Goal: Task Accomplishment & Management: Complete application form

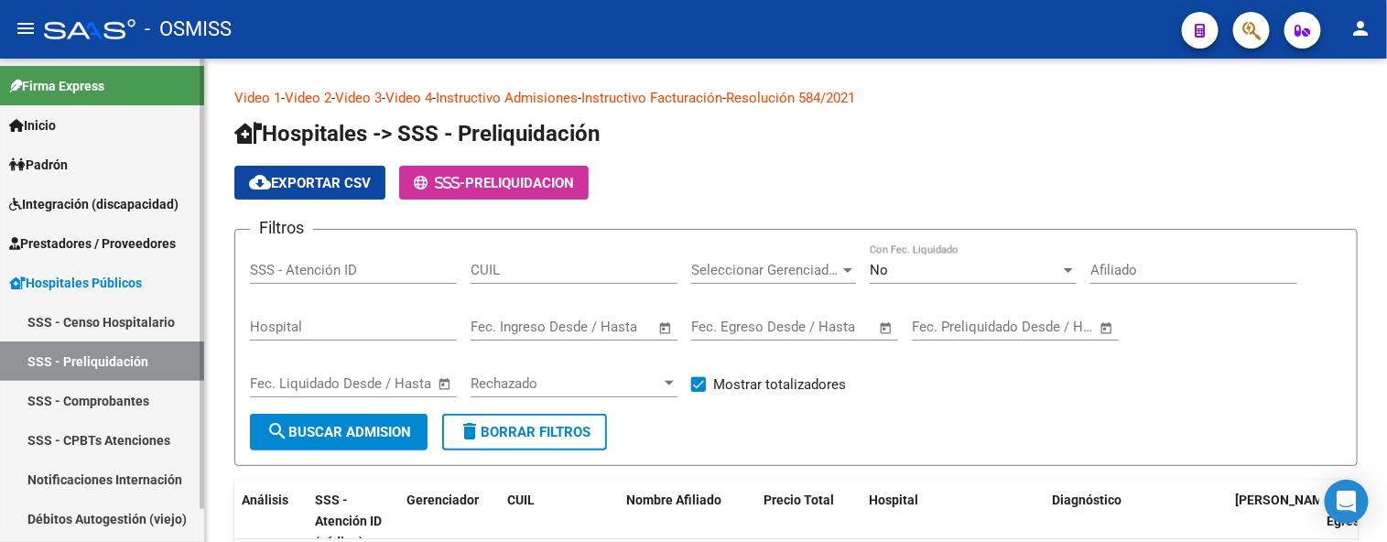
click at [147, 241] on span "Prestadores / Proveedores" at bounding box center [92, 244] width 167 height 20
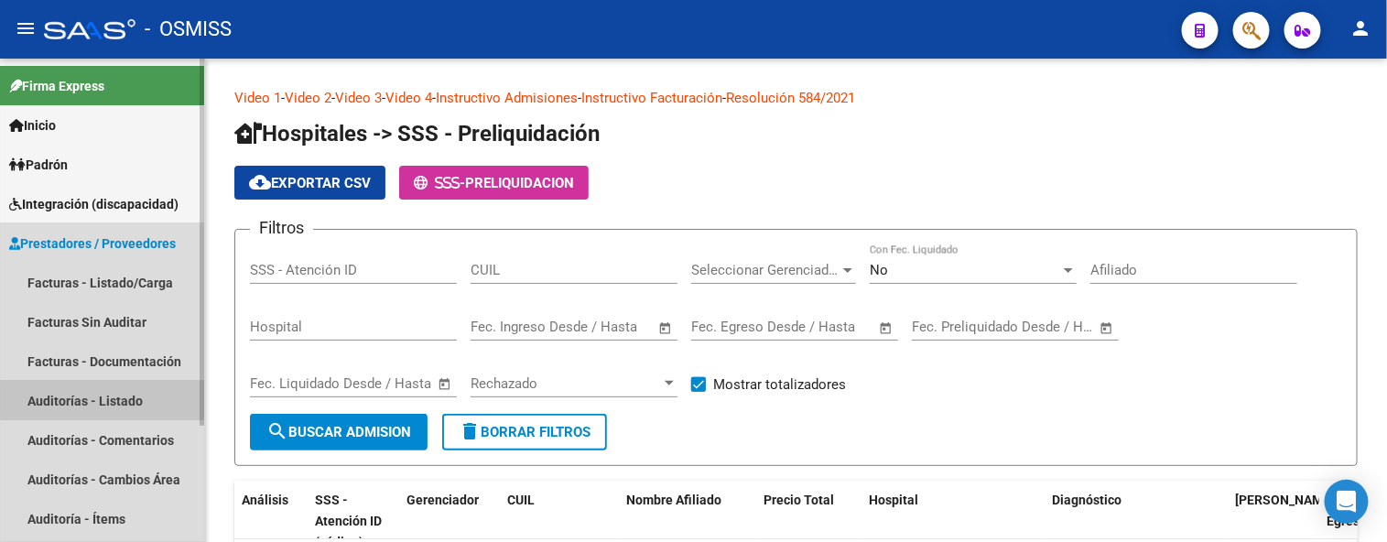
click at [132, 398] on link "Auditorías - Listado" at bounding box center [102, 400] width 204 height 39
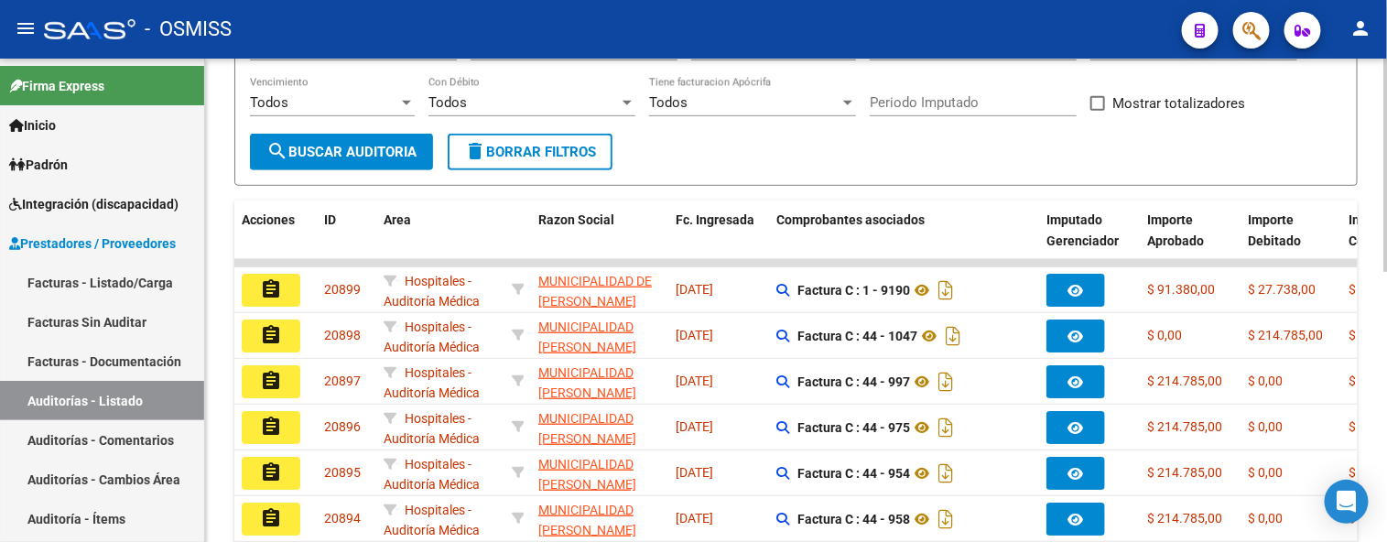
scroll to position [102, 0]
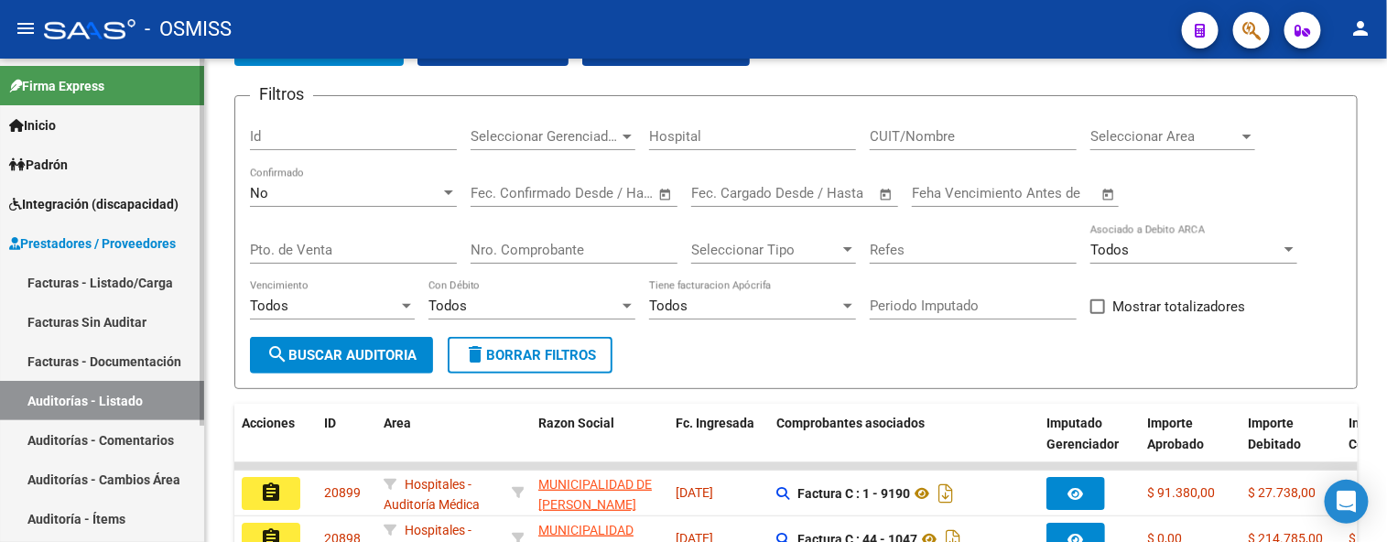
click at [64, 405] on link "Auditorías - Listado" at bounding box center [102, 400] width 204 height 39
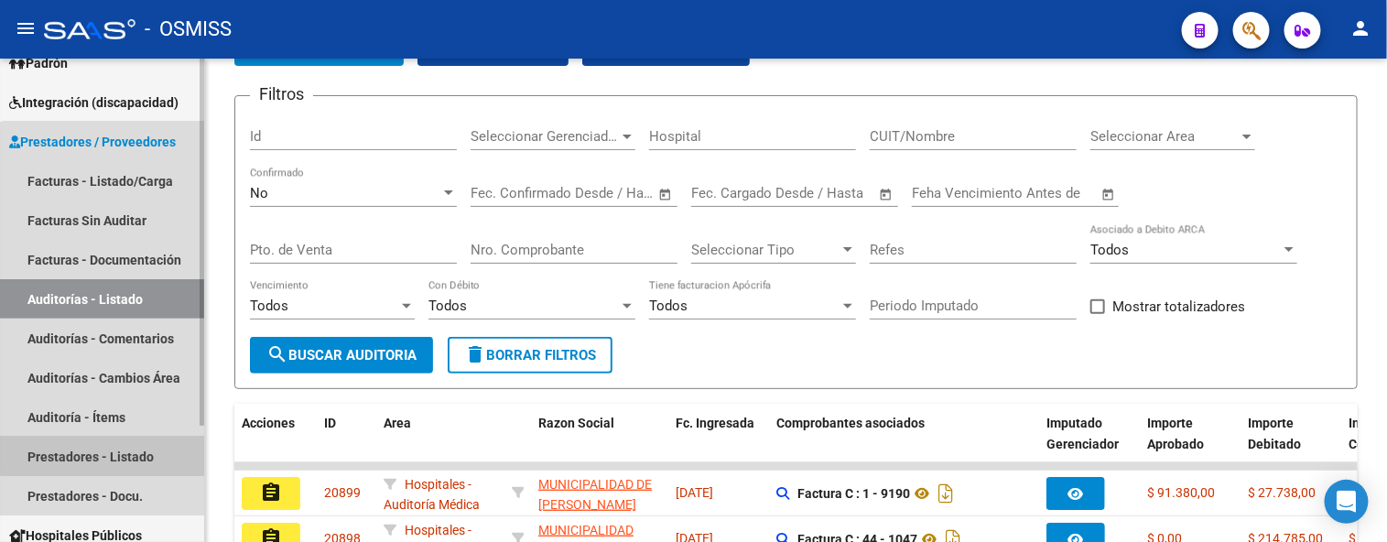
click at [135, 447] on link "Prestadores - Listado" at bounding box center [102, 456] width 204 height 39
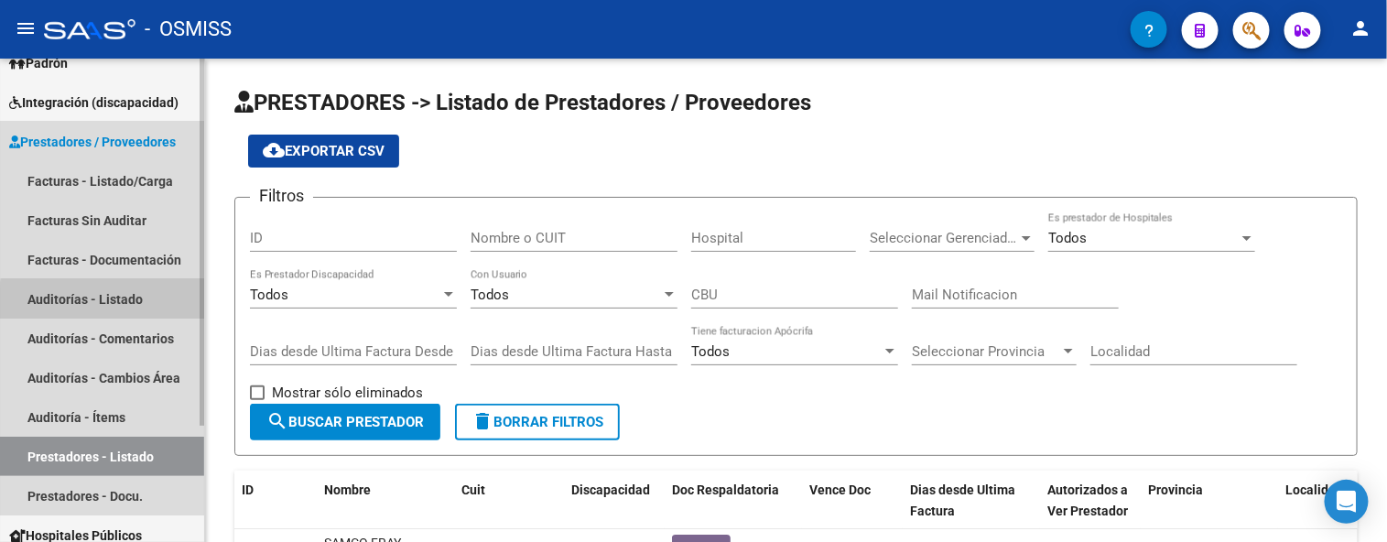
click at [145, 304] on link "Auditorías - Listado" at bounding box center [102, 298] width 204 height 39
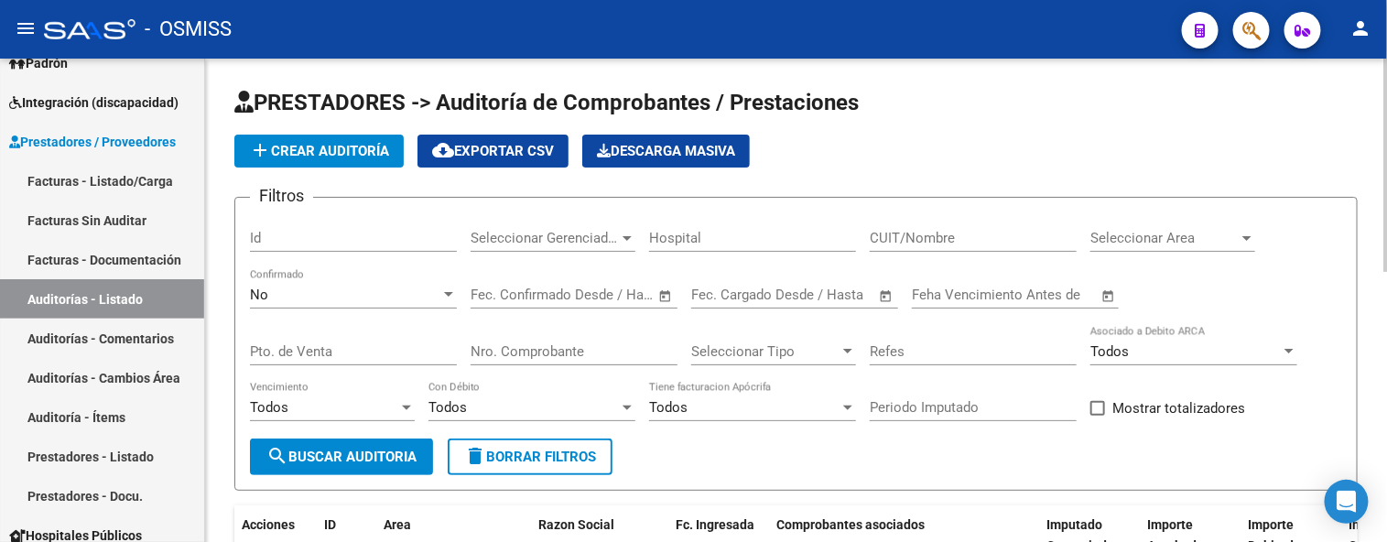
scroll to position [102, 0]
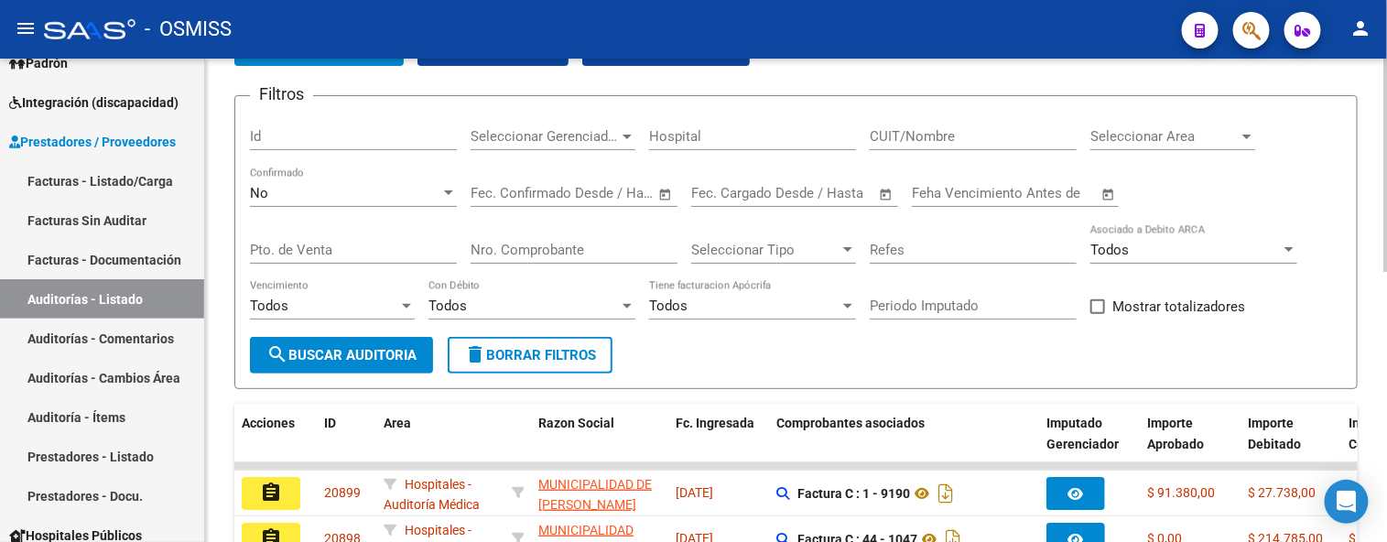
click at [549, 240] on div "Nro. Comprobante" at bounding box center [574, 243] width 207 height 39
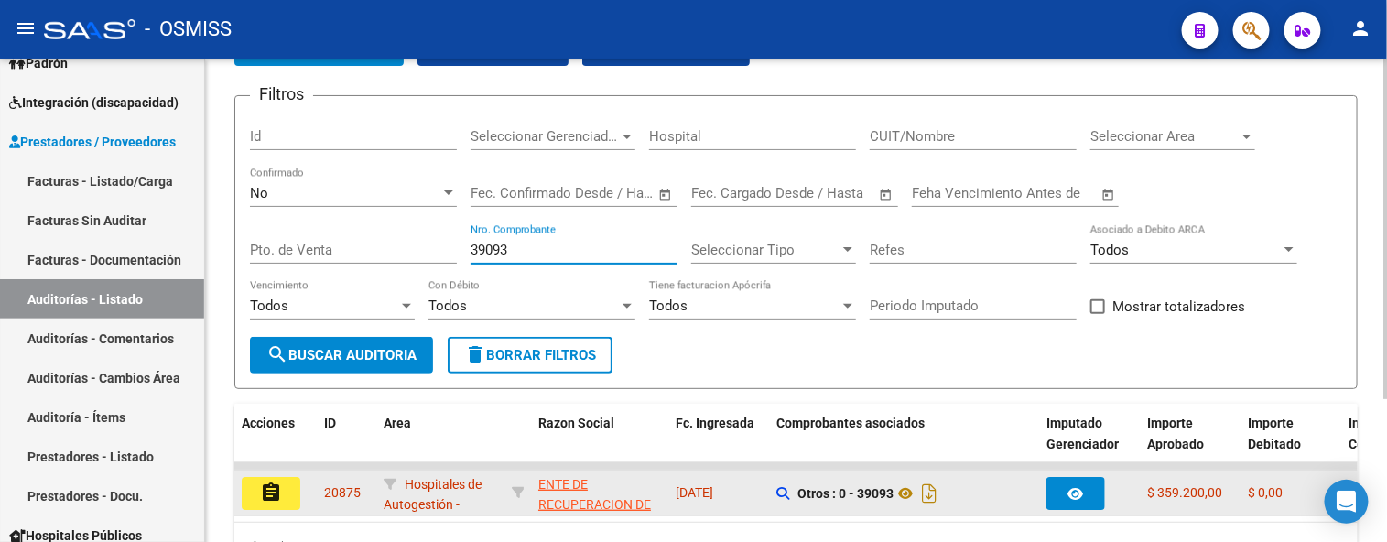
scroll to position [202, 0]
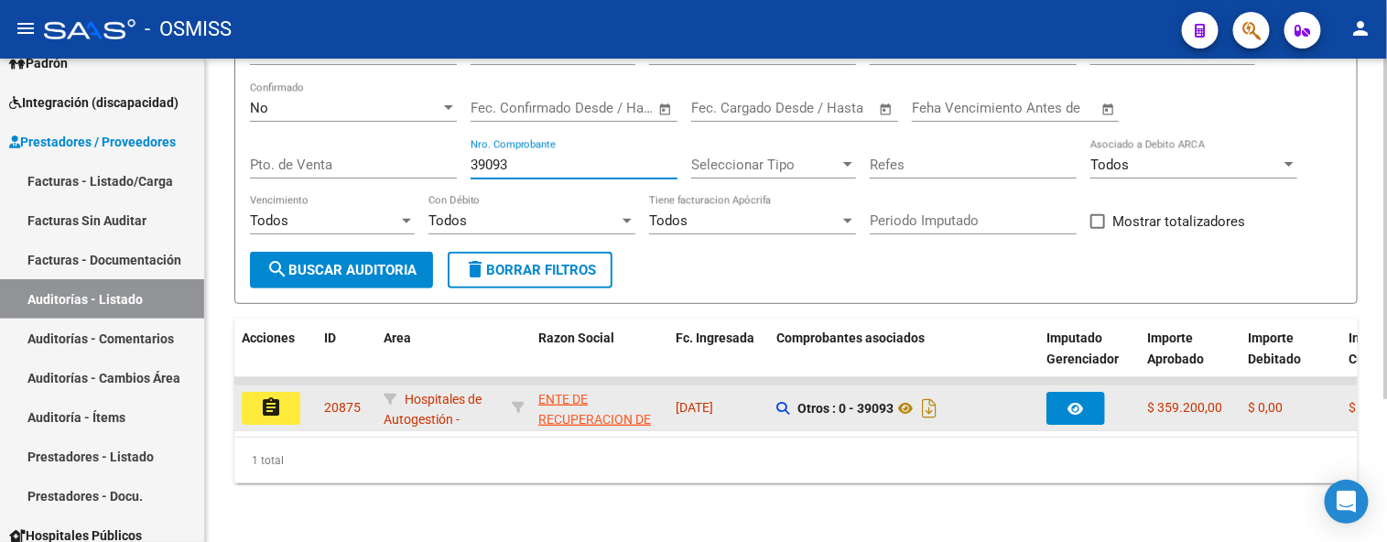
type input "39093"
click at [297, 397] on div "assignment" at bounding box center [276, 408] width 68 height 33
click at [291, 399] on button "assignment" at bounding box center [271, 408] width 59 height 33
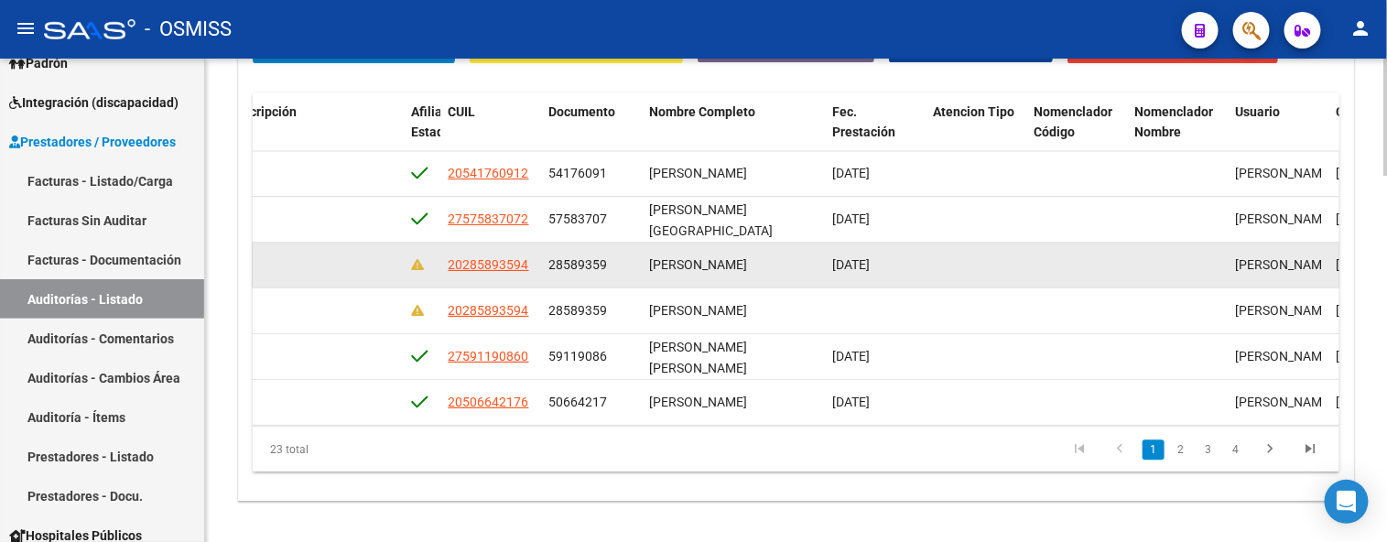
scroll to position [0, 1899]
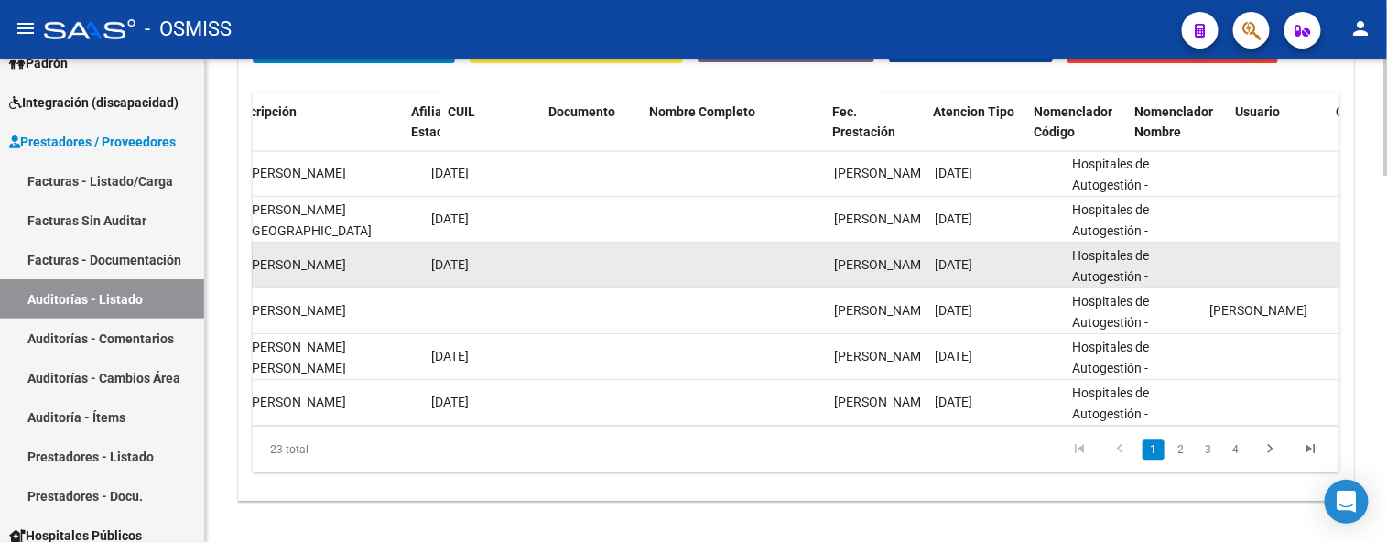
drag, startPoint x: 605, startPoint y: 276, endPoint x: 788, endPoint y: 286, distance: 182.5
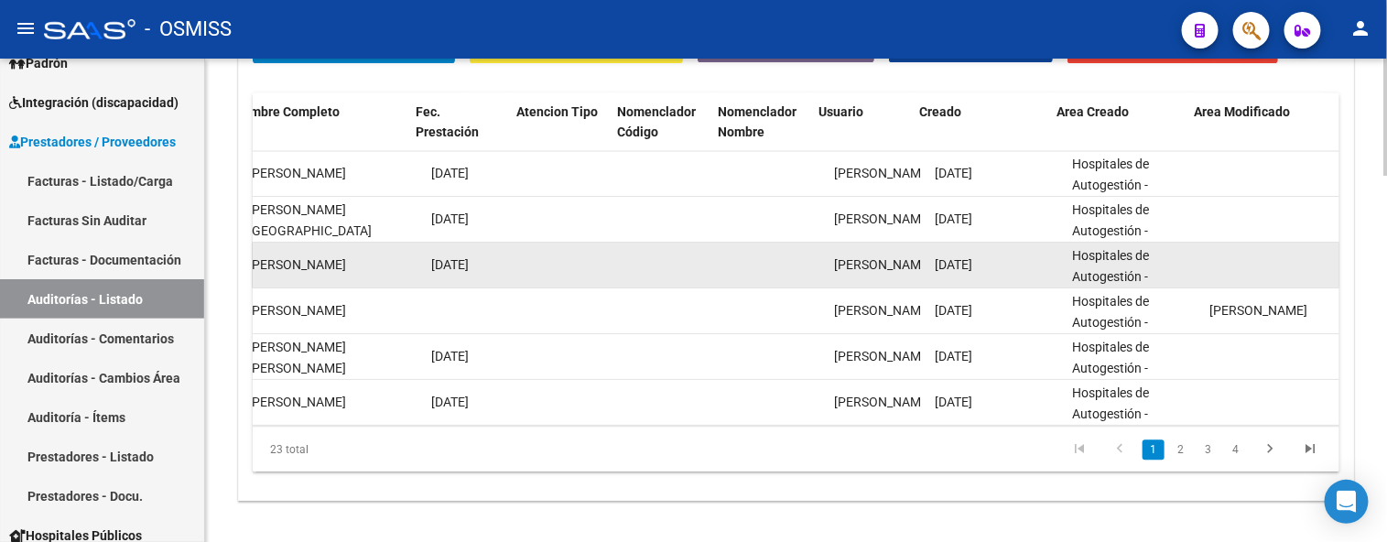
scroll to position [0, 1884]
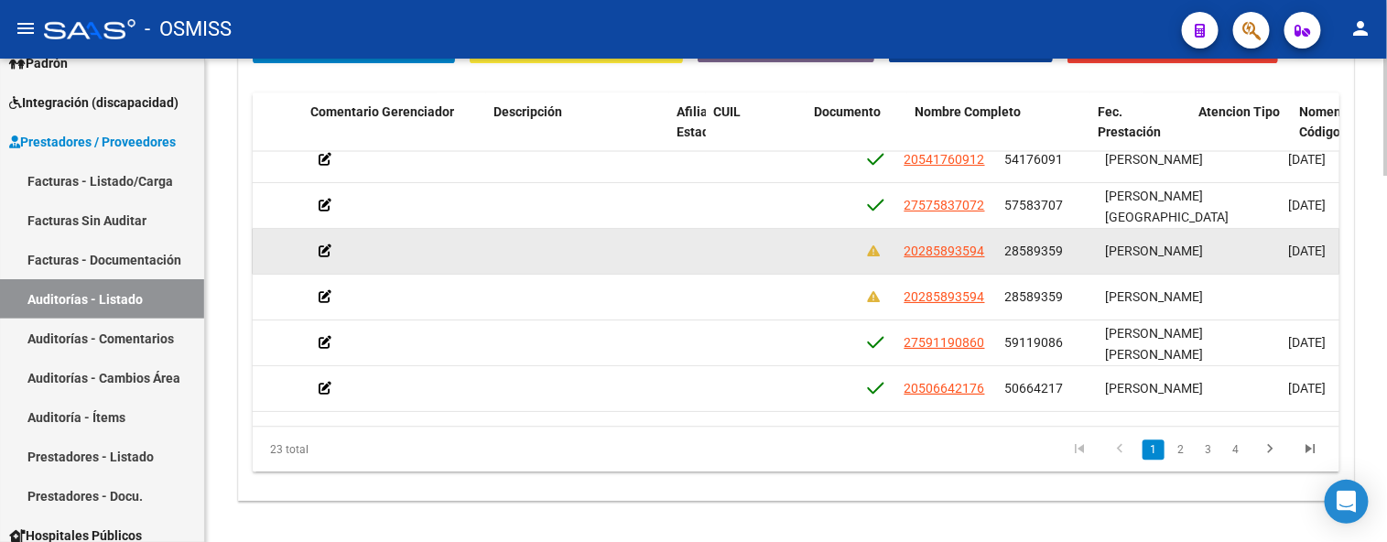
drag, startPoint x: 771, startPoint y: 262, endPoint x: 717, endPoint y: 270, distance: 54.7
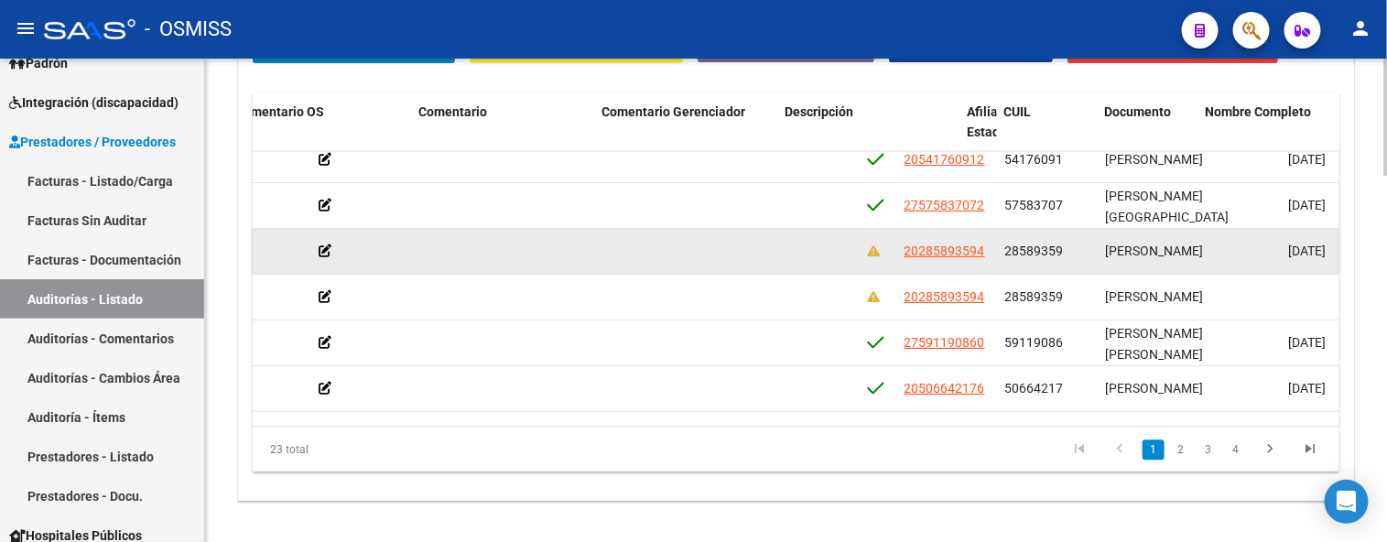
scroll to position [16, 927]
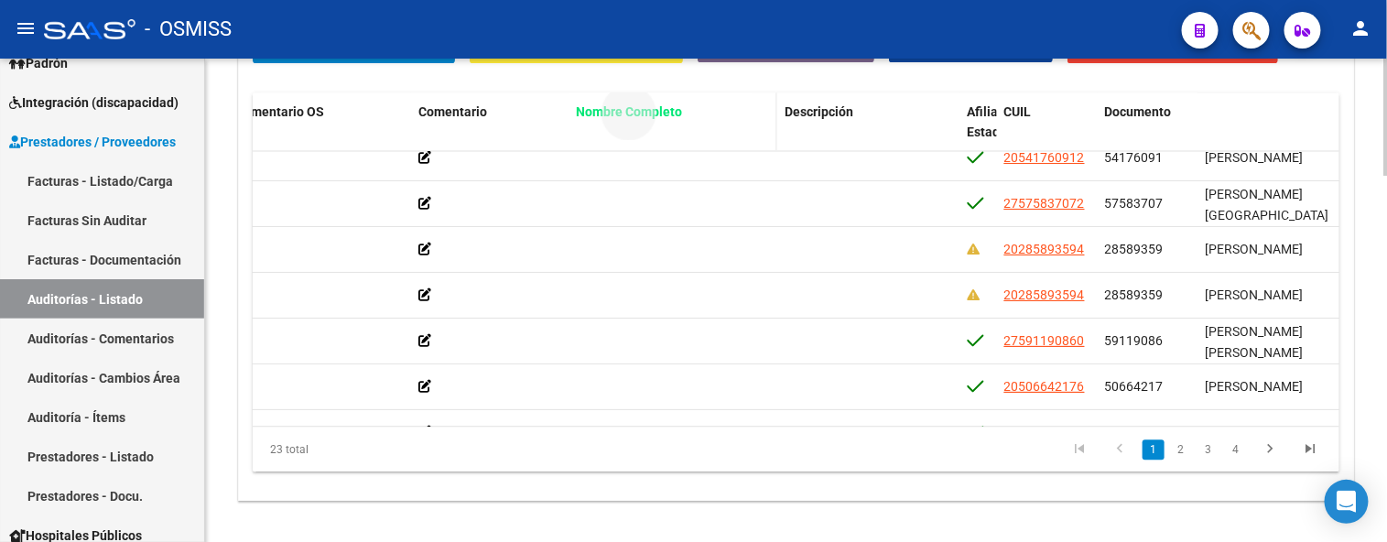
drag, startPoint x: 1232, startPoint y: 113, endPoint x: 602, endPoint y: 116, distance: 630.1
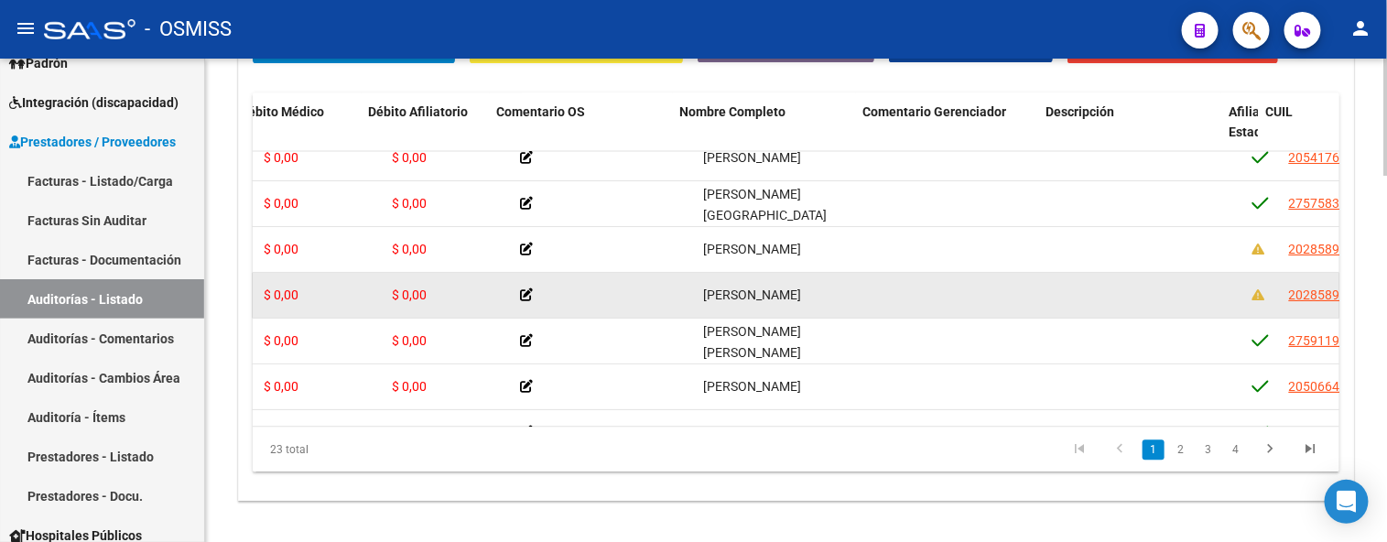
drag, startPoint x: 482, startPoint y: 279, endPoint x: 367, endPoint y: 282, distance: 114.5
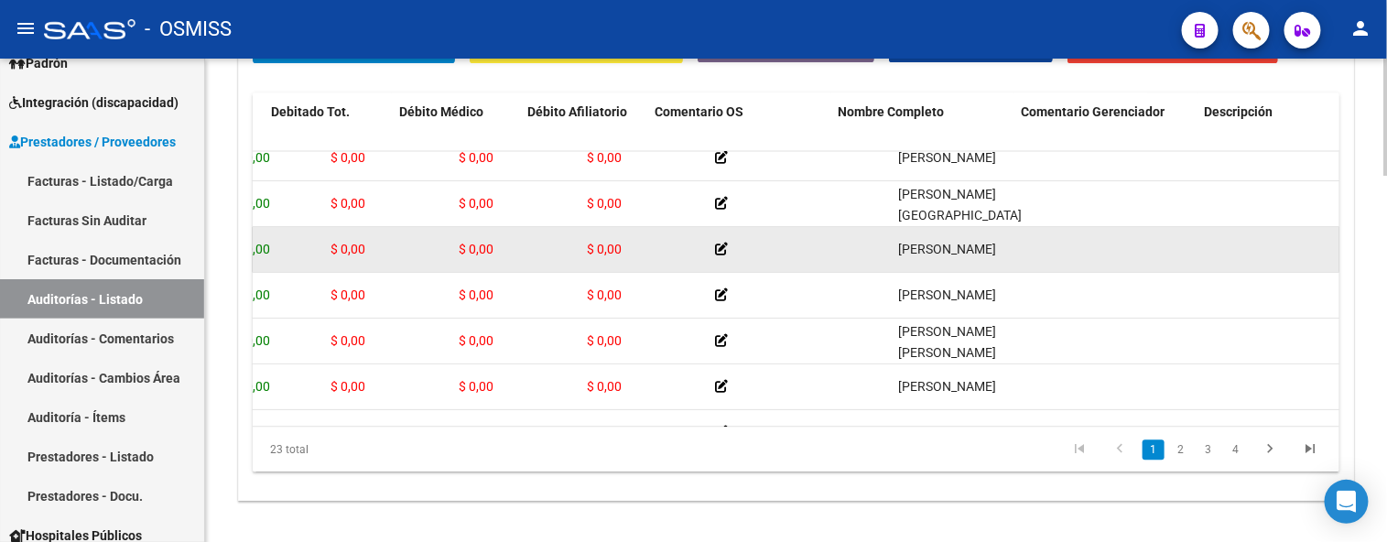
scroll to position [16, 25]
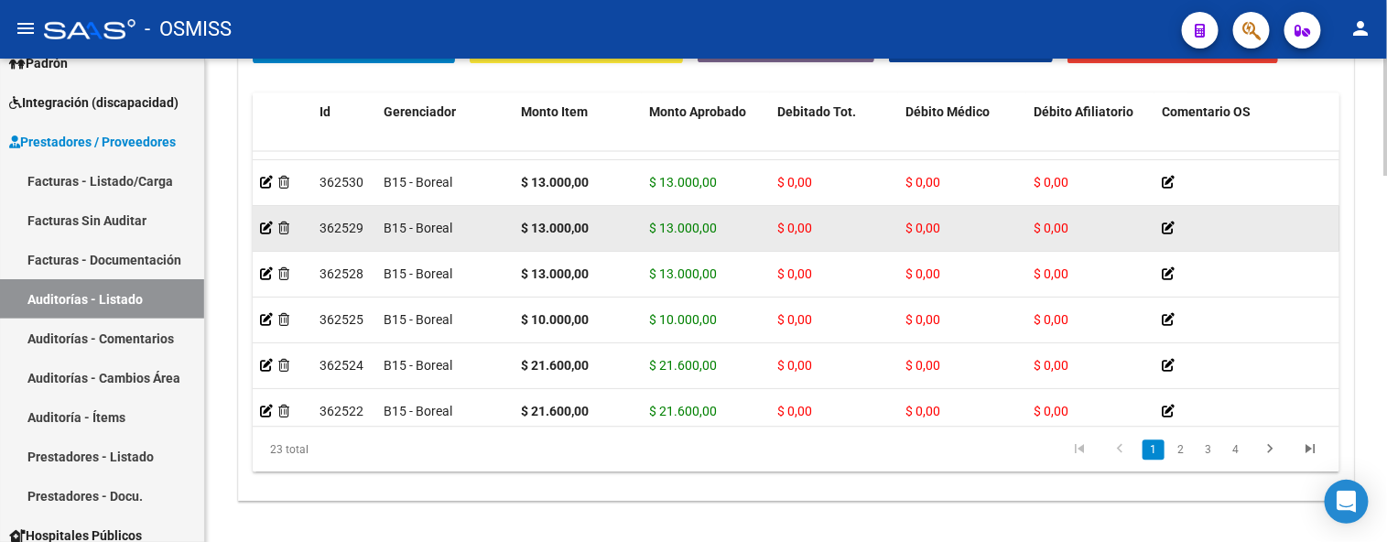
drag, startPoint x: 827, startPoint y: 240, endPoint x: 602, endPoint y: 262, distance: 226.4
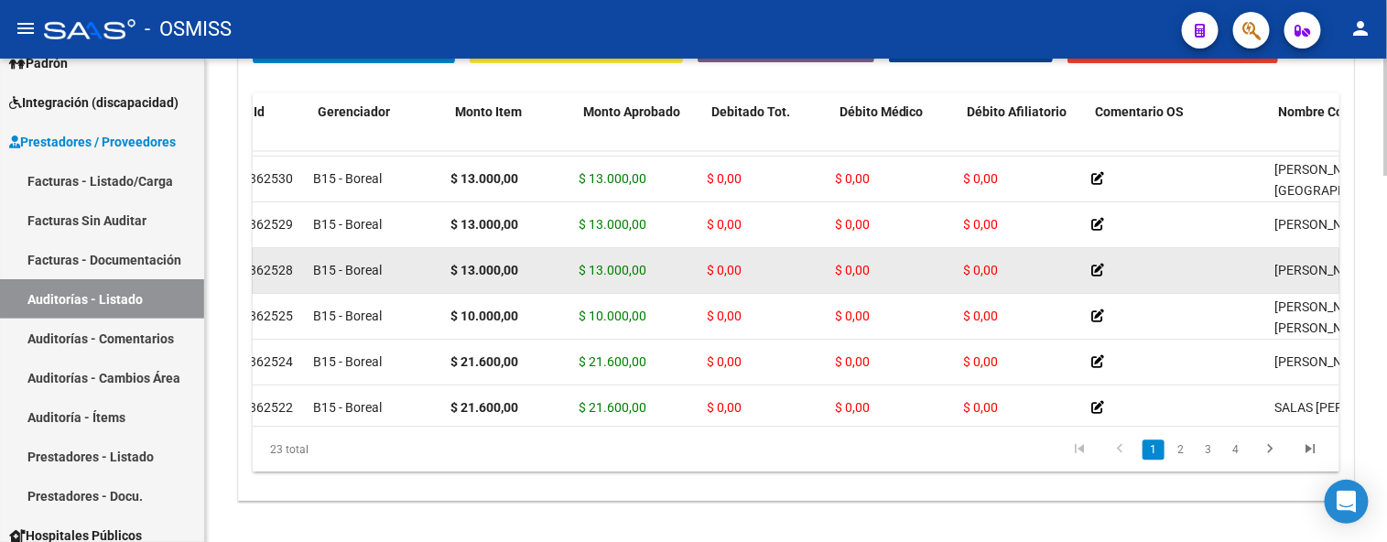
scroll to position [40, 125]
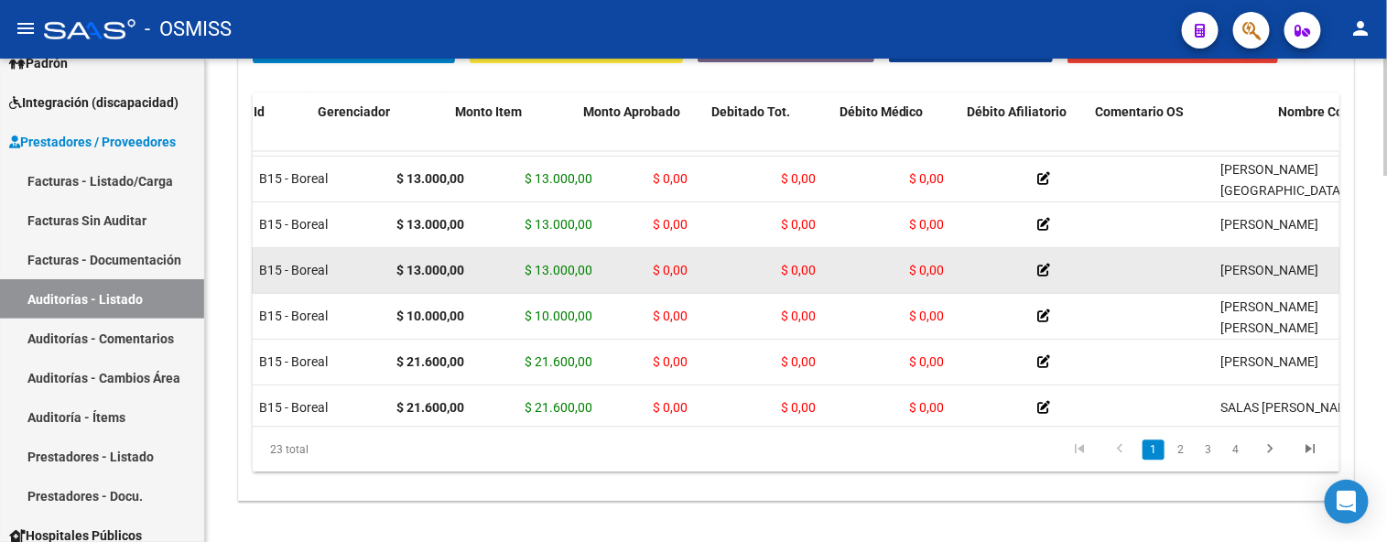
drag, startPoint x: 967, startPoint y: 270, endPoint x: 1017, endPoint y: 263, distance: 50.0
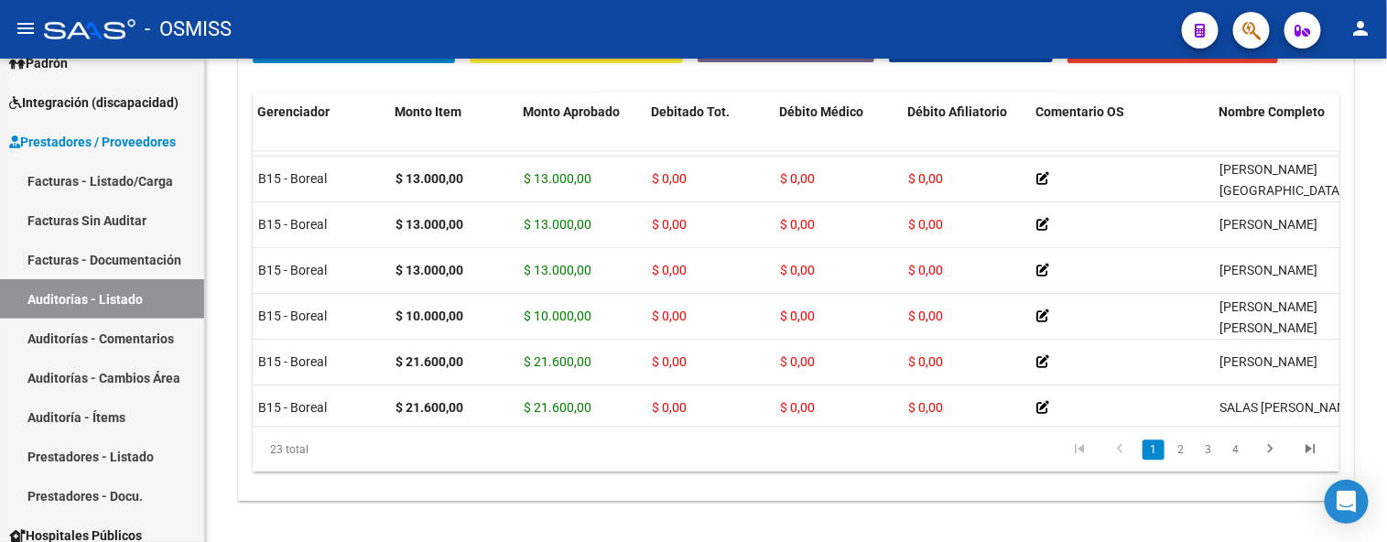
scroll to position [0, 125]
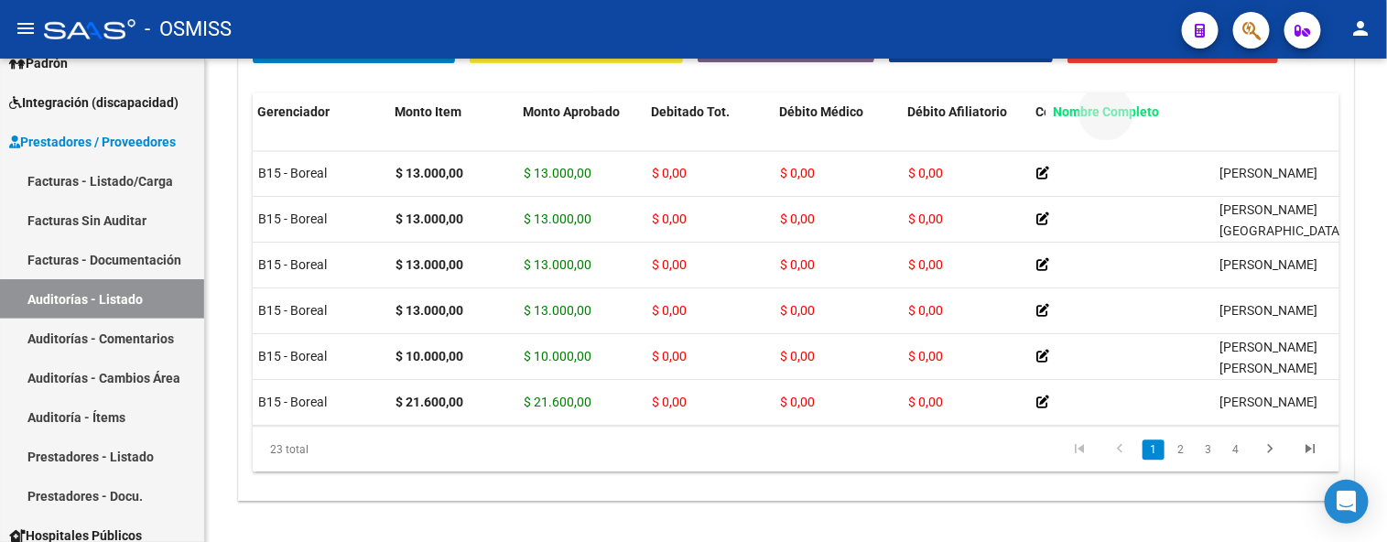
drag, startPoint x: 1246, startPoint y: 112, endPoint x: 1081, endPoint y: 129, distance: 166.7
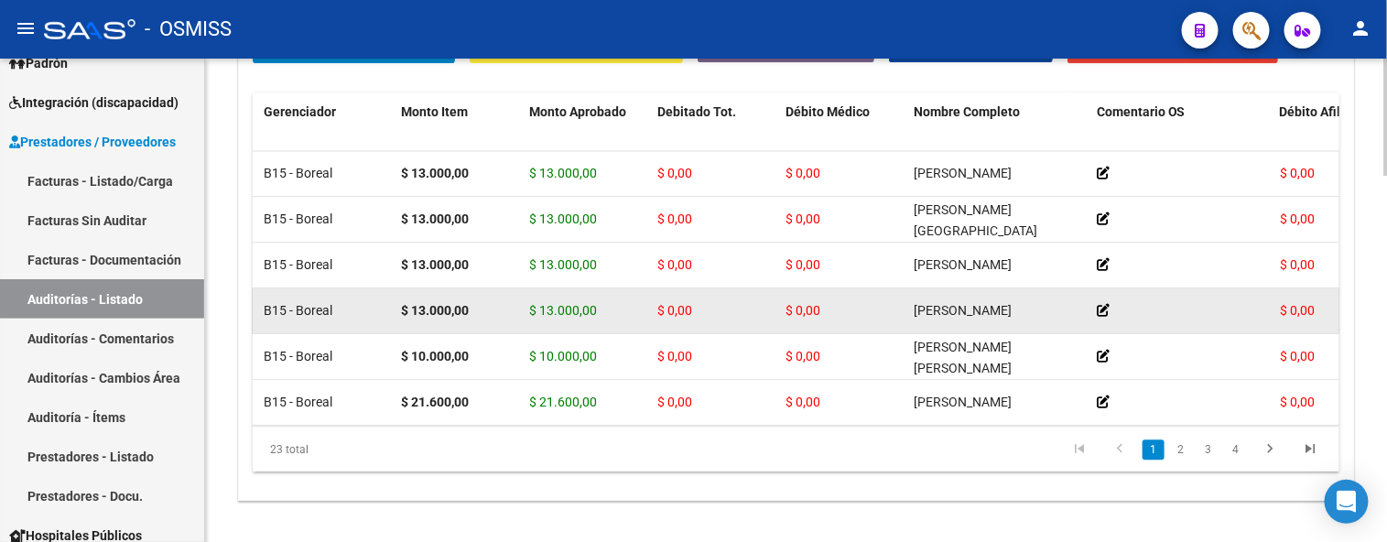
scroll to position [0, 0]
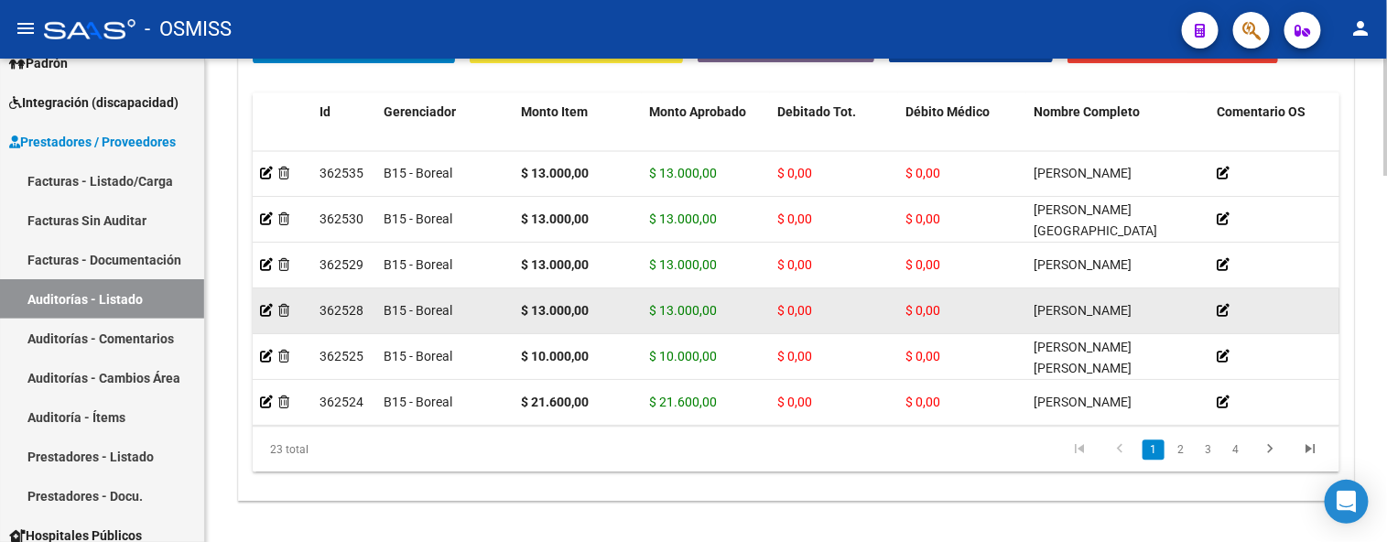
drag, startPoint x: 776, startPoint y: 314, endPoint x: 591, endPoint y: 318, distance: 185.0
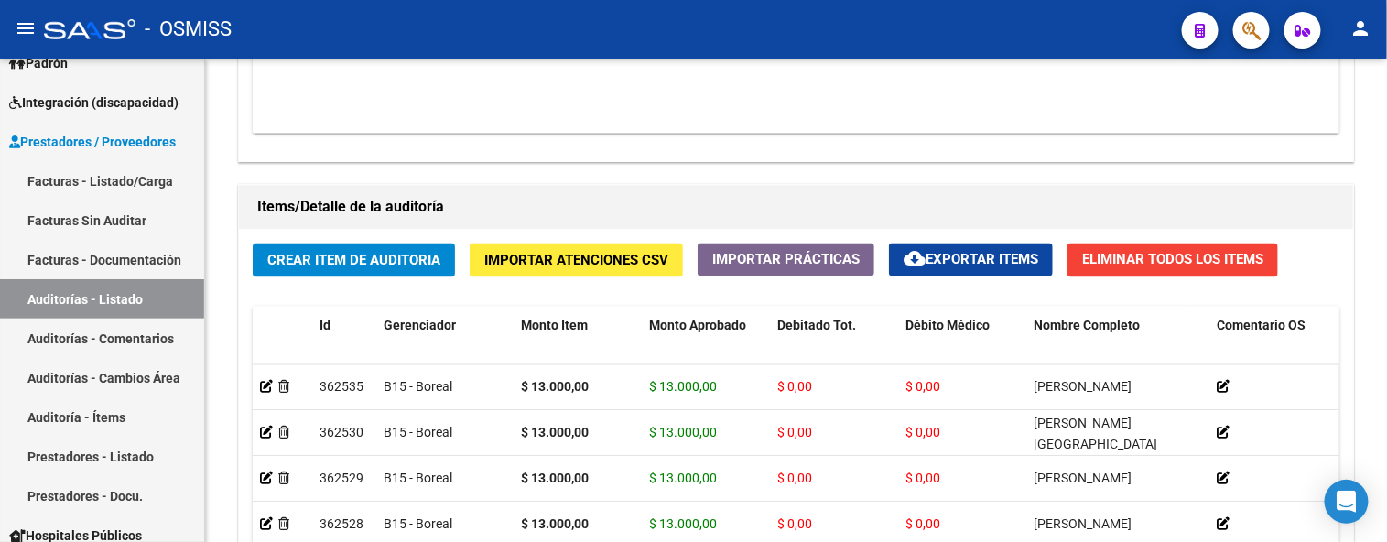
scroll to position [1311, 0]
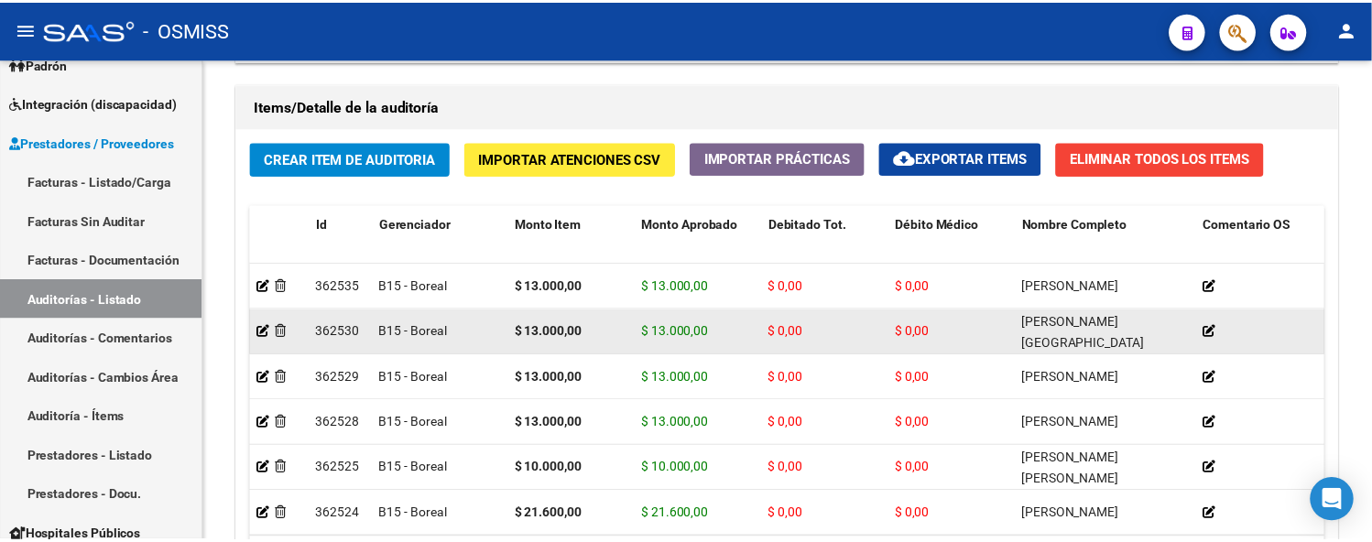
scroll to position [1413, 0]
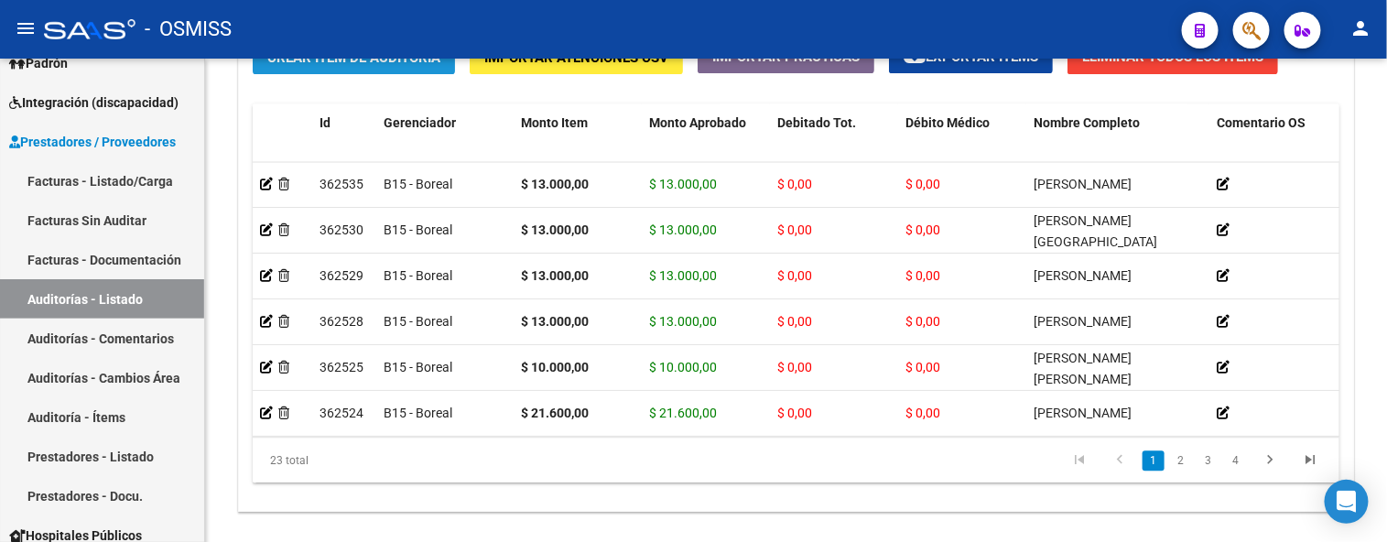
click at [367, 64] on span "Crear Item de Auditoria" at bounding box center [353, 57] width 173 height 16
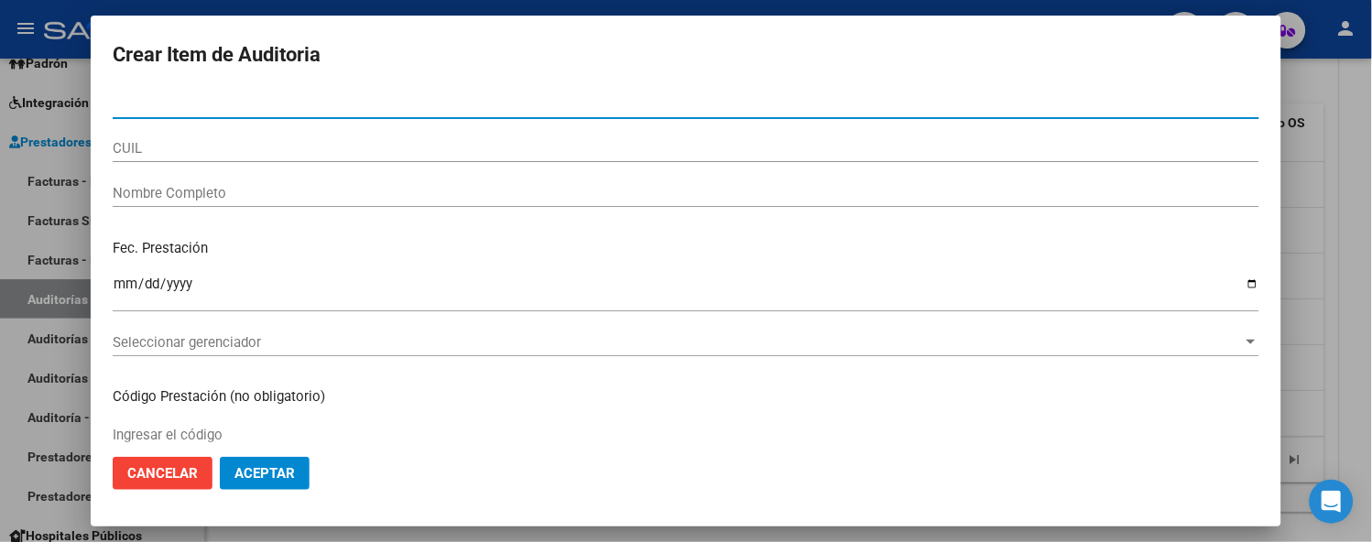
paste input "52783477"
type input "52783477"
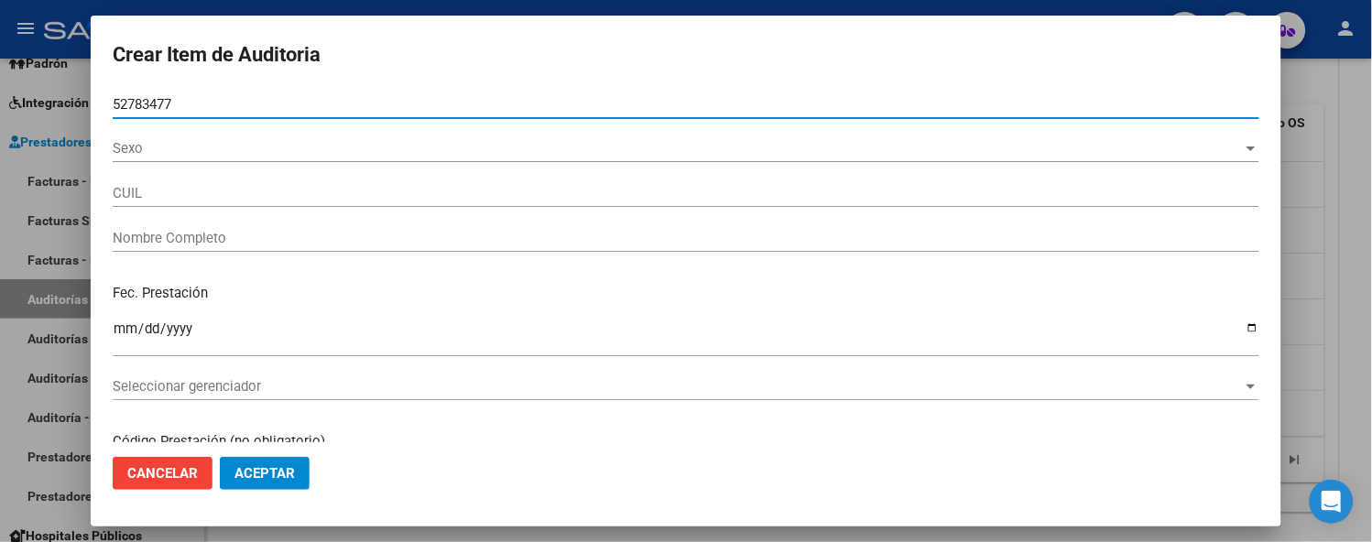
type input "27527834770"
type input "[PERSON_NAME] [PERSON_NAME]"
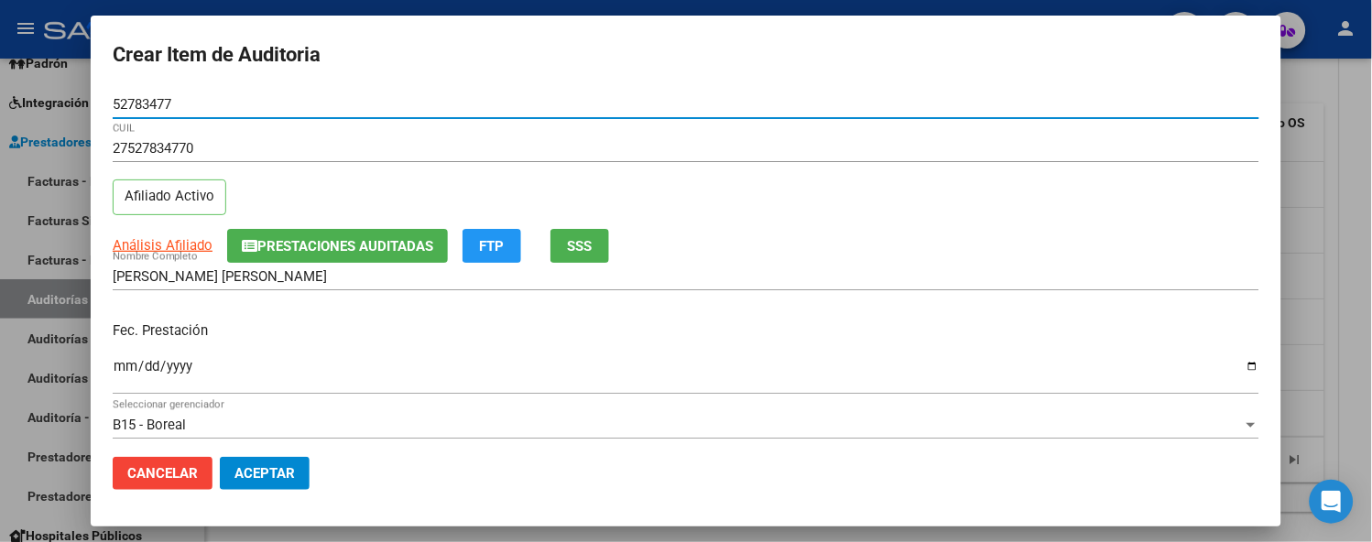
type input "52783477"
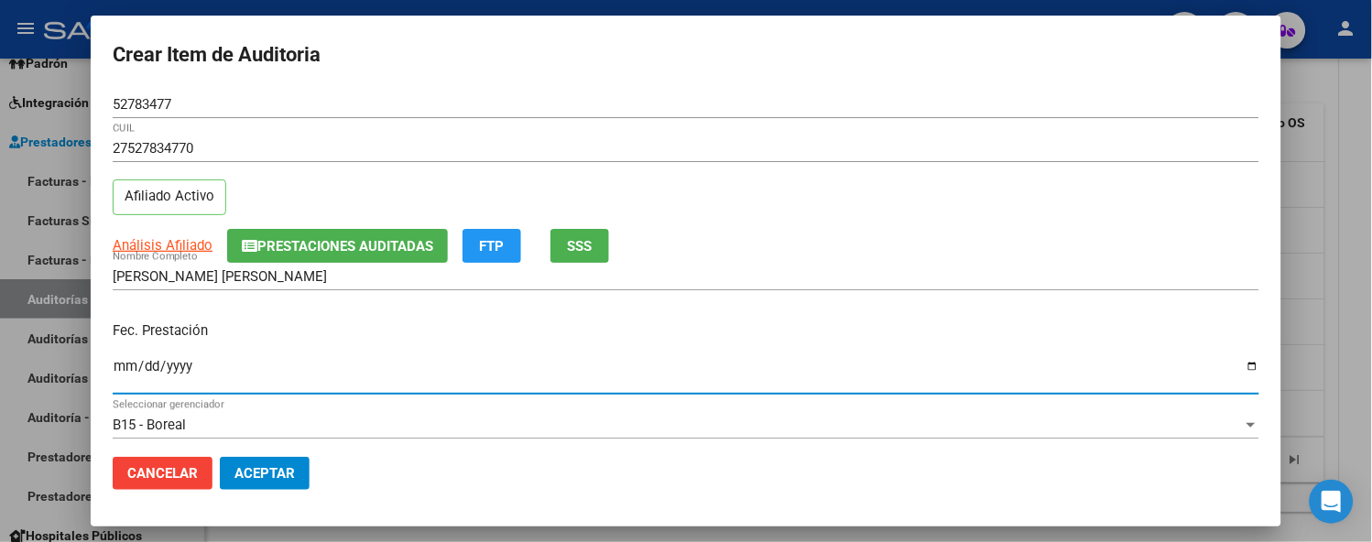
click at [116, 370] on input "Ingresar la fecha" at bounding box center [686, 373] width 1147 height 29
type input "2025-08-01"
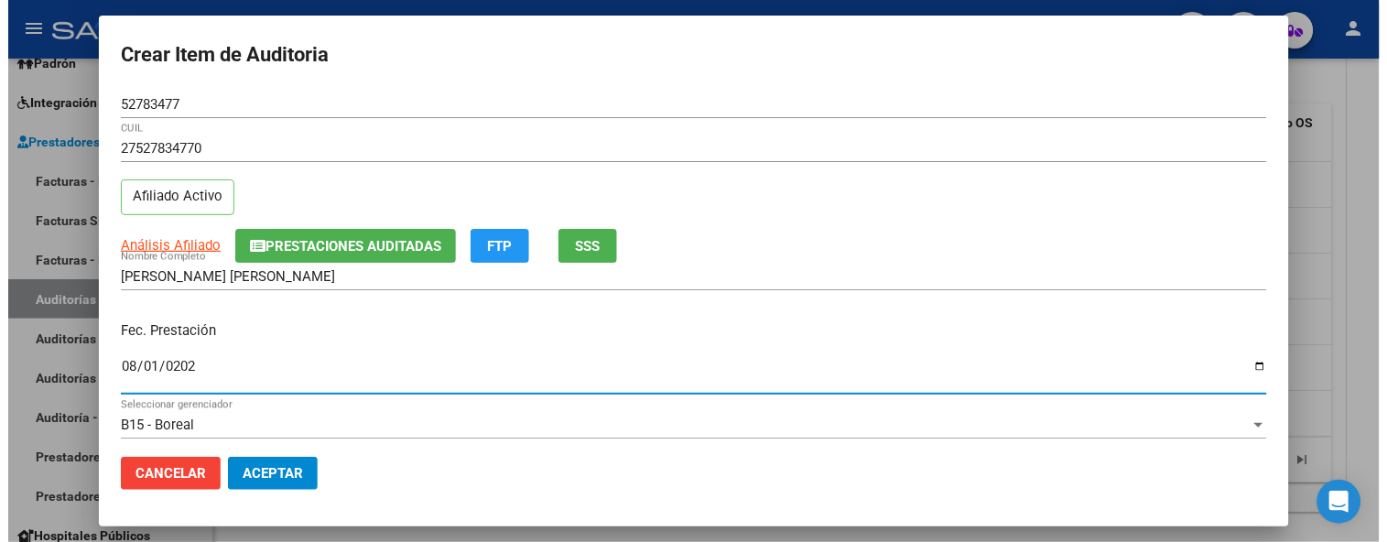
scroll to position [203, 0]
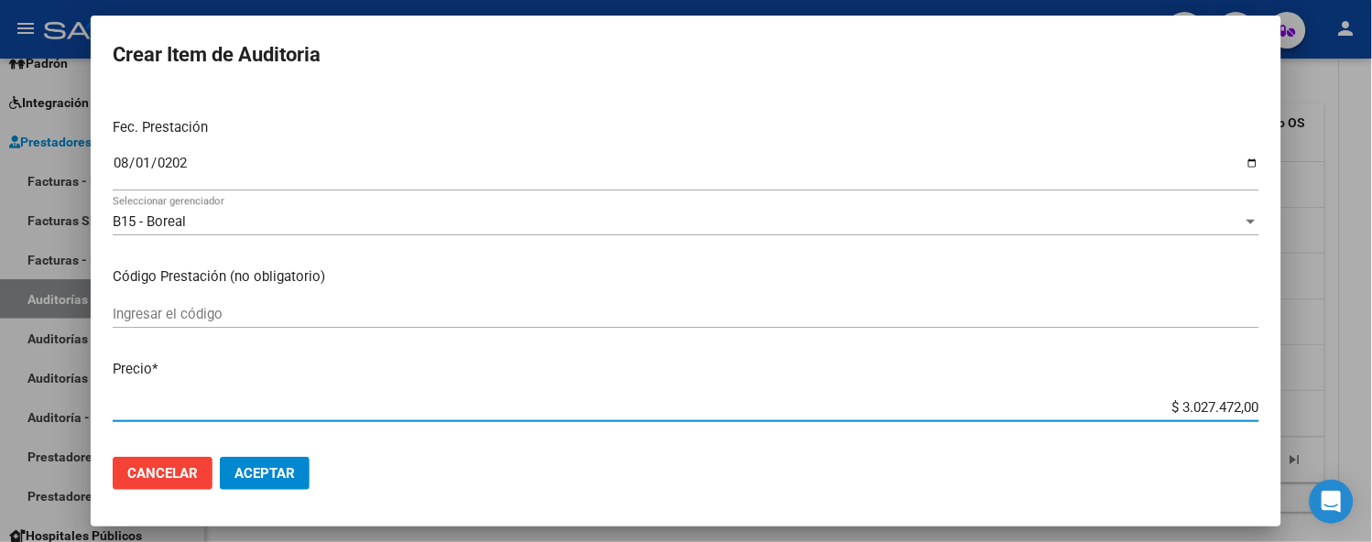
click at [1139, 399] on input "$ 3.027.472,00" at bounding box center [686, 407] width 1147 height 16
click at [1131, 399] on input "$ 3.027.472,00" at bounding box center [686, 407] width 1147 height 16
drag, startPoint x: 1133, startPoint y: 407, endPoint x: 1242, endPoint y: 408, distance: 109.0
click at [1242, 408] on input "$ 3.027.472,00" at bounding box center [686, 407] width 1147 height 16
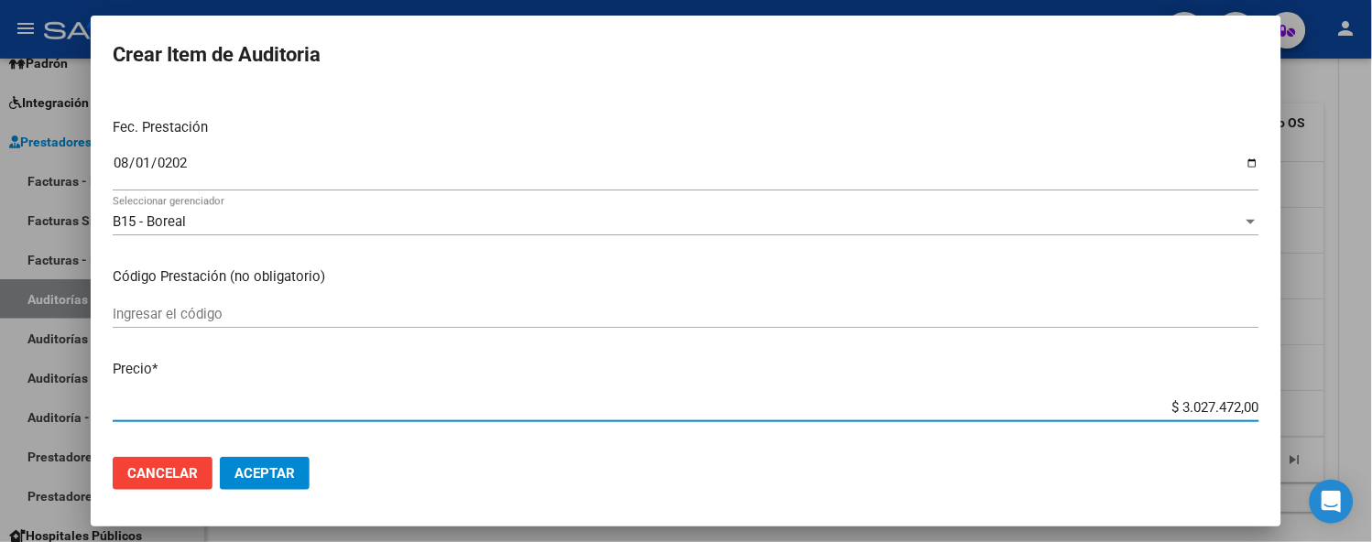
type input "$ 0,01"
type input "$ 0,15"
type input "$ 1,50"
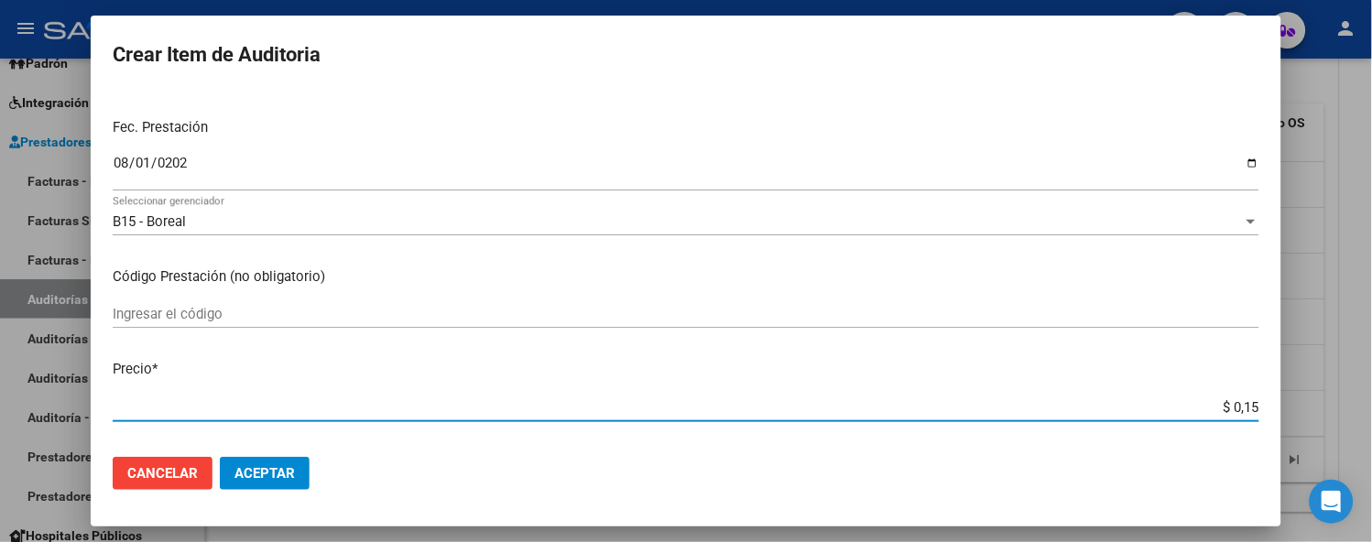
type input "$ 1,50"
type input "$ 15,00"
type input "$ 150,00"
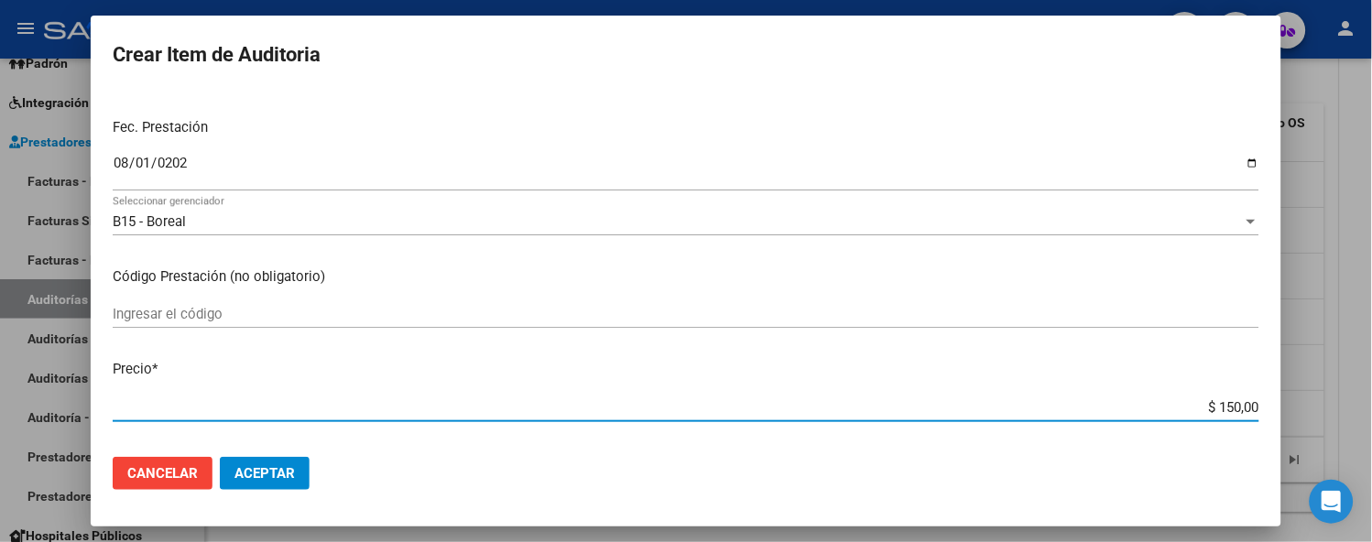
type input "$ 1.500,00"
type input "$ 15.000,00"
click at [271, 478] on span "Aceptar" at bounding box center [264, 473] width 60 height 16
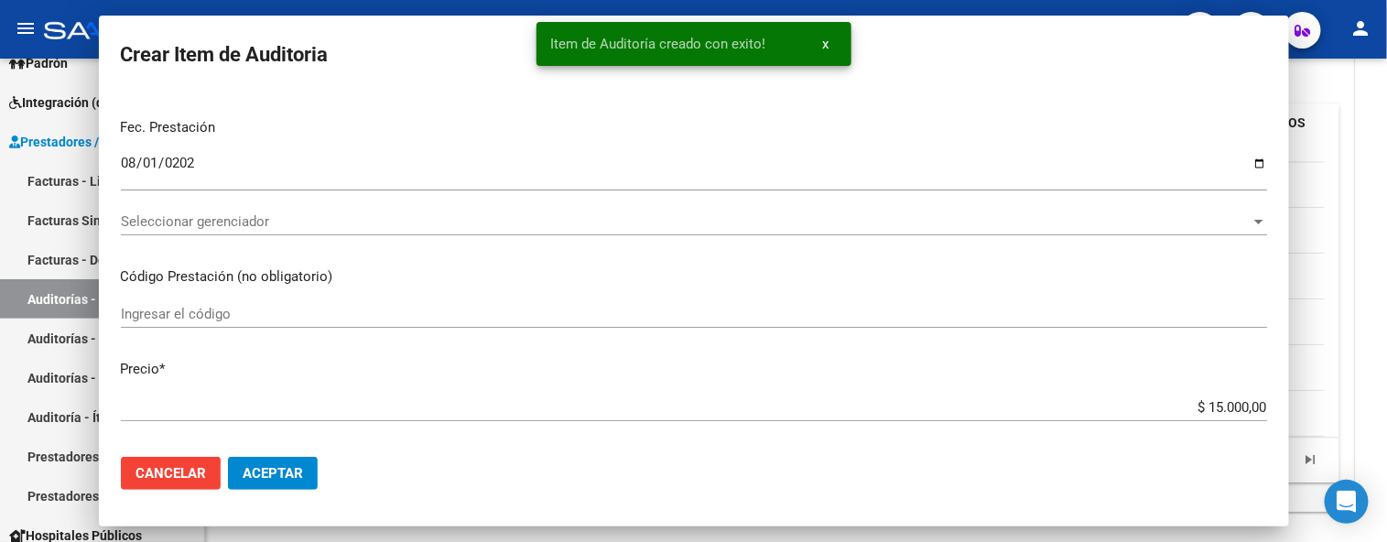
scroll to position [1396, 0]
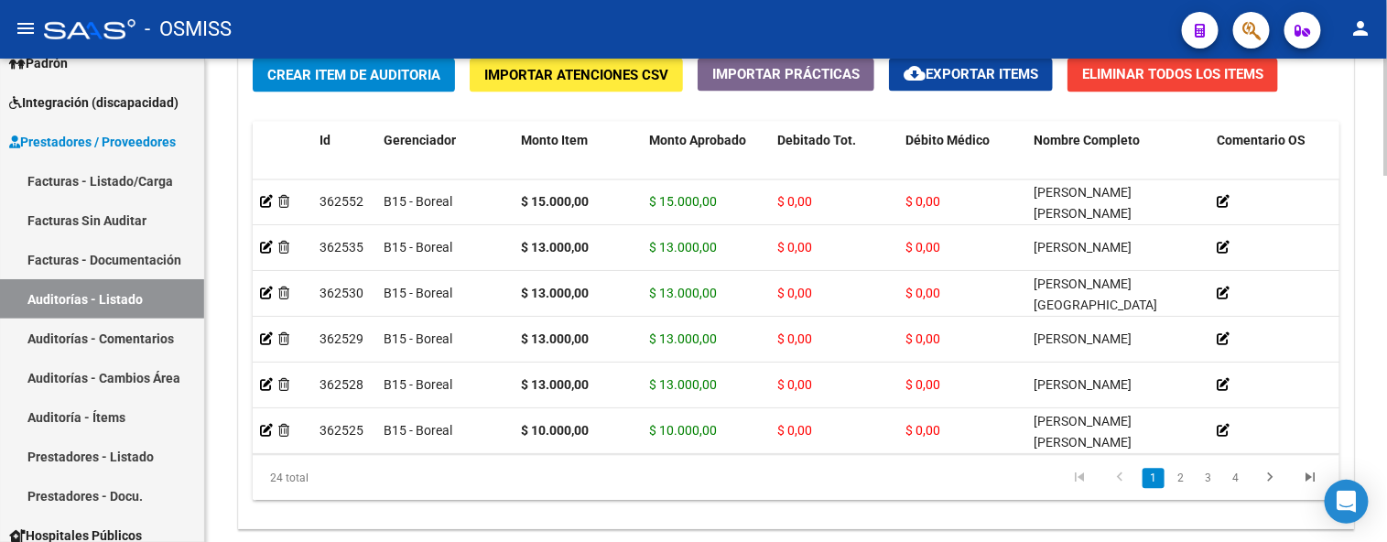
click at [712, 528] on div "Crear Item de Auditoria Importar Atenciones CSV Importar Prácticas cloud_downlo…" at bounding box center [796, 286] width 1115 height 484
click at [715, 529] on div "Items/Detalle de la auditoría Crear Item de Auditoria Importar Atenciones CSV I…" at bounding box center [796, 264] width 1116 height 530
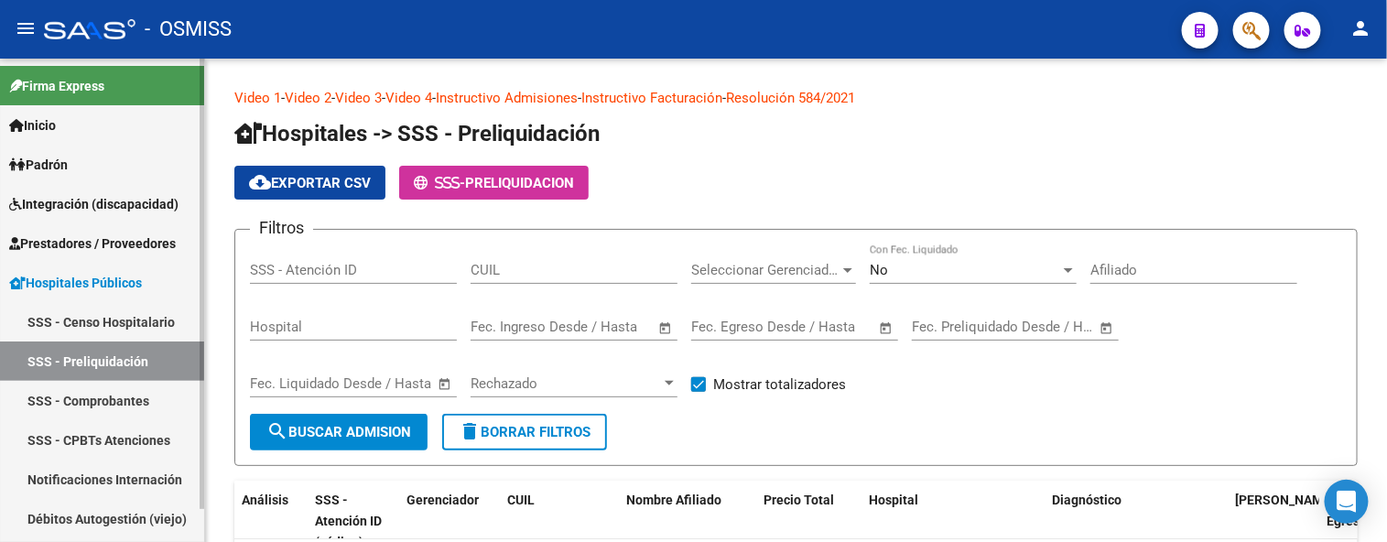
click at [162, 243] on span "Prestadores / Proveedores" at bounding box center [92, 244] width 167 height 20
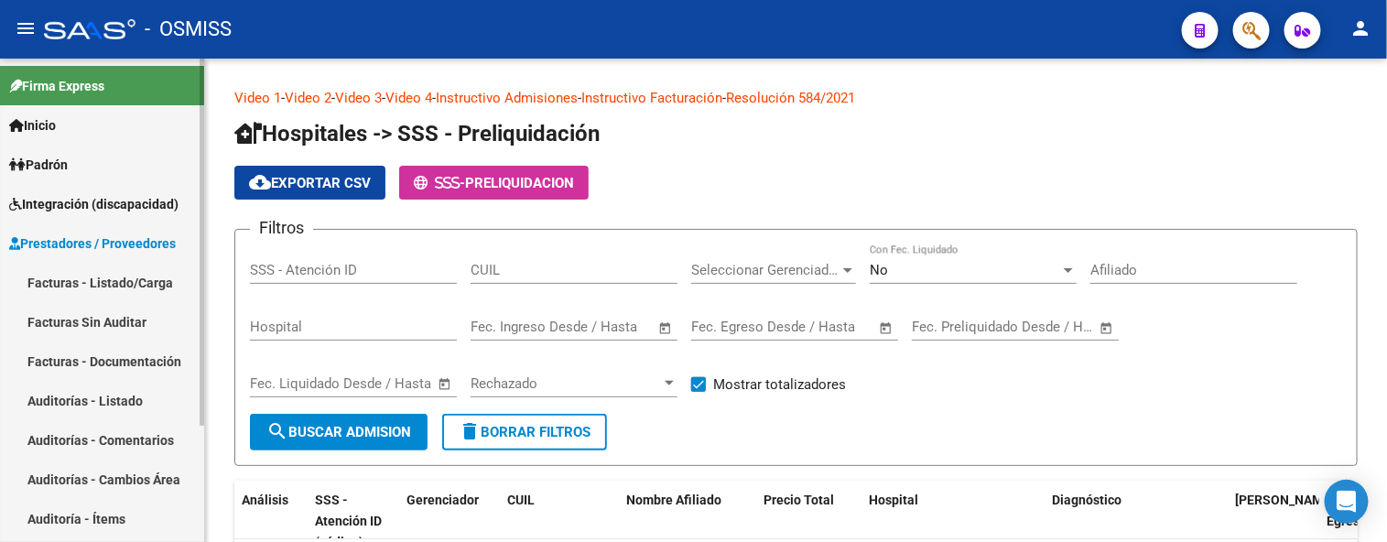
click at [128, 404] on link "Auditorías - Listado" at bounding box center [102, 400] width 204 height 39
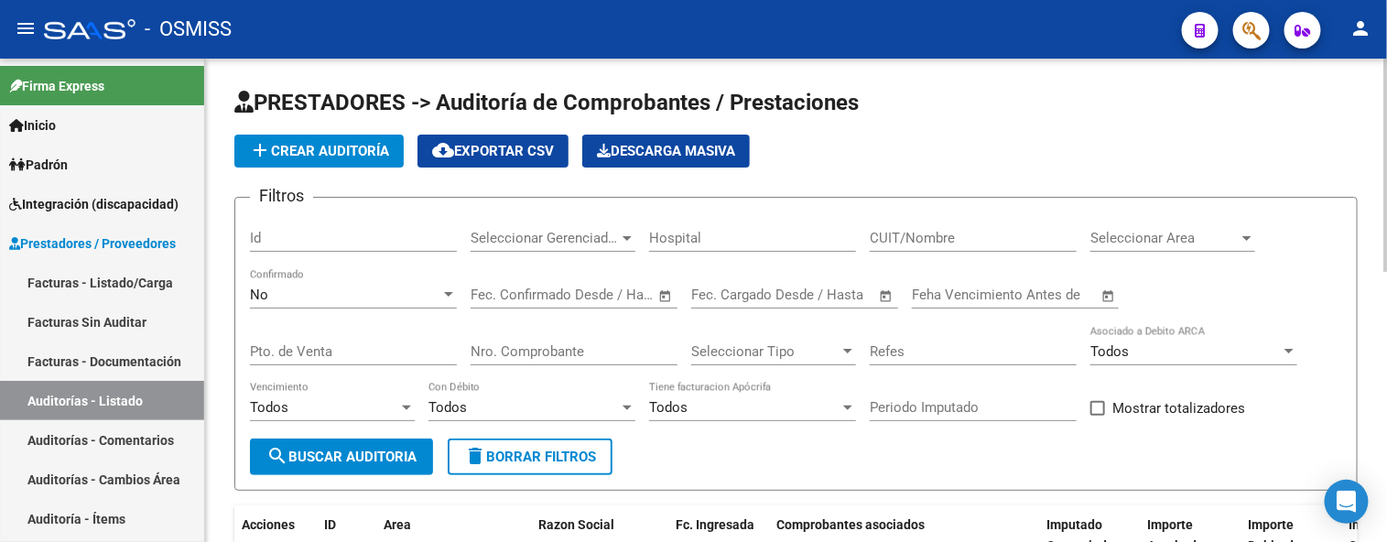
click at [515, 348] on input "Nro. Comprobante" at bounding box center [574, 351] width 207 height 16
type input "85778"
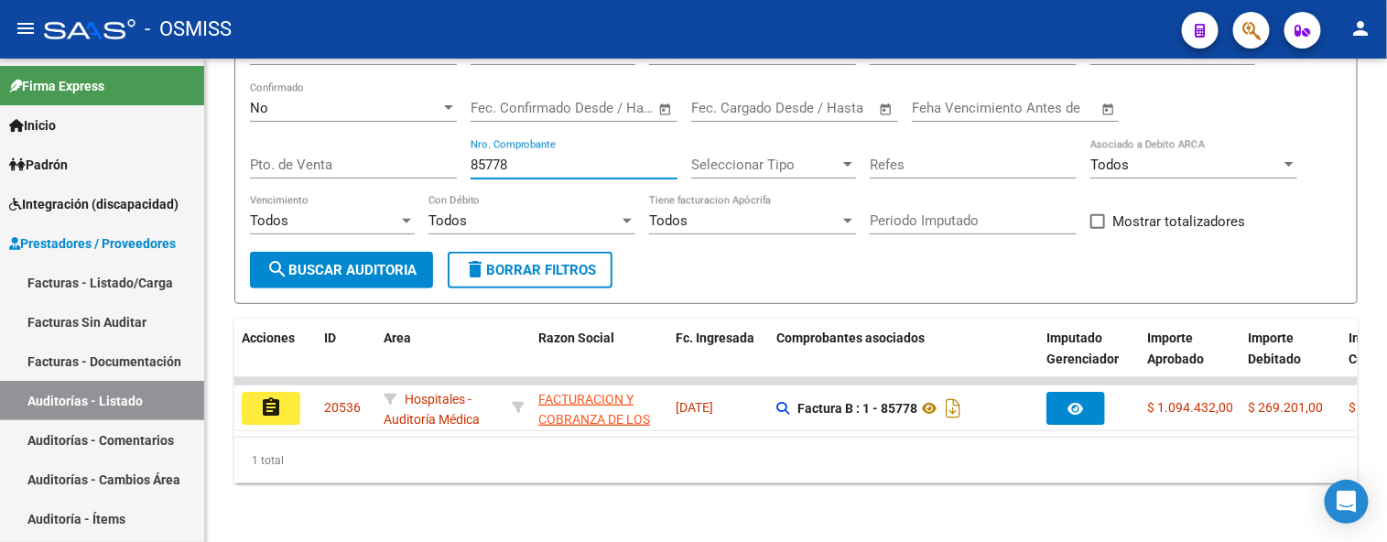
click at [277, 400] on mat-icon "assignment" at bounding box center [271, 408] width 22 height 22
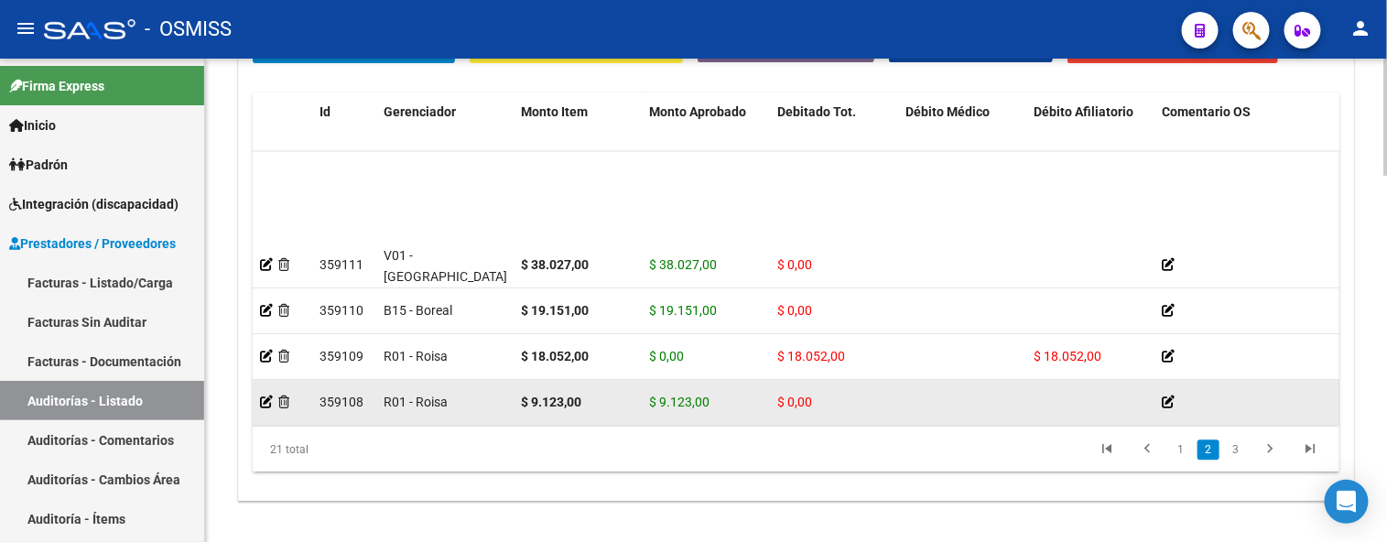
scroll to position [102, 0]
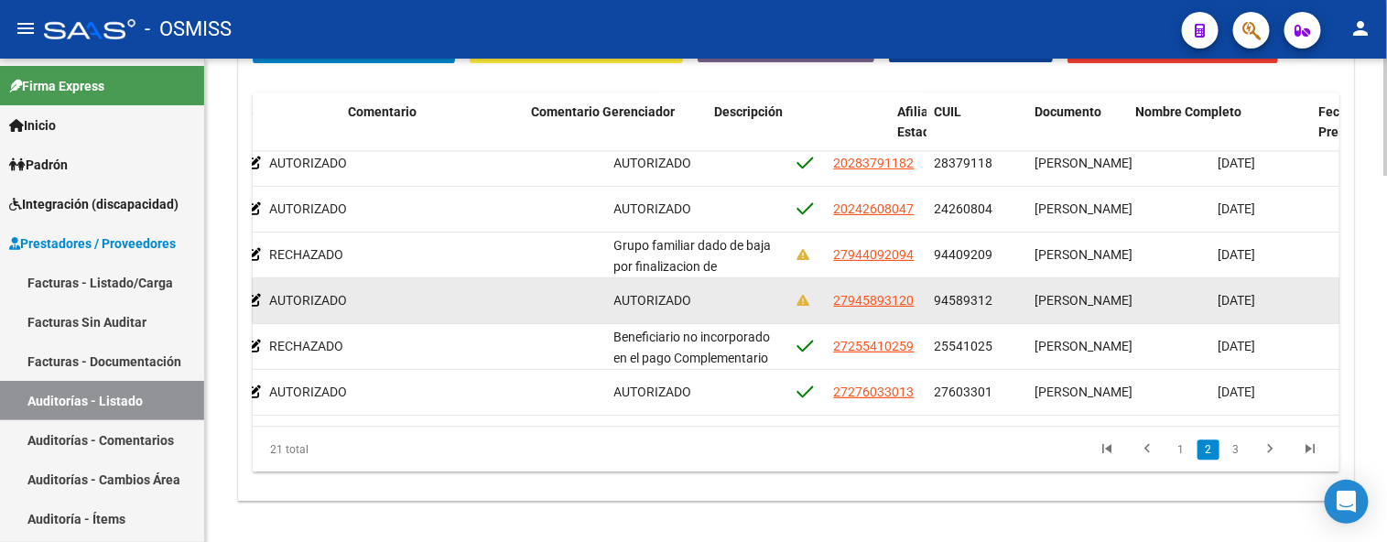
drag, startPoint x: 818, startPoint y: 306, endPoint x: 930, endPoint y: 306, distance: 112.6
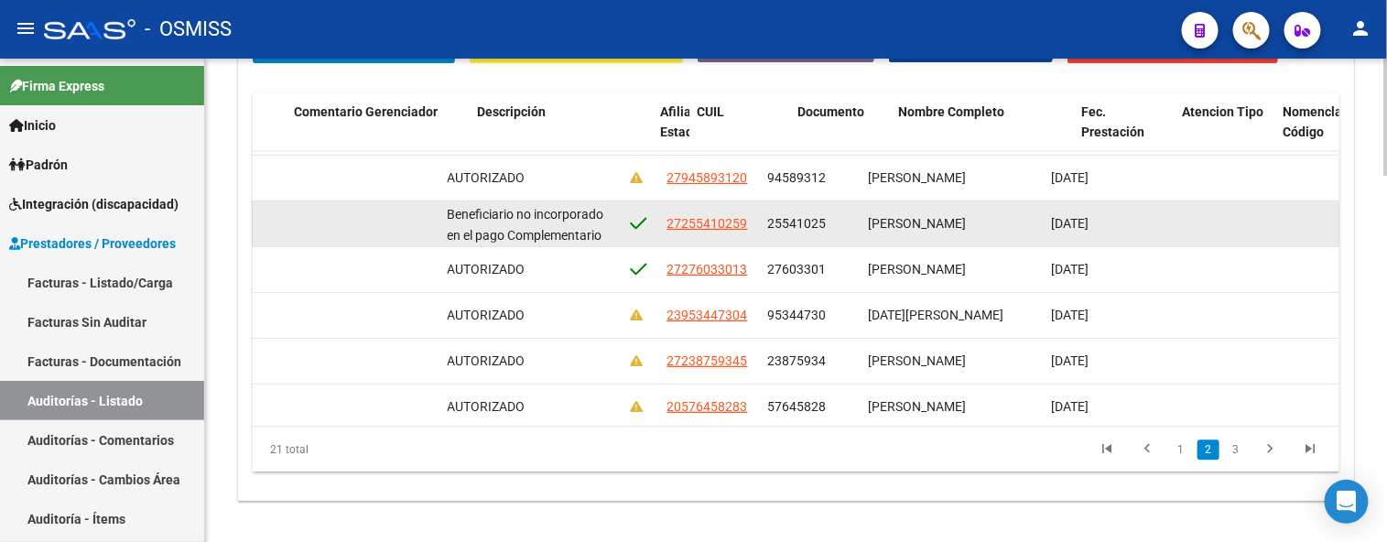
scroll to position [224, 1189]
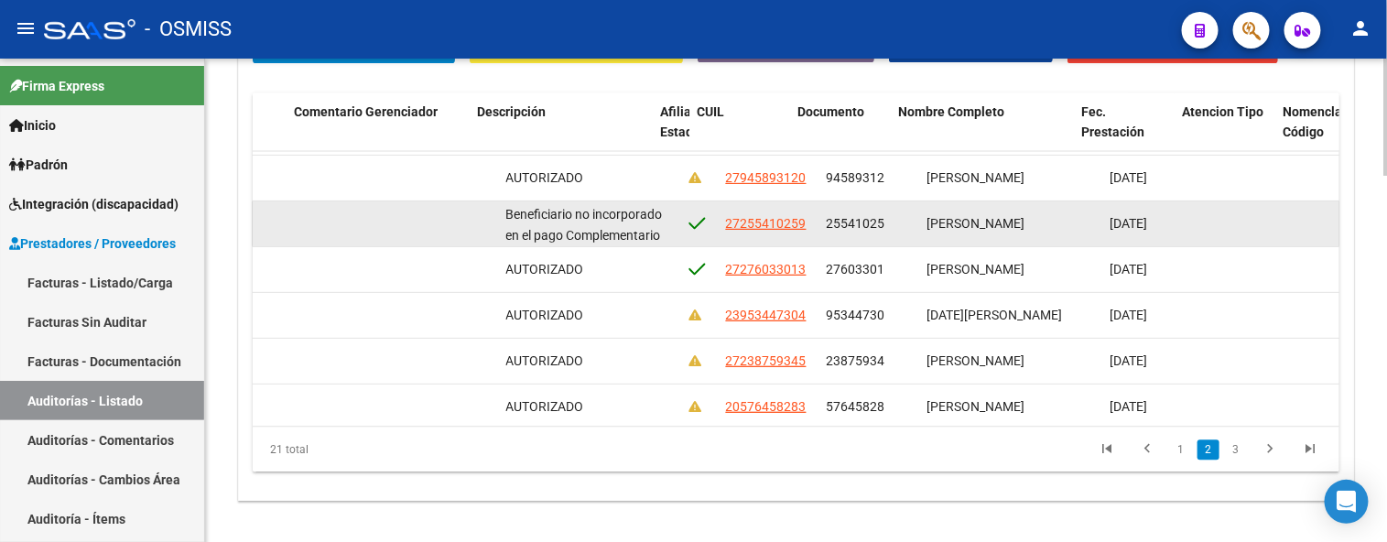
drag, startPoint x: 745, startPoint y: 239, endPoint x: 699, endPoint y: 236, distance: 46.8
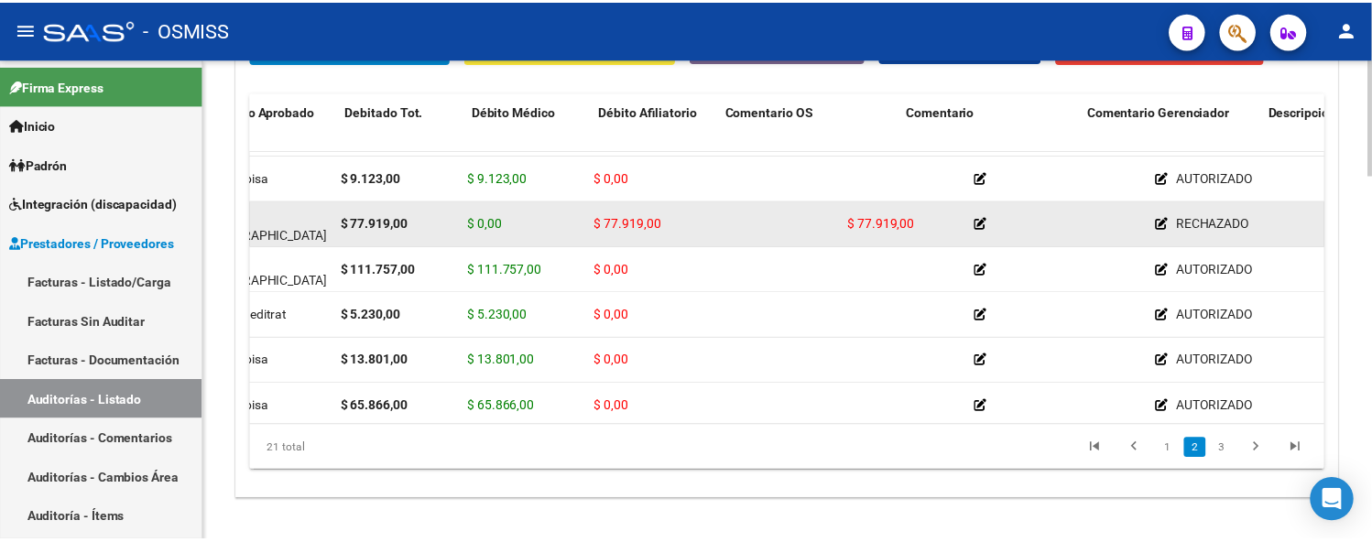
scroll to position [224, 0]
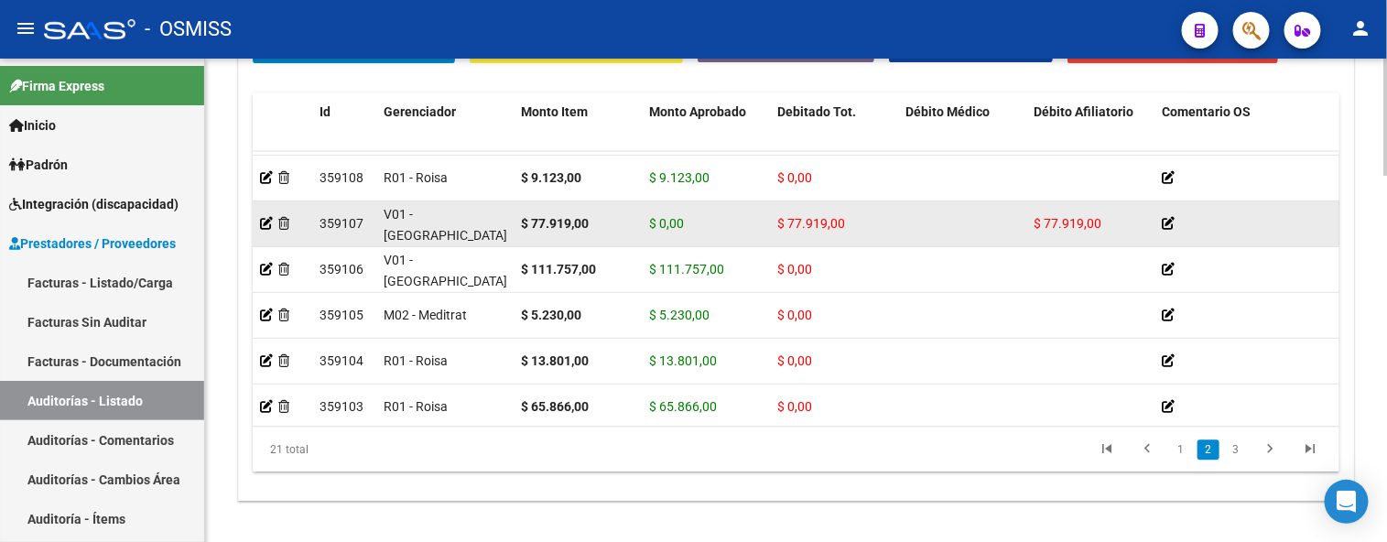
drag, startPoint x: 675, startPoint y: 234, endPoint x: 557, endPoint y: 232, distance: 118.2
drag, startPoint x: 555, startPoint y: 222, endPoint x: 434, endPoint y: 225, distance: 120.9
click at [268, 224] on icon at bounding box center [266, 223] width 13 height 13
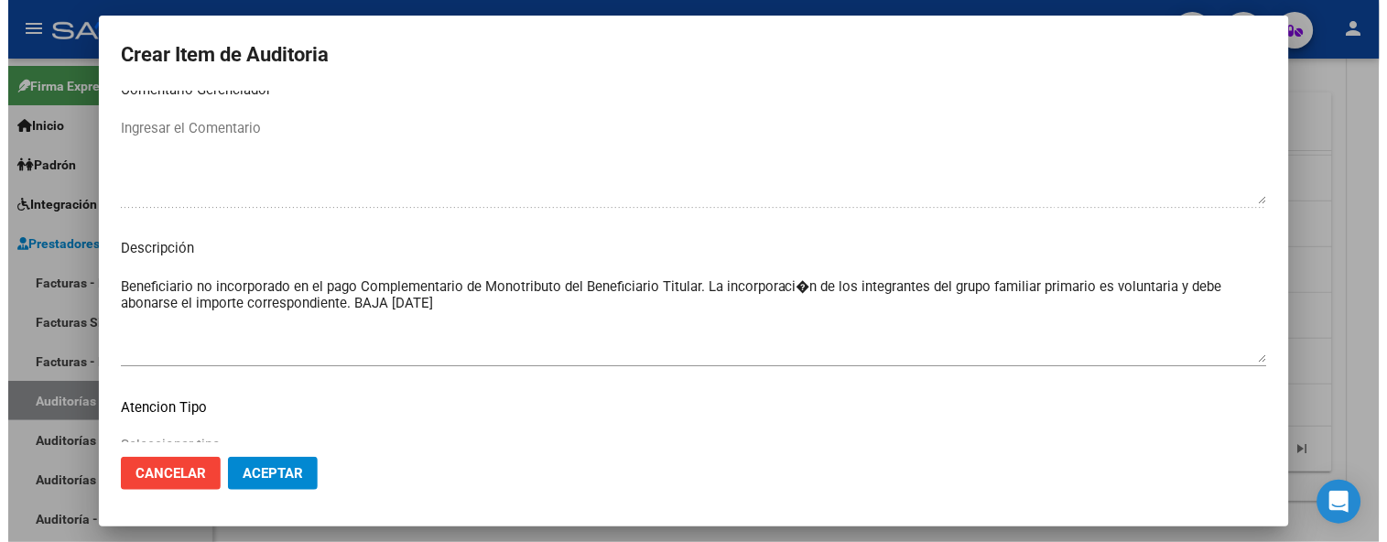
scroll to position [1448, 0]
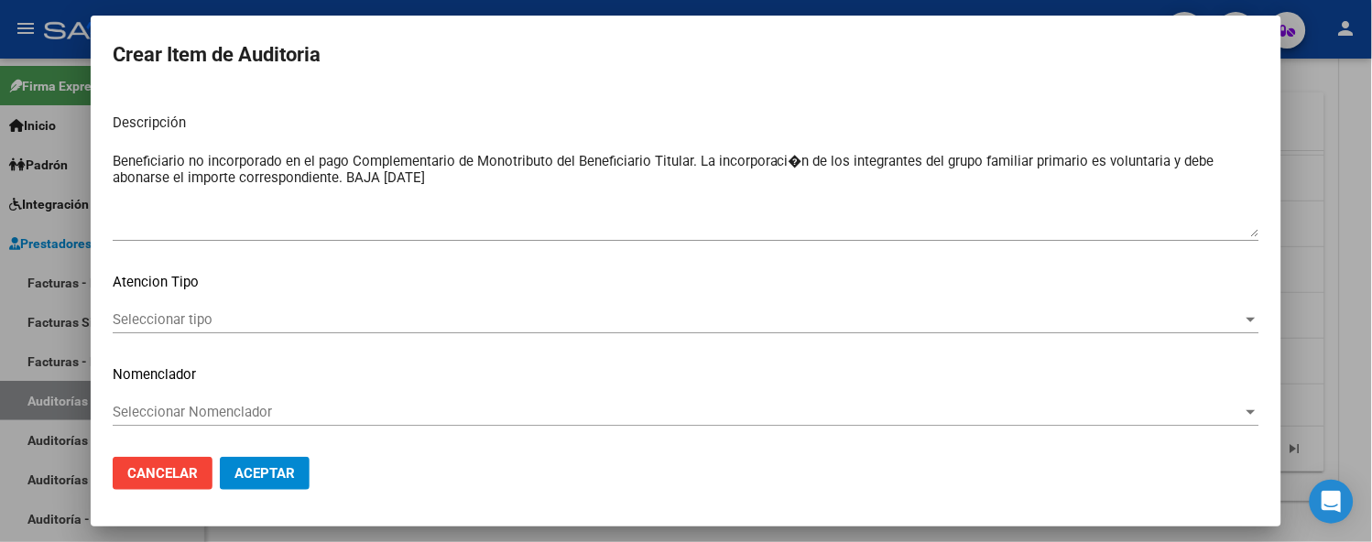
click at [1303, 194] on div at bounding box center [686, 271] width 1372 height 542
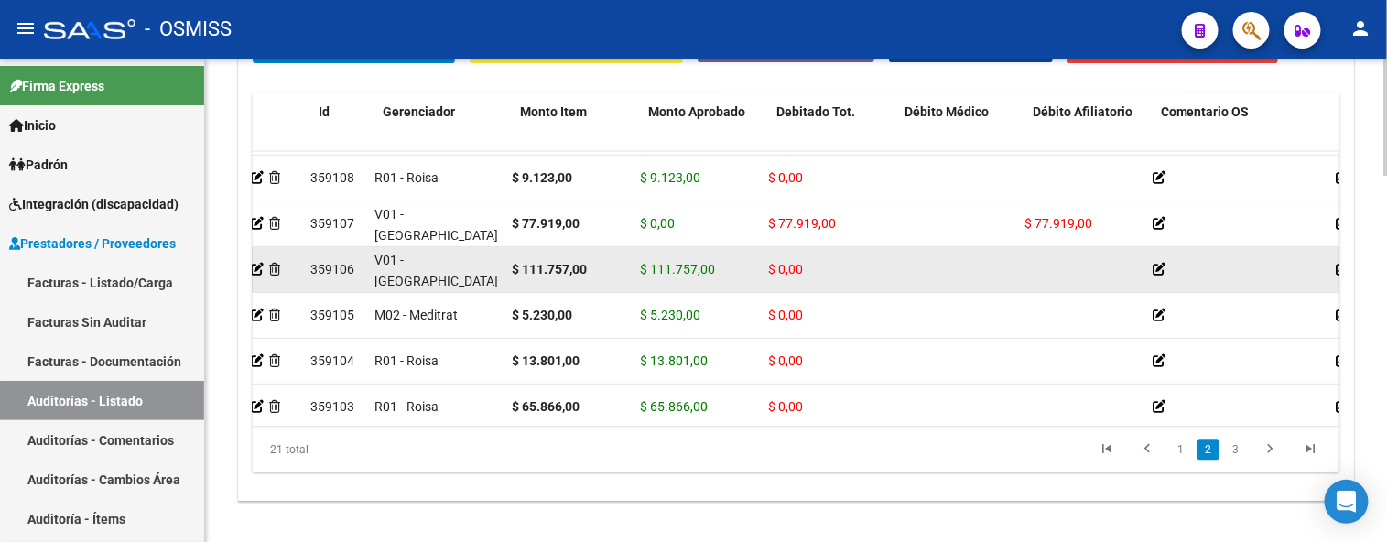
drag, startPoint x: 982, startPoint y: 256, endPoint x: 995, endPoint y: 253, distance: 13.3
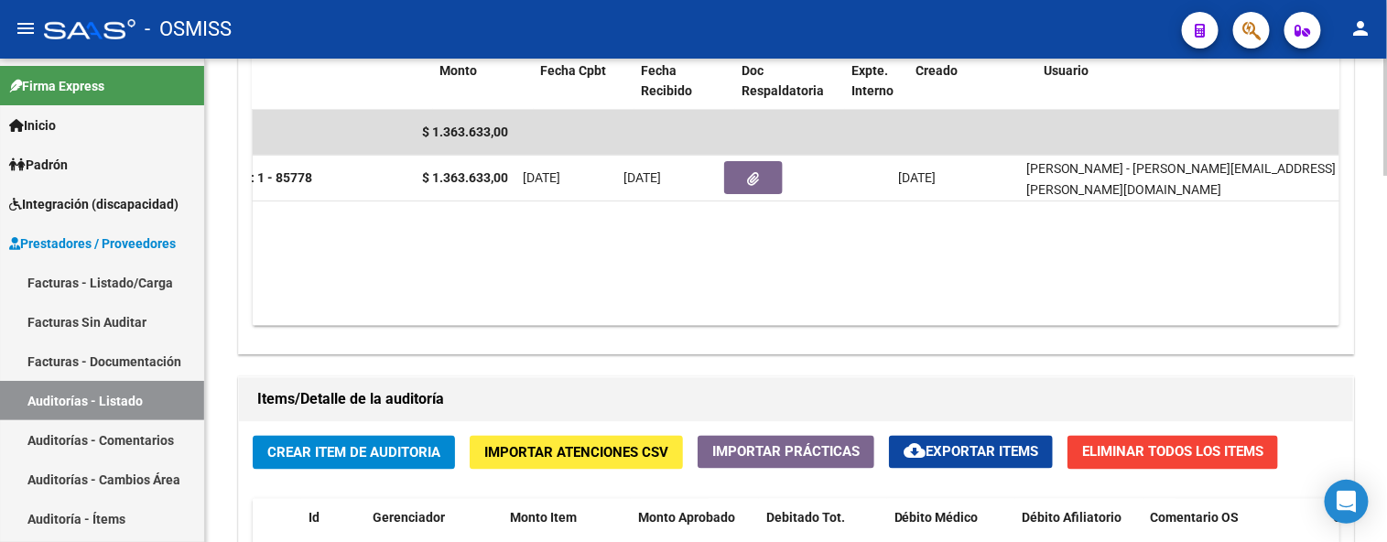
scroll to position [0, 482]
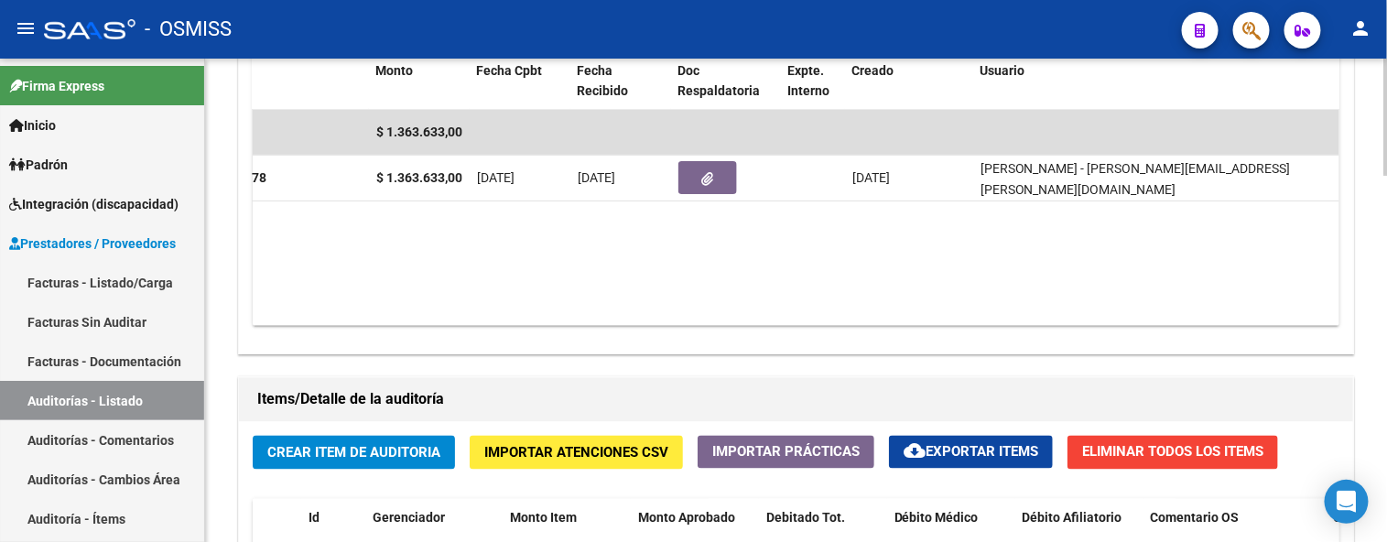
drag, startPoint x: 1062, startPoint y: 247, endPoint x: 1136, endPoint y: 247, distance: 73.3
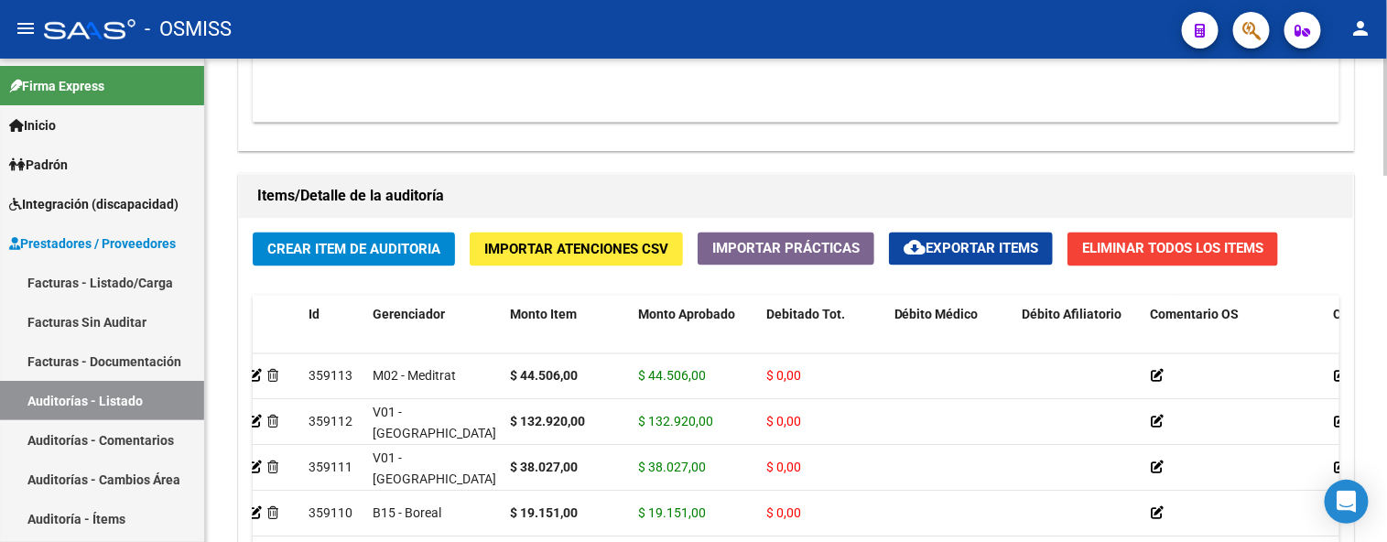
scroll to position [1424, 0]
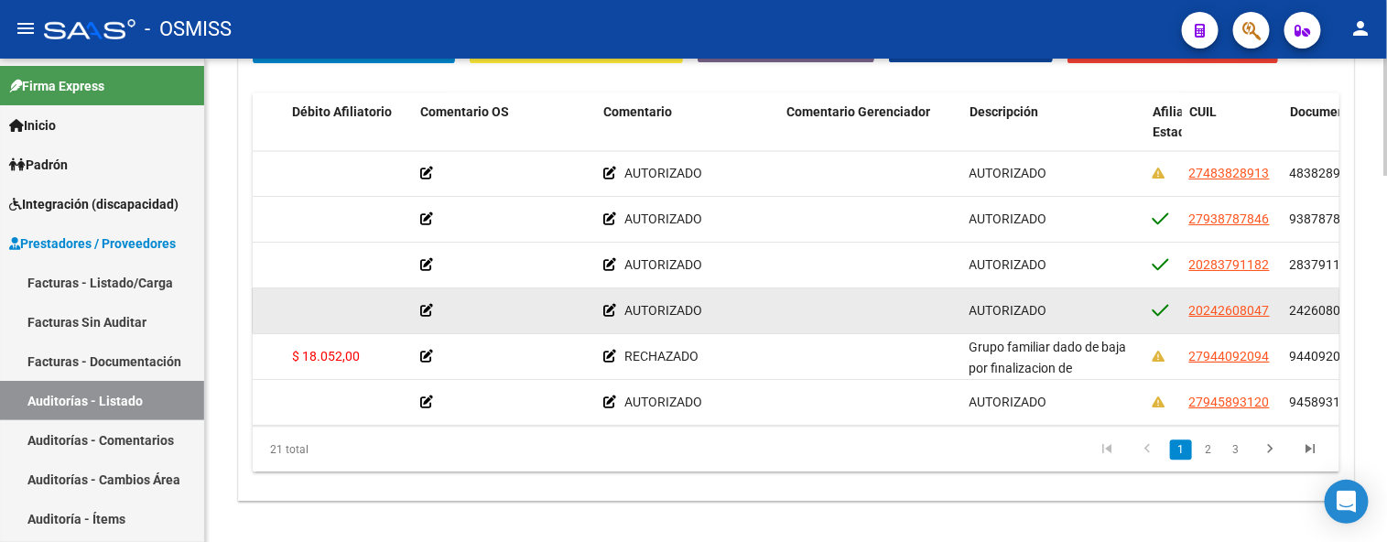
drag, startPoint x: 1087, startPoint y: 296, endPoint x: 1143, endPoint y: 295, distance: 55.9
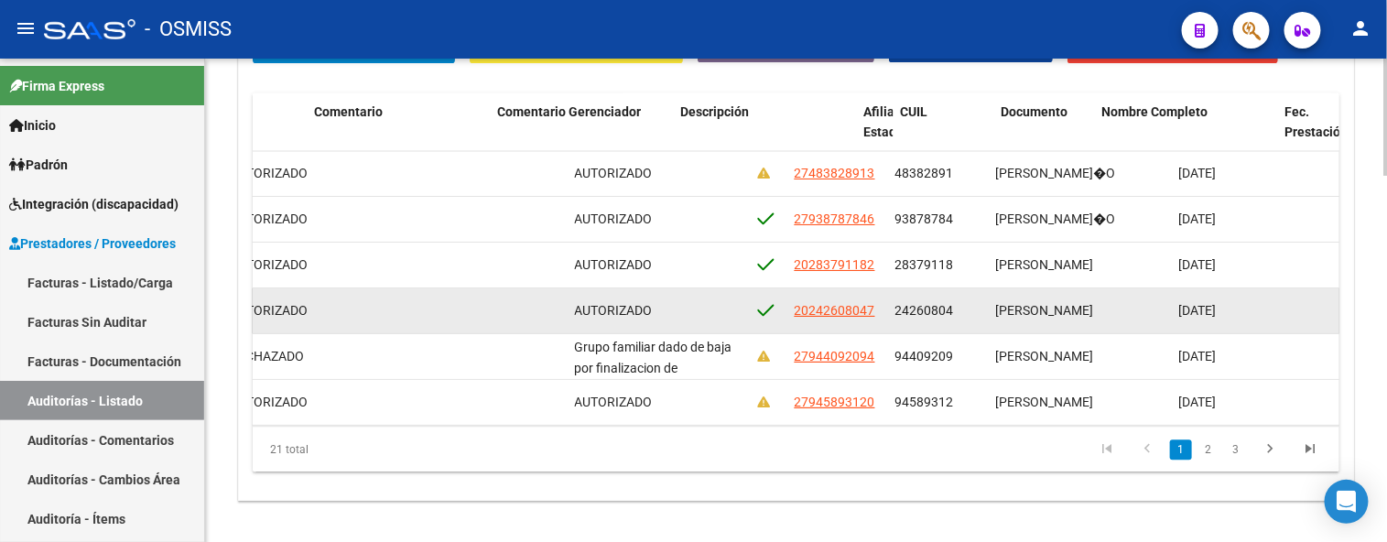
drag, startPoint x: 1168, startPoint y: 298, endPoint x: 1230, endPoint y: 298, distance: 62.3
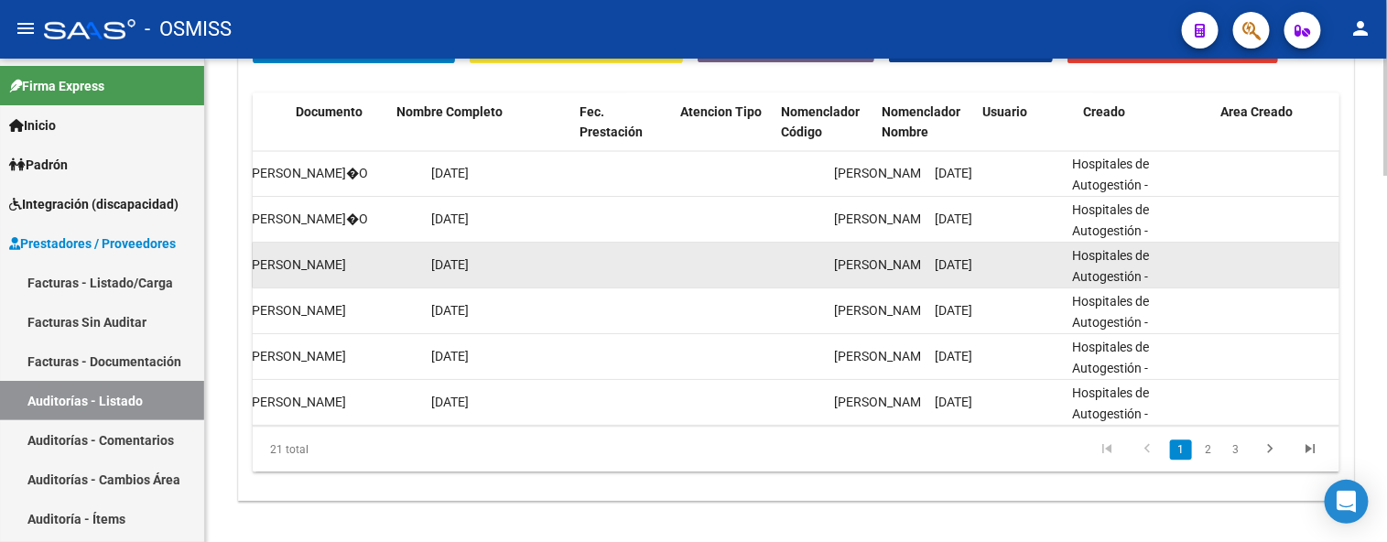
scroll to position [0, 1899]
drag, startPoint x: 993, startPoint y: 277, endPoint x: 1094, endPoint y: 280, distance: 101.7
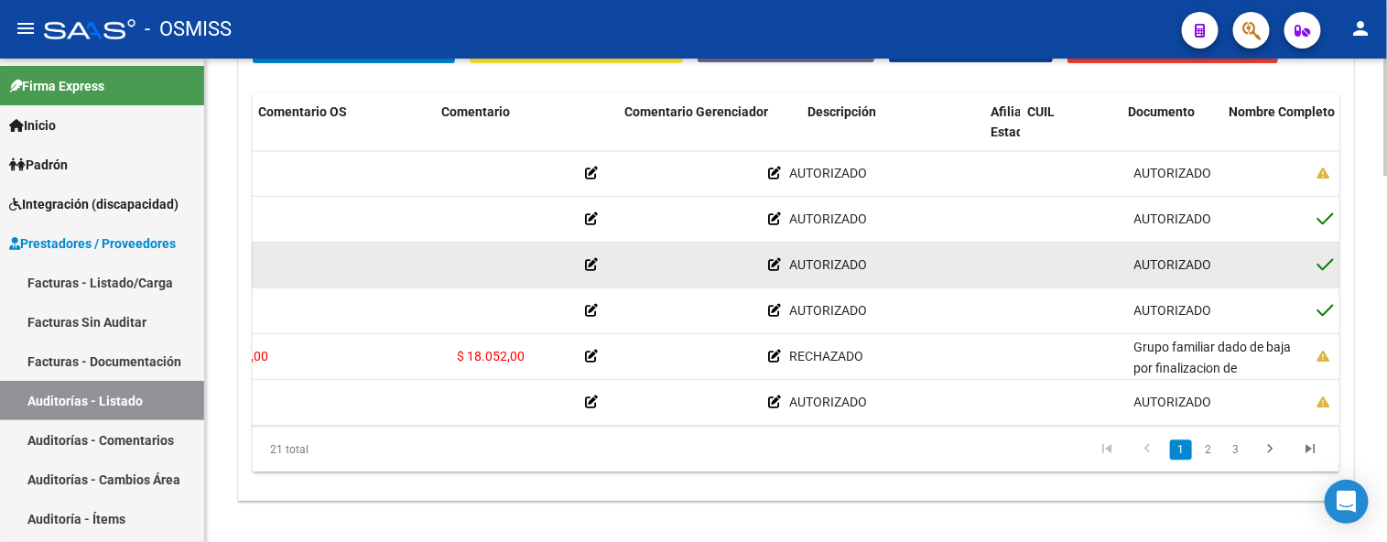
scroll to position [0, 0]
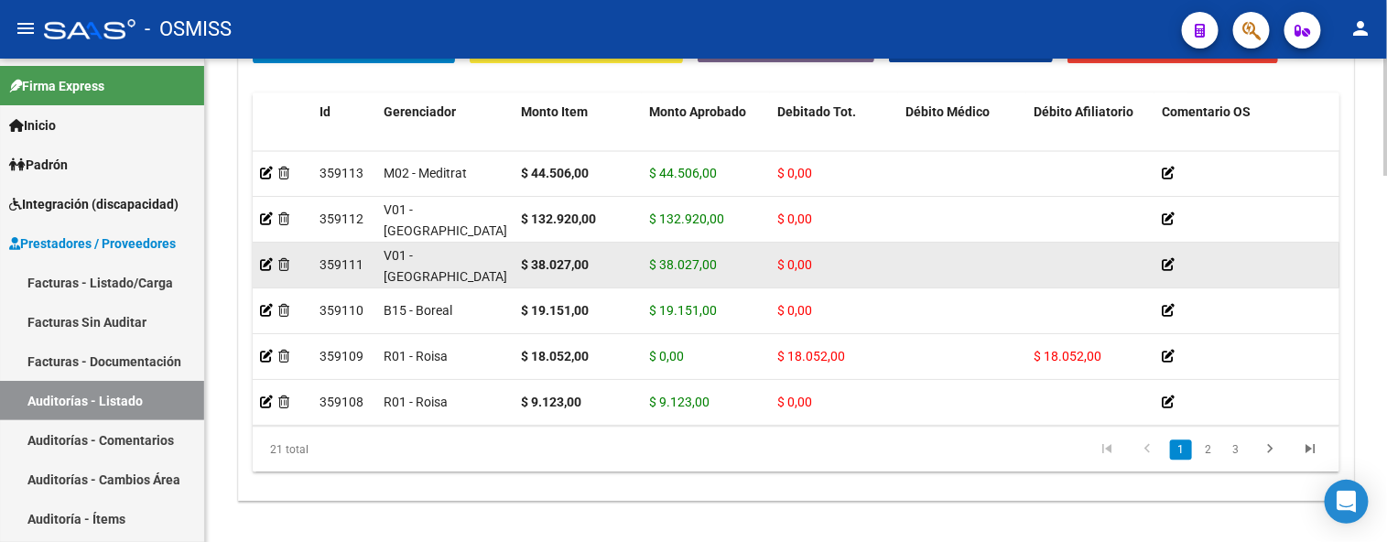
drag, startPoint x: 1068, startPoint y: 279, endPoint x: 813, endPoint y: 262, distance: 255.2
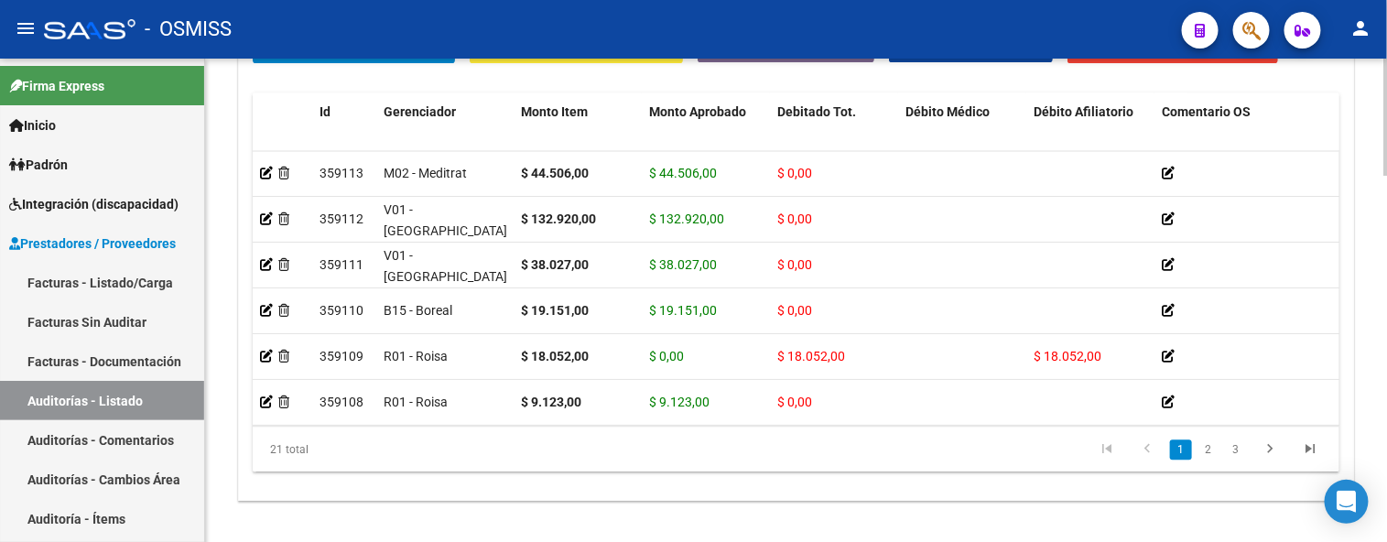
scroll to position [1017, 0]
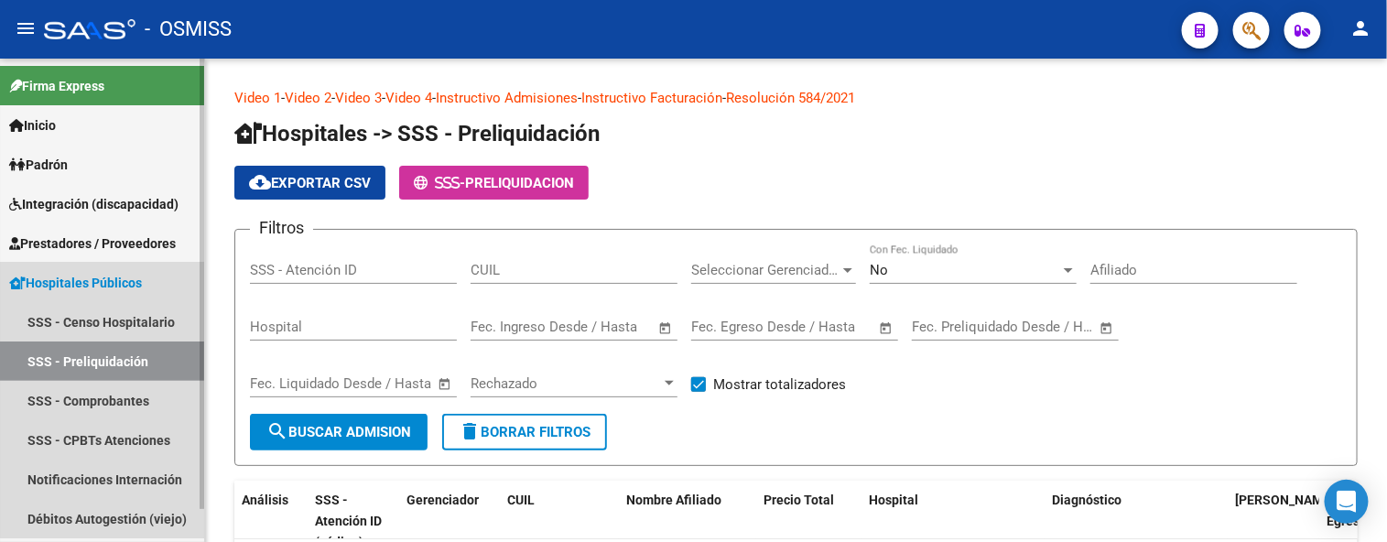
click at [135, 277] on span "Hospitales Públicos" at bounding box center [75, 283] width 133 height 20
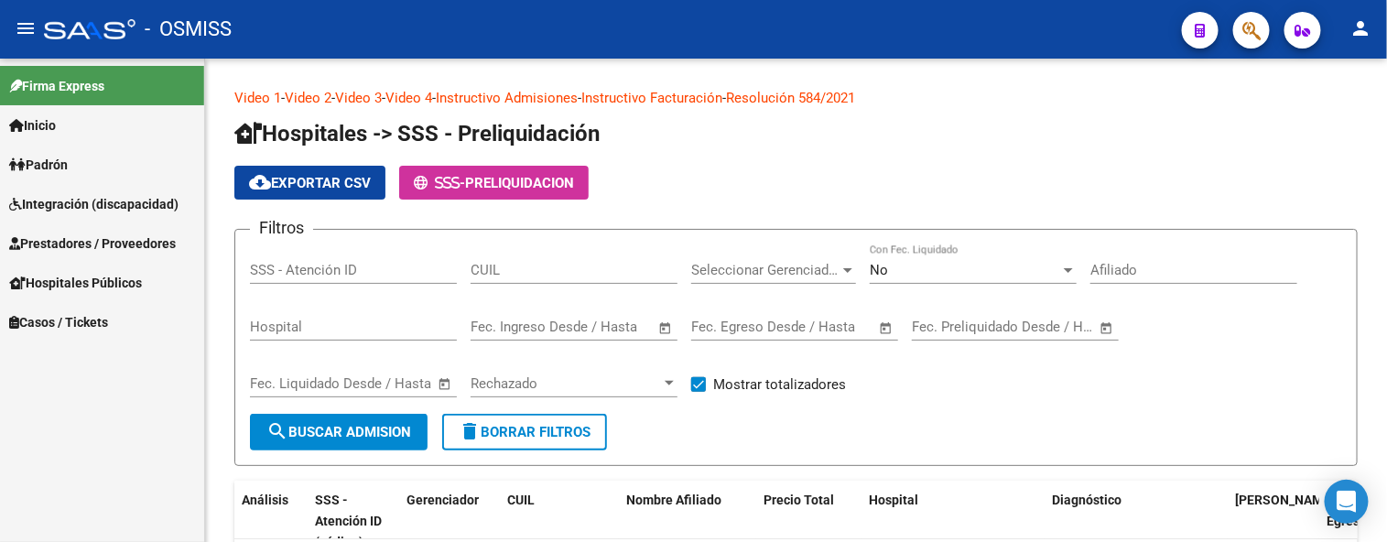
click at [148, 243] on span "Prestadores / Proveedores" at bounding box center [92, 244] width 167 height 20
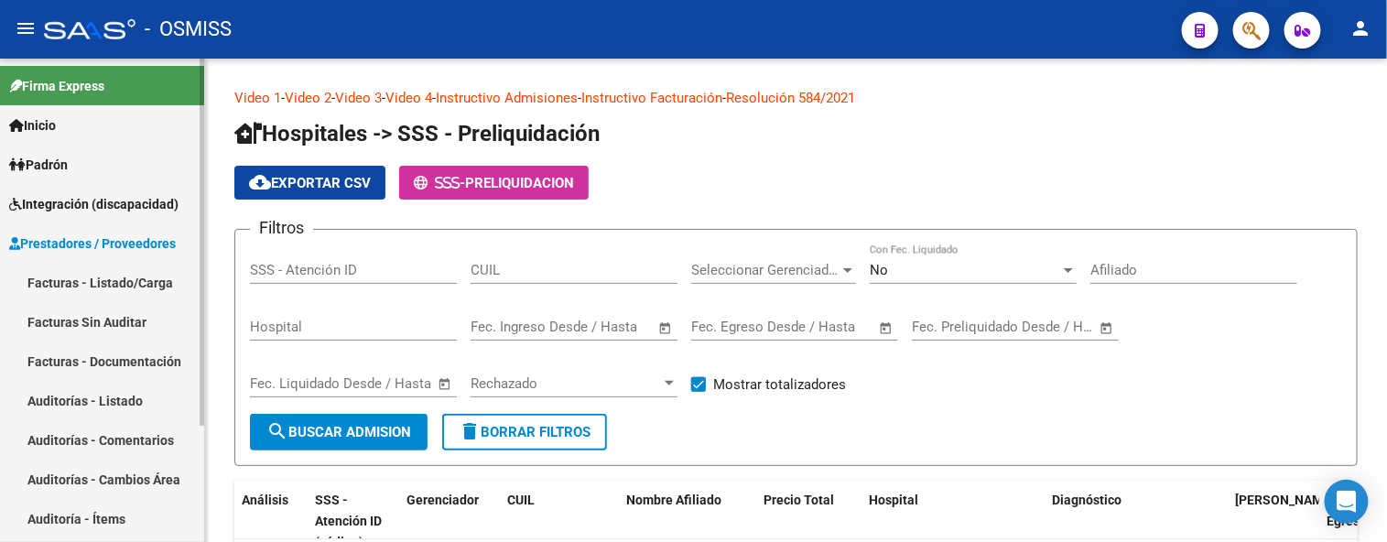
click at [123, 392] on link "Auditorías - Listado" at bounding box center [102, 400] width 204 height 39
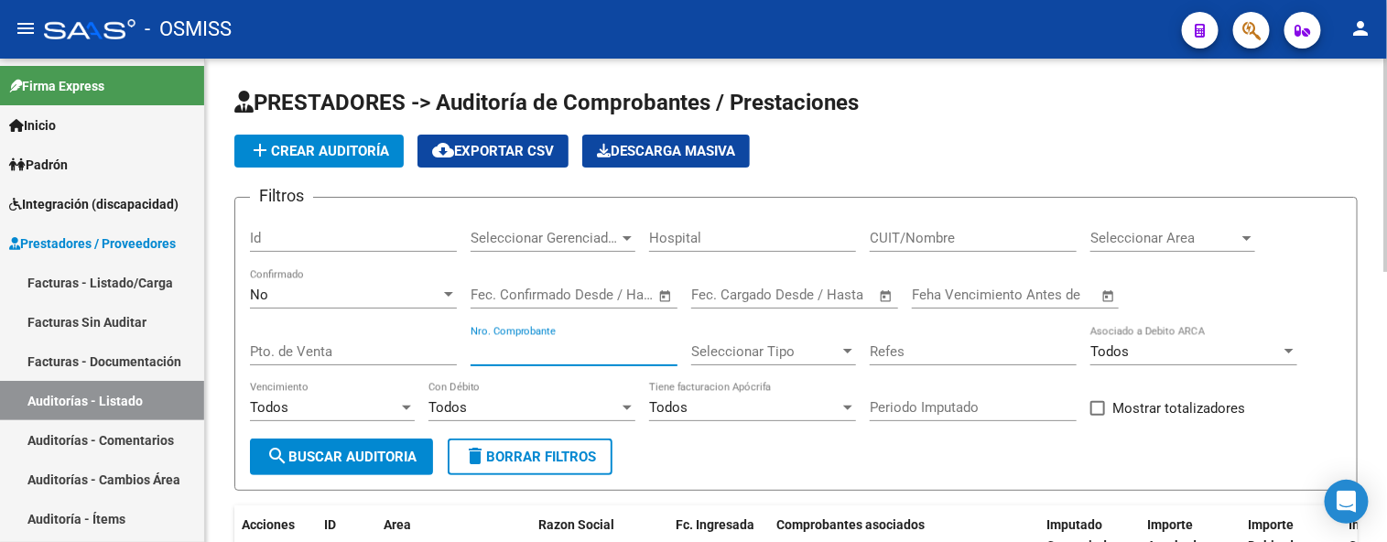
click at [542, 346] on input "Nro. Comprobante" at bounding box center [574, 351] width 207 height 16
click at [619, 358] on input "39093" at bounding box center [574, 351] width 207 height 16
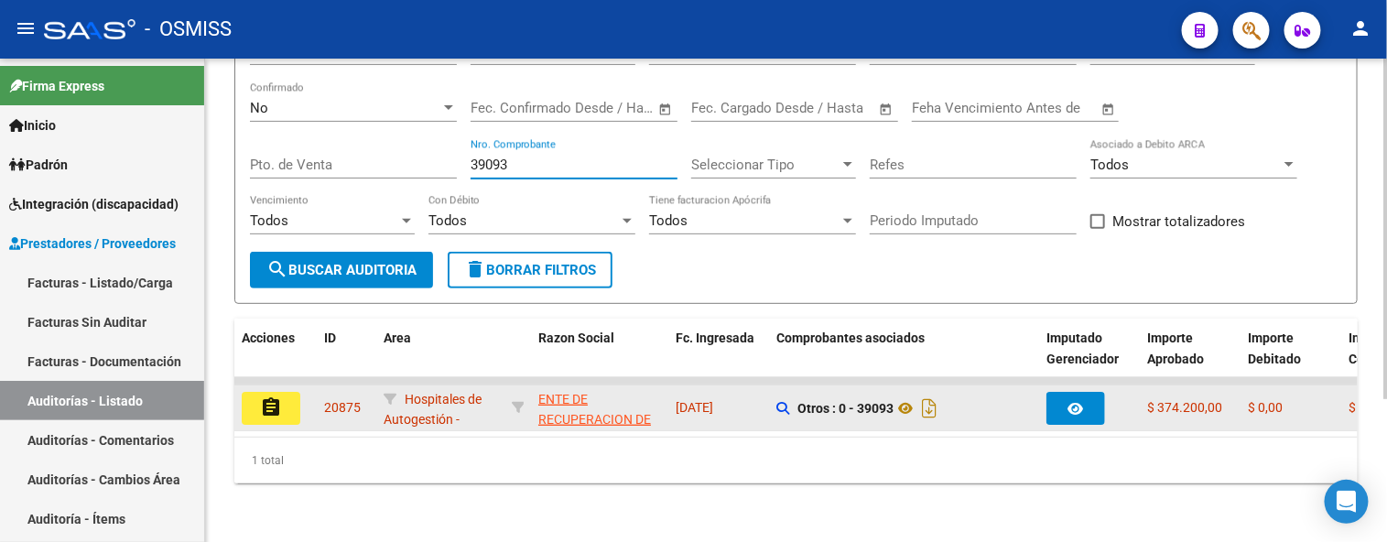
type input "39093"
click at [286, 408] on div "assignment" at bounding box center [276, 408] width 68 height 33
click at [263, 399] on mat-icon "assignment" at bounding box center [271, 408] width 22 height 22
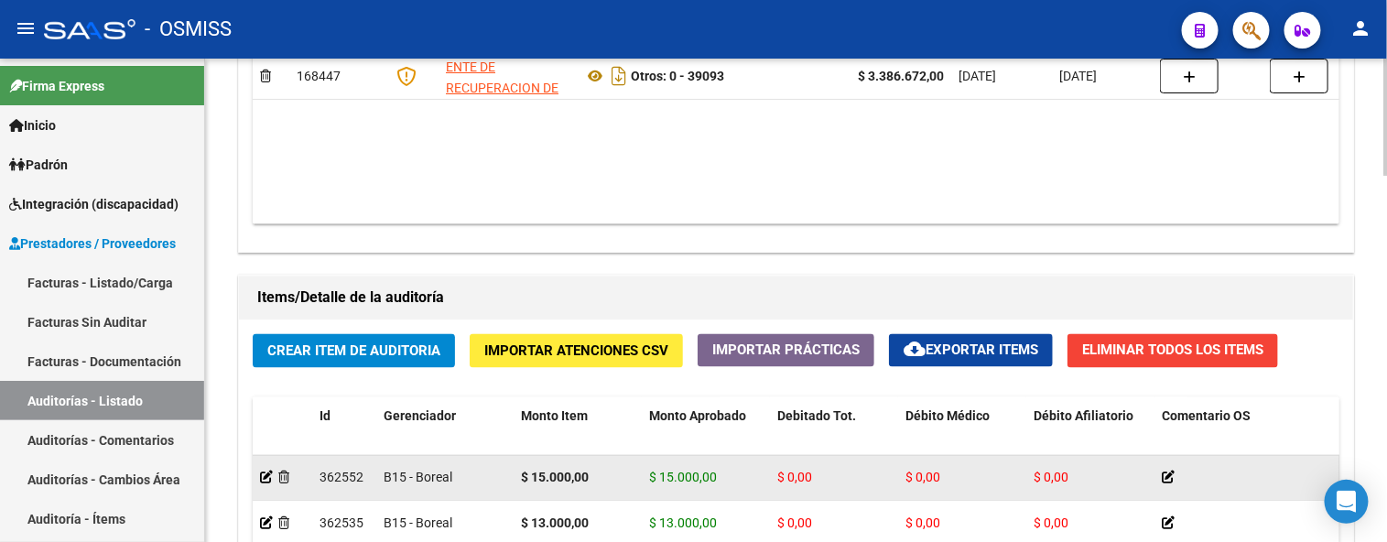
scroll to position [1221, 0]
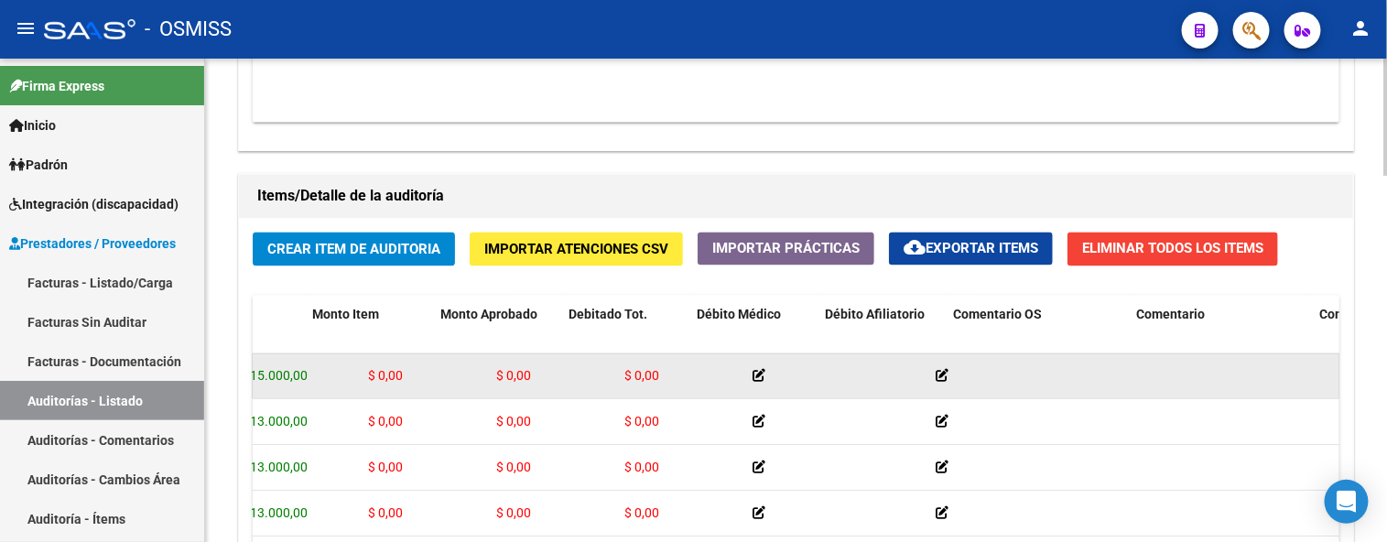
drag, startPoint x: 517, startPoint y: 387, endPoint x: 625, endPoint y: 394, distance: 108.3
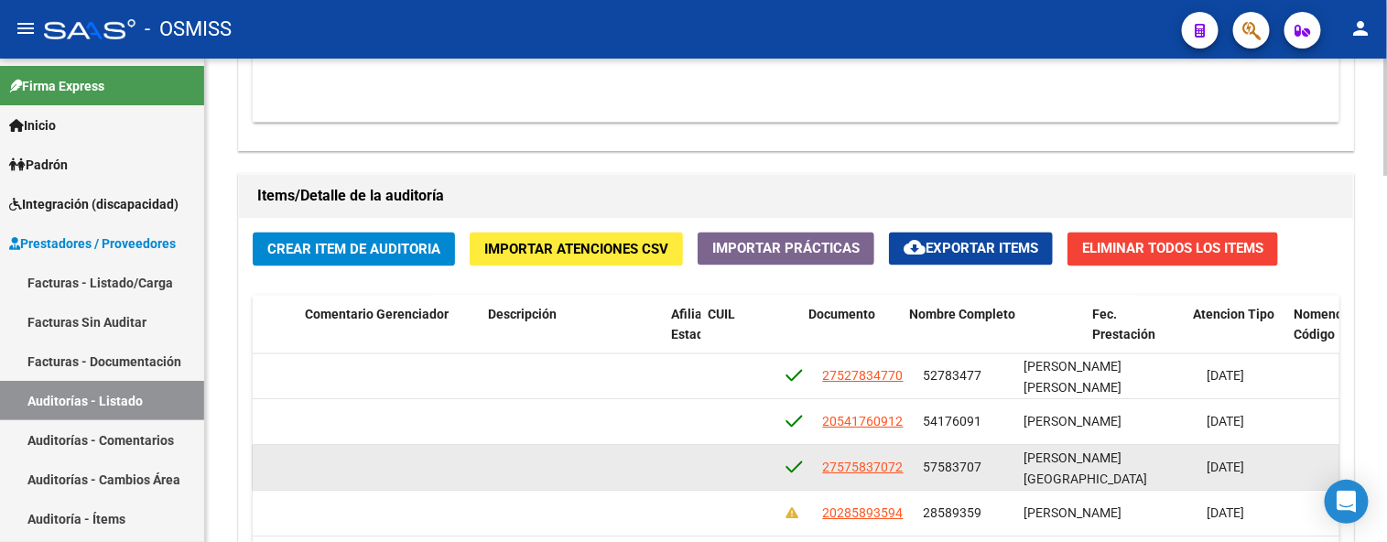
scroll to position [0, 1566]
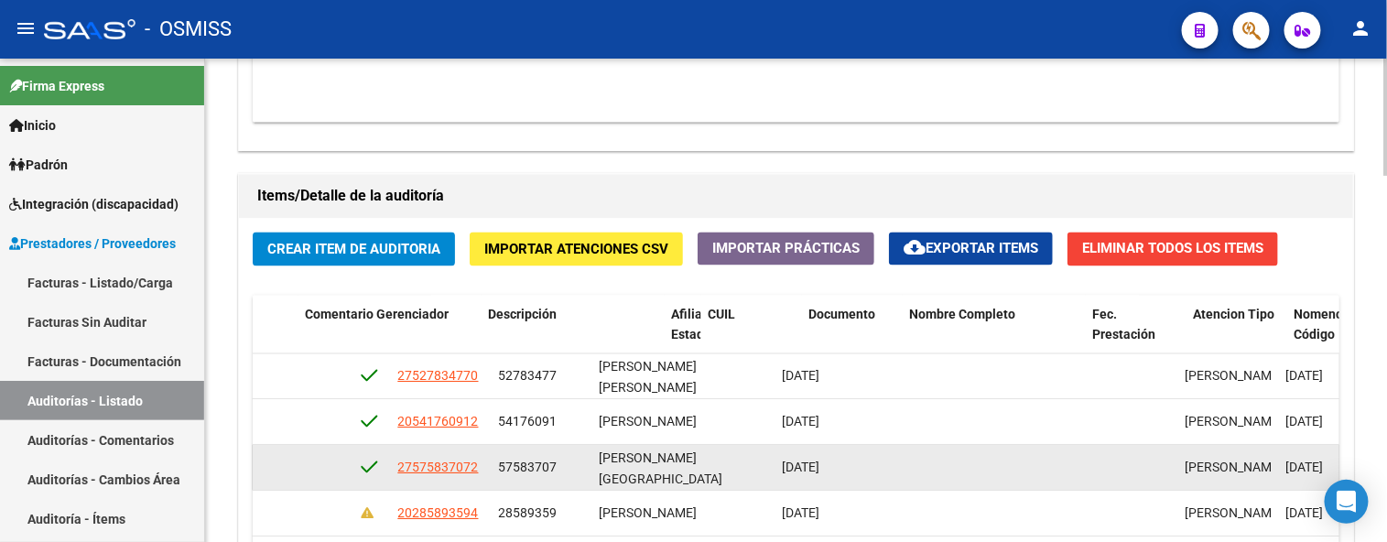
drag, startPoint x: 716, startPoint y: 441, endPoint x: 821, endPoint y: 449, distance: 104.7
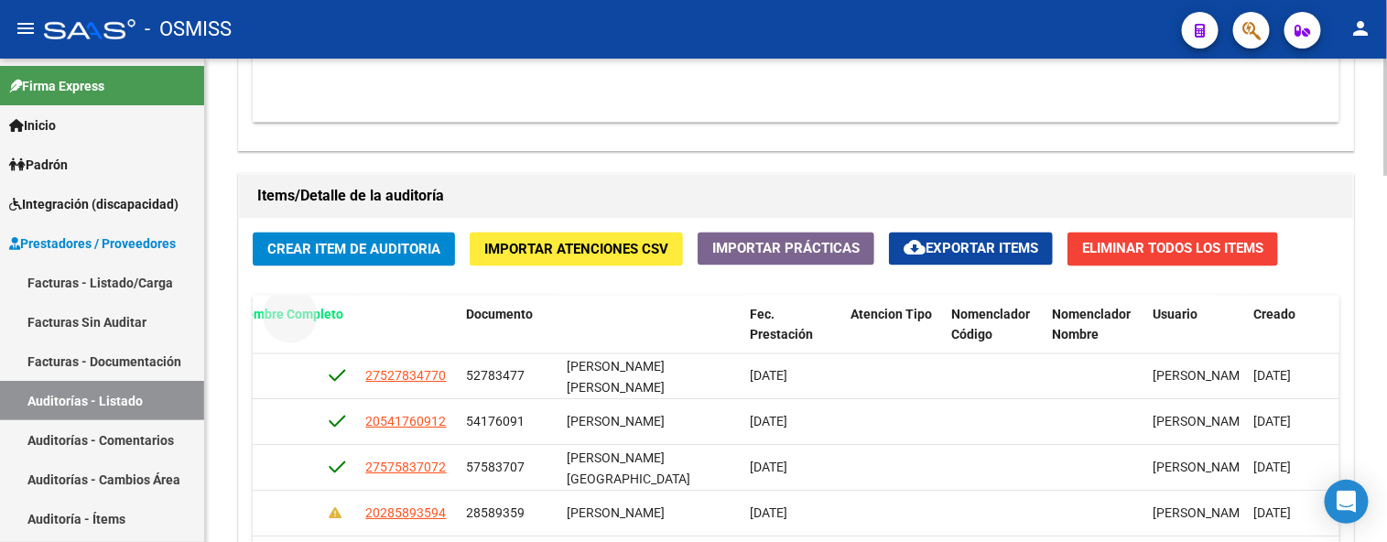
drag, startPoint x: 645, startPoint y: 321, endPoint x: 315, endPoint y: 325, distance: 329.7
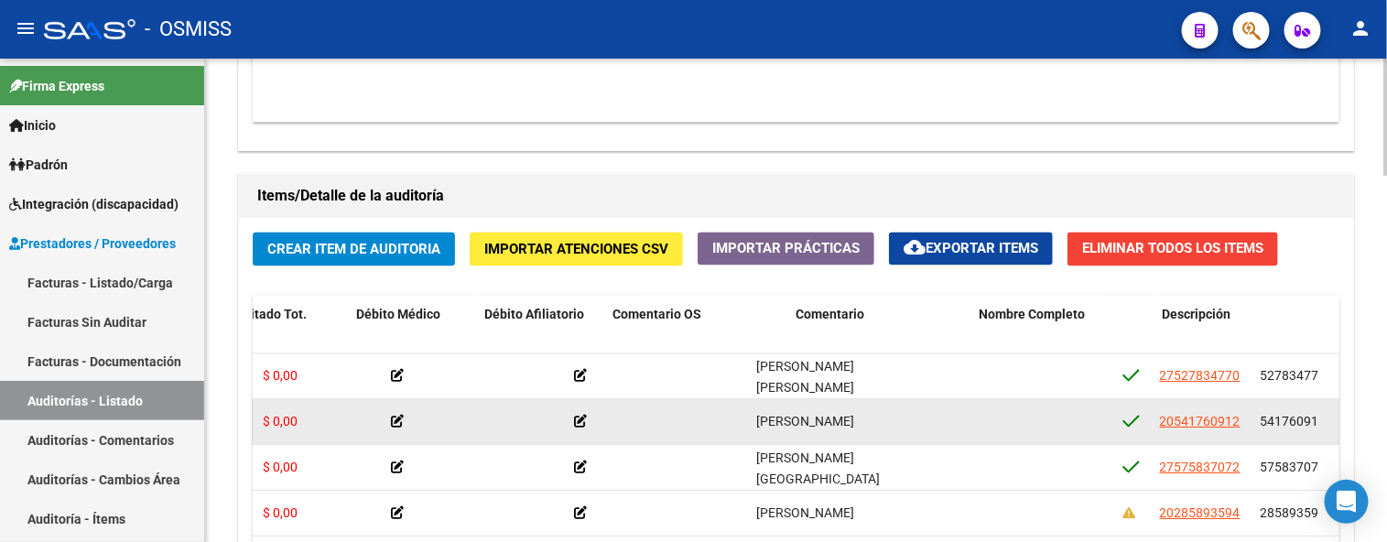
drag, startPoint x: 569, startPoint y: 424, endPoint x: 421, endPoint y: 425, distance: 147.5
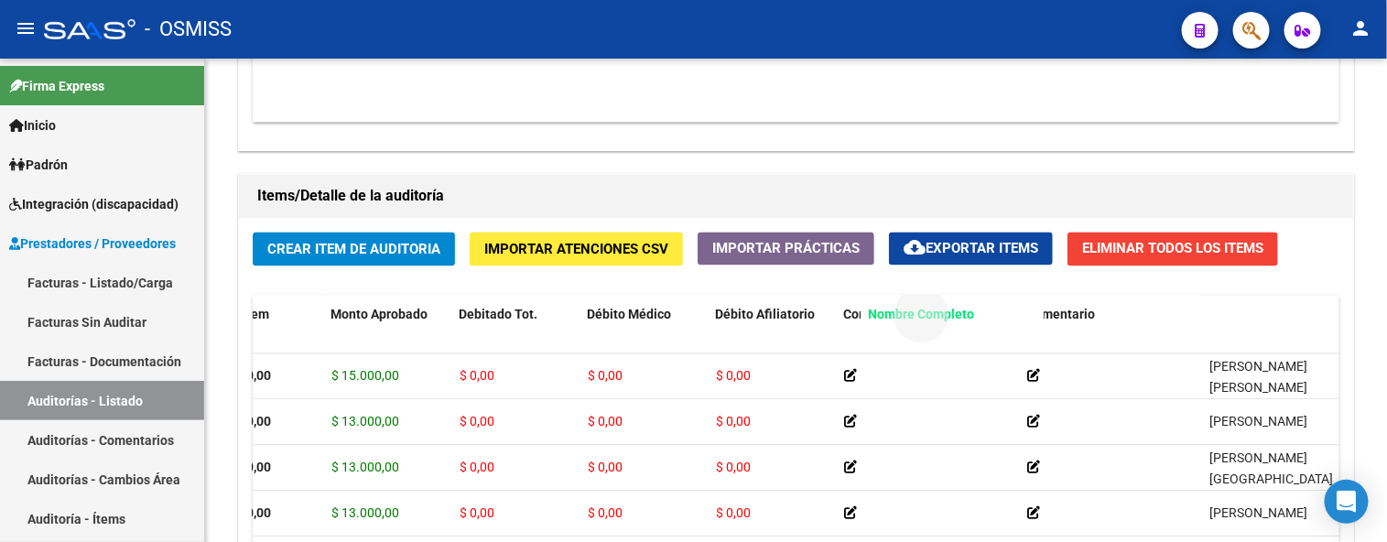
drag, startPoint x: 1227, startPoint y: 318, endPoint x: 886, endPoint y: 331, distance: 341.8
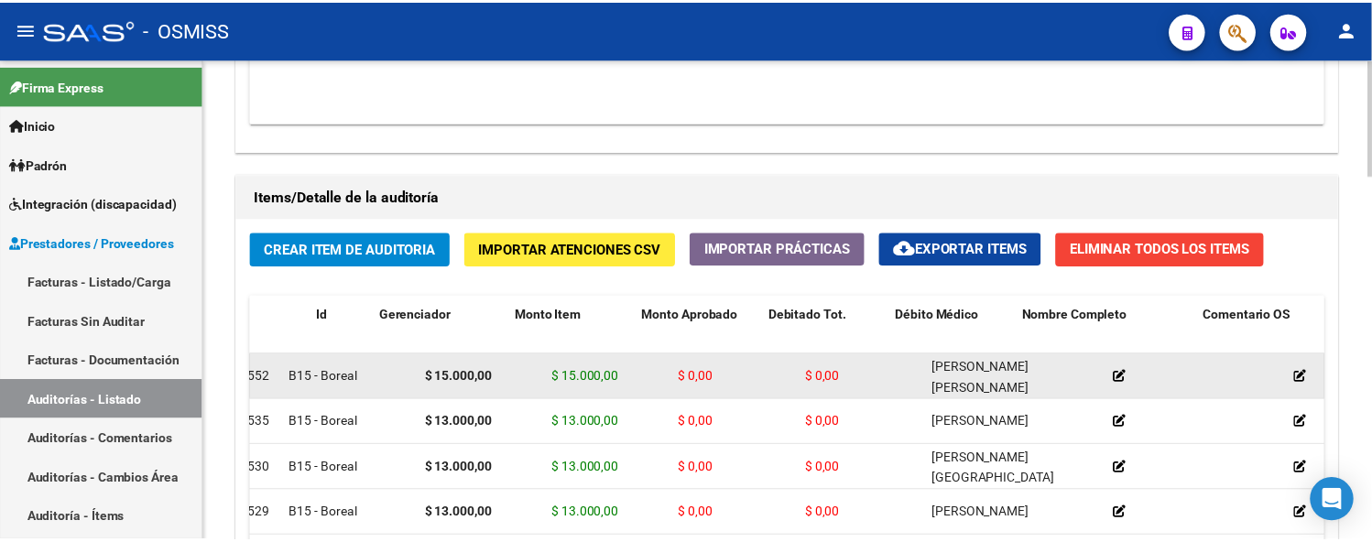
scroll to position [0, 0]
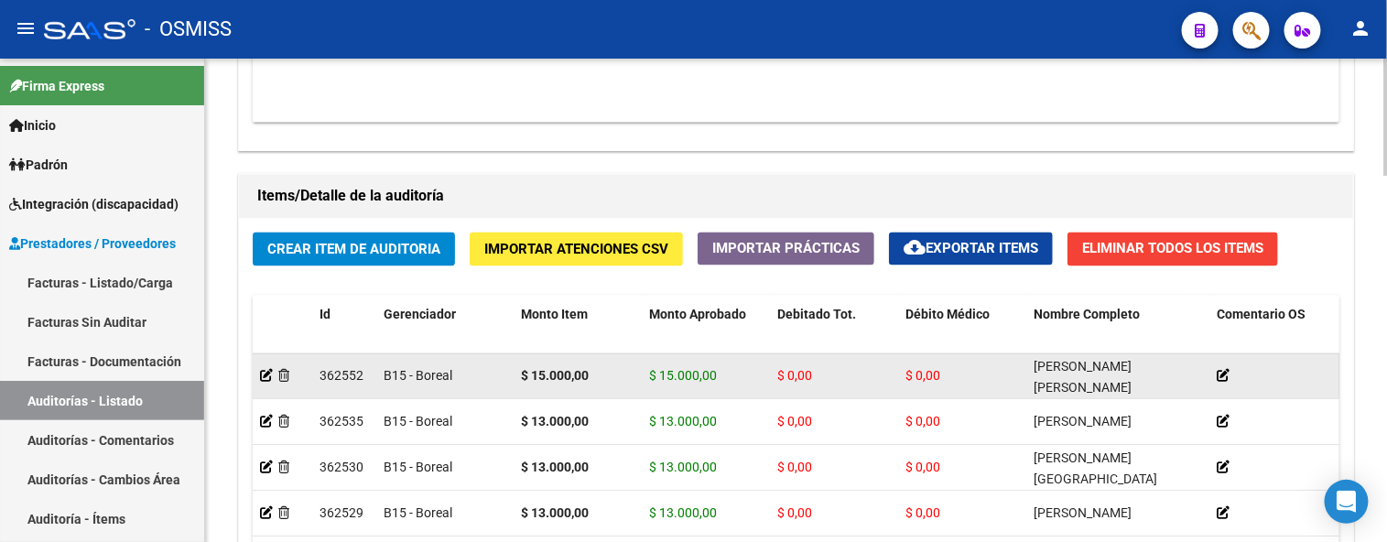
drag, startPoint x: 802, startPoint y: 430, endPoint x: 655, endPoint y: 396, distance: 151.5
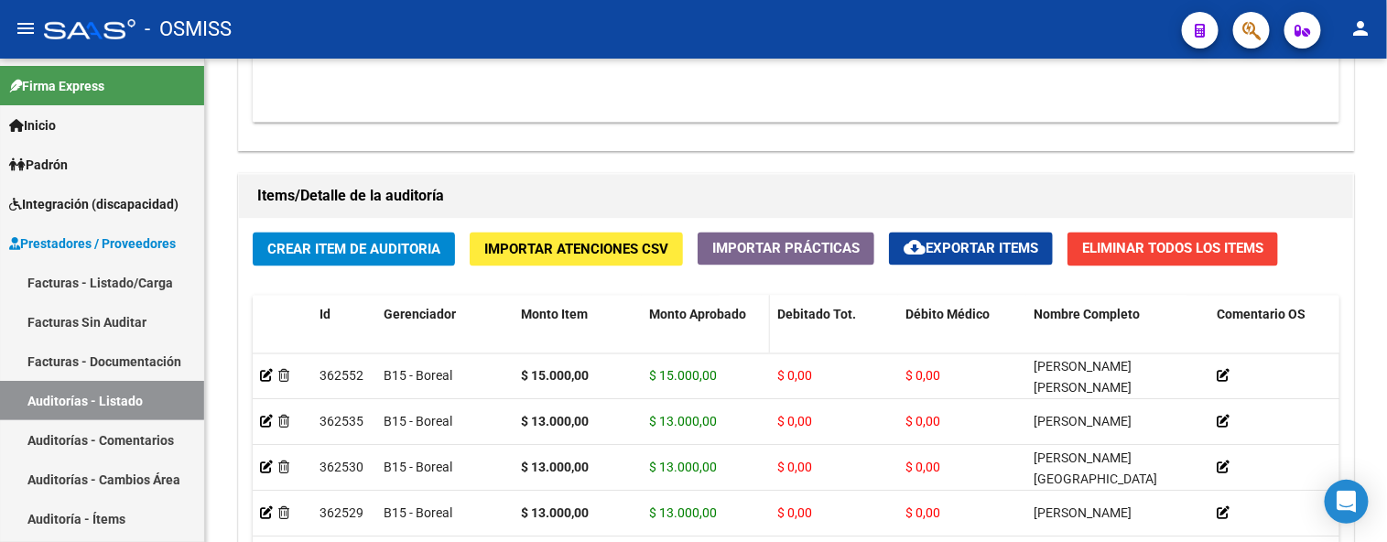
click at [760, 341] on datatable-header-cell "Monto Aprobado" at bounding box center [706, 336] width 128 height 81
click at [369, 264] on div "Crear Item de Auditoria Importar Atenciones CSV Importar Prácticas cloud_downlo…" at bounding box center [796, 461] width 1115 height 484
click at [368, 267] on button "Crear Item de Auditoria" at bounding box center [354, 250] width 202 height 34
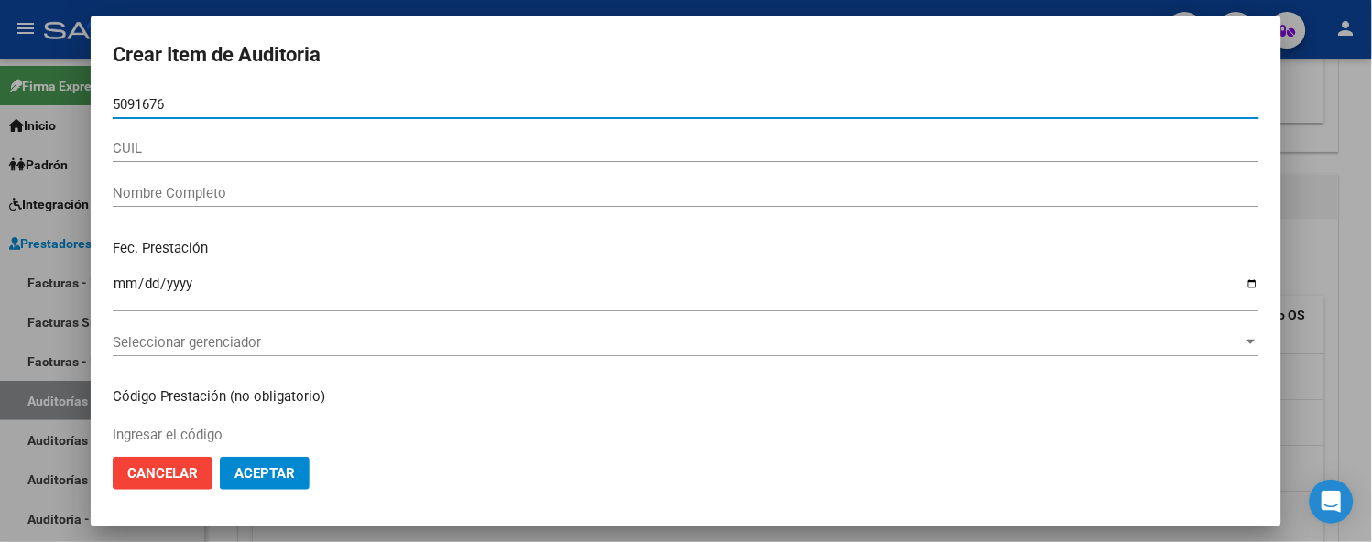
type input "50916765"
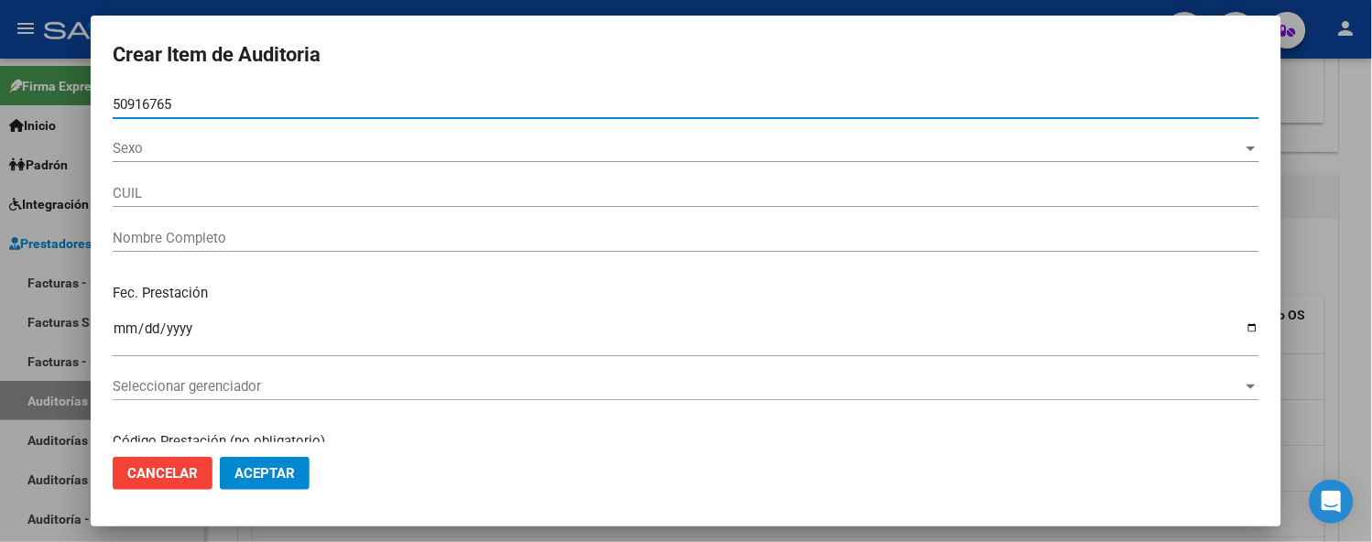
type input "20509167657"
type input "[PERSON_NAME]"
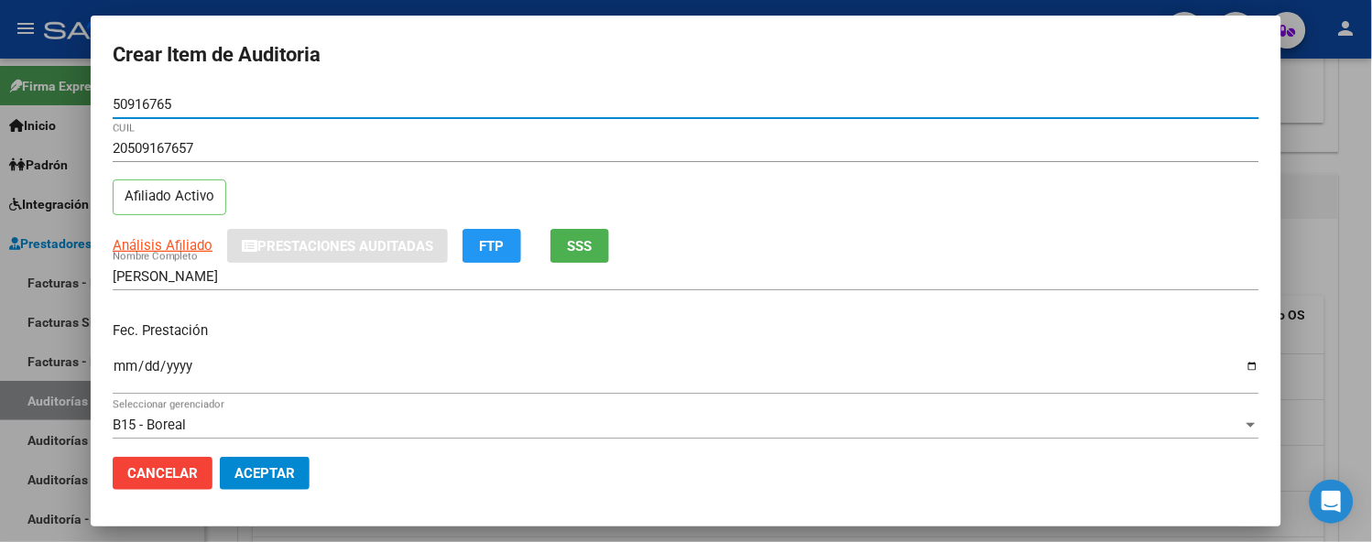
type input "50916765"
click at [123, 361] on input "Ingresar la fecha" at bounding box center [686, 373] width 1147 height 29
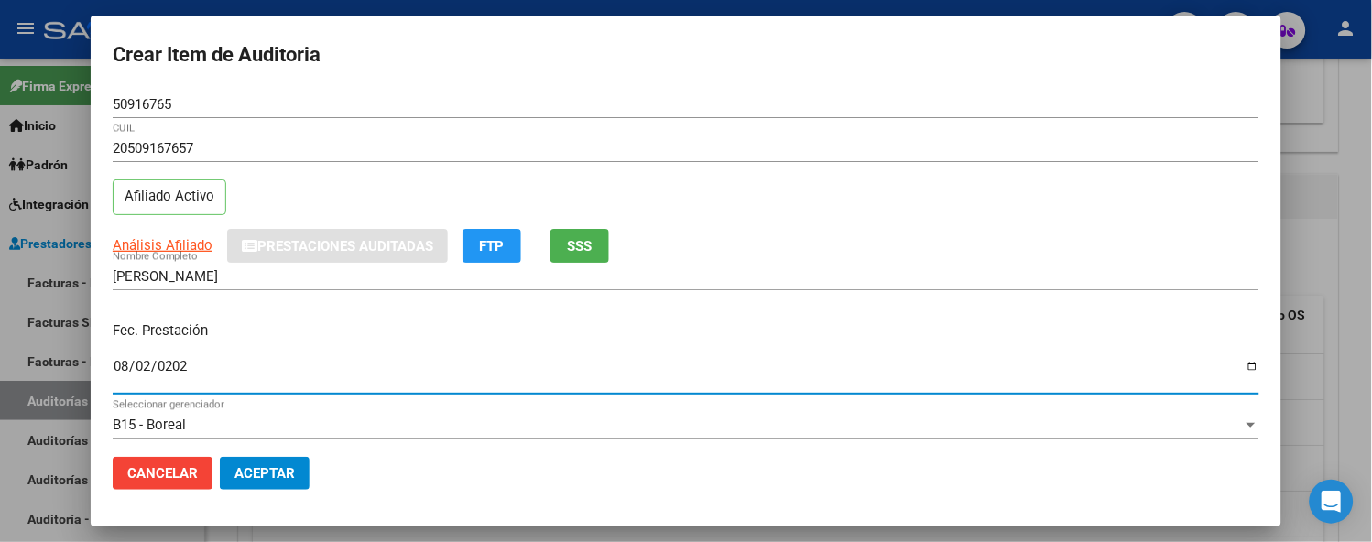
type input "[DATE]"
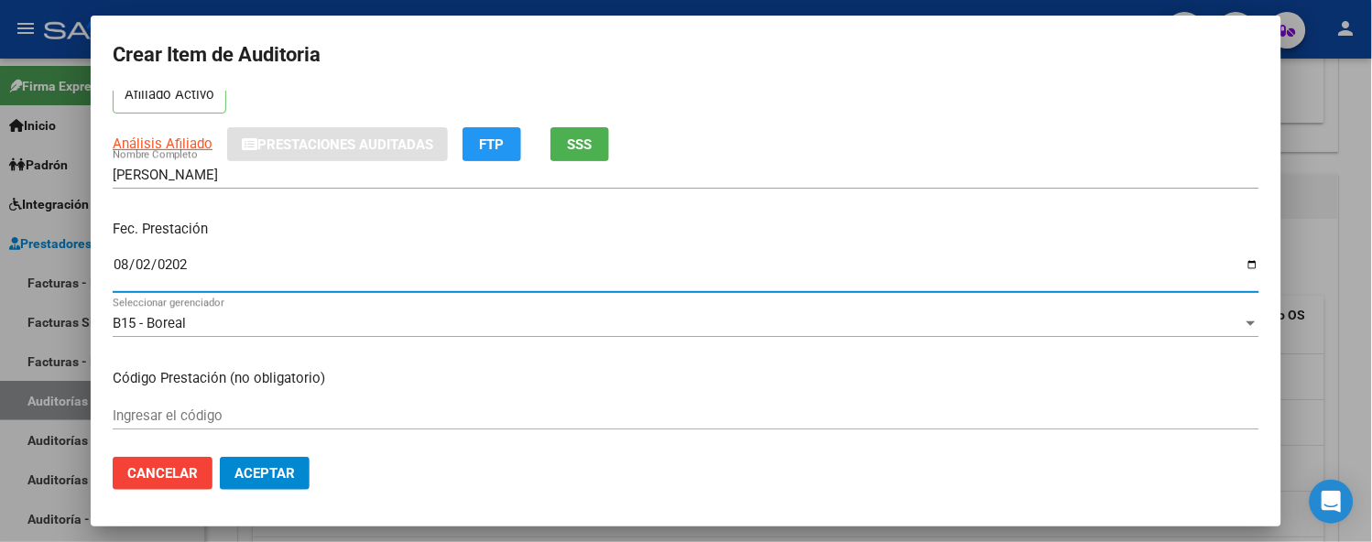
scroll to position [305, 0]
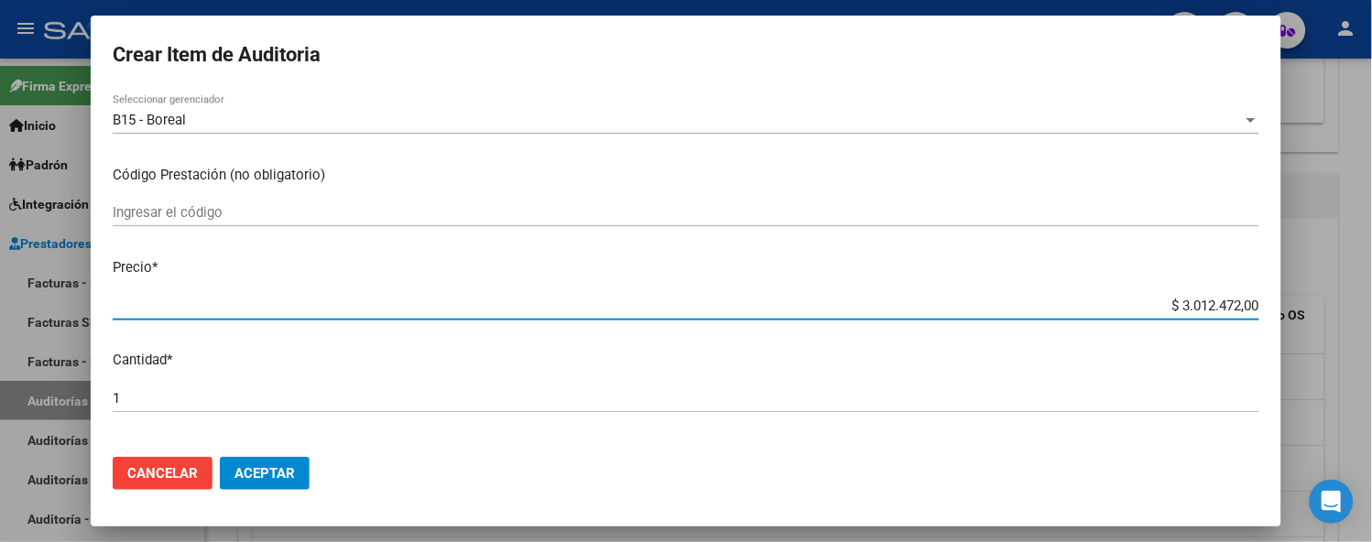
drag, startPoint x: 1117, startPoint y: 307, endPoint x: 1300, endPoint y: 293, distance: 183.7
click at [1300, 293] on div "Crear Item de Auditoria 50916765 Nro Documento 20509167657 CUIL Afiliado Activo…" at bounding box center [686, 271] width 1372 height 542
type input "$ 0,02"
type input "$ 0,23"
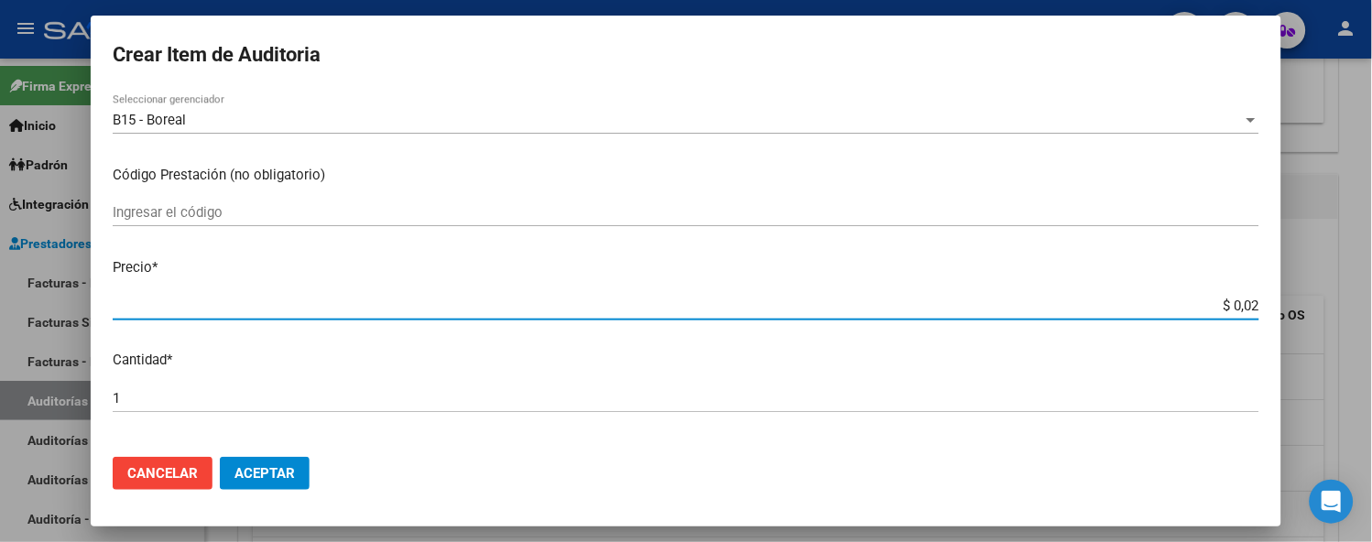
type input "$ 0,23"
type input "$ 2,30"
type input "$ 23,00"
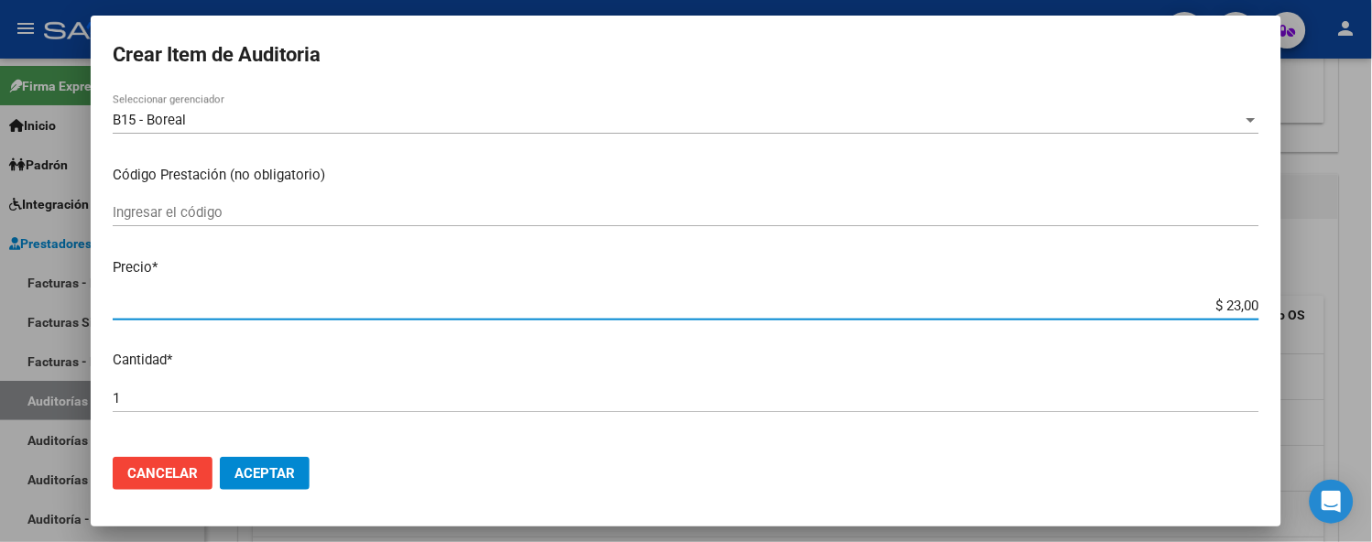
type input "$ 230,00"
type input "$ 2.300,00"
type input "$ 23.000,00"
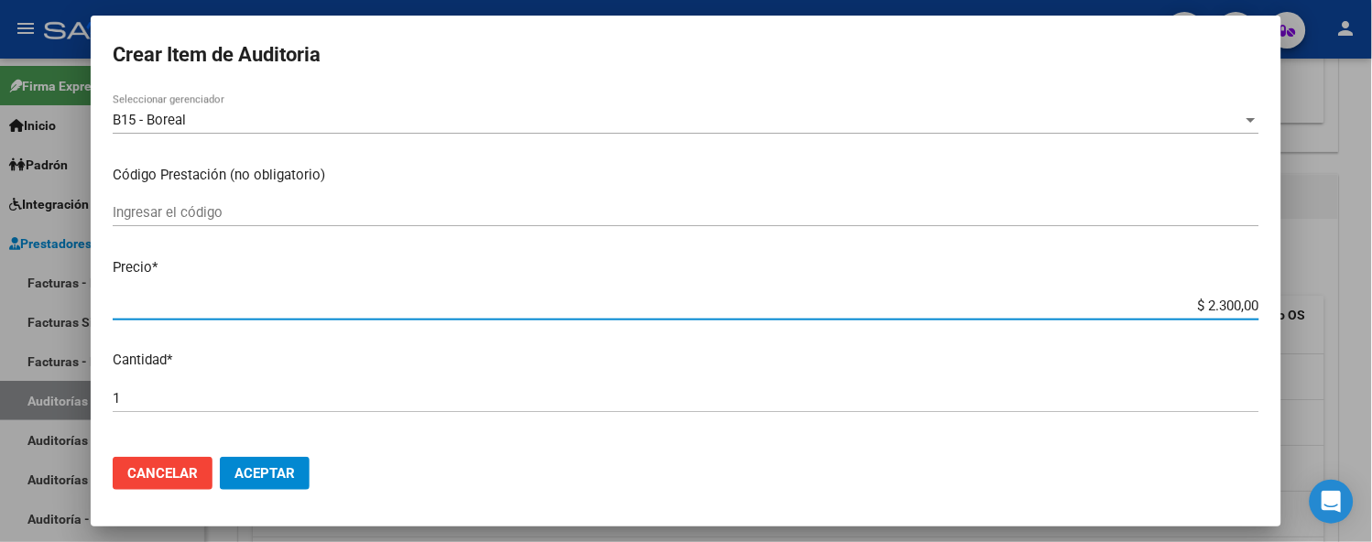
type input "$ 23.000,00"
click at [263, 474] on span "Aceptar" at bounding box center [264, 473] width 60 height 16
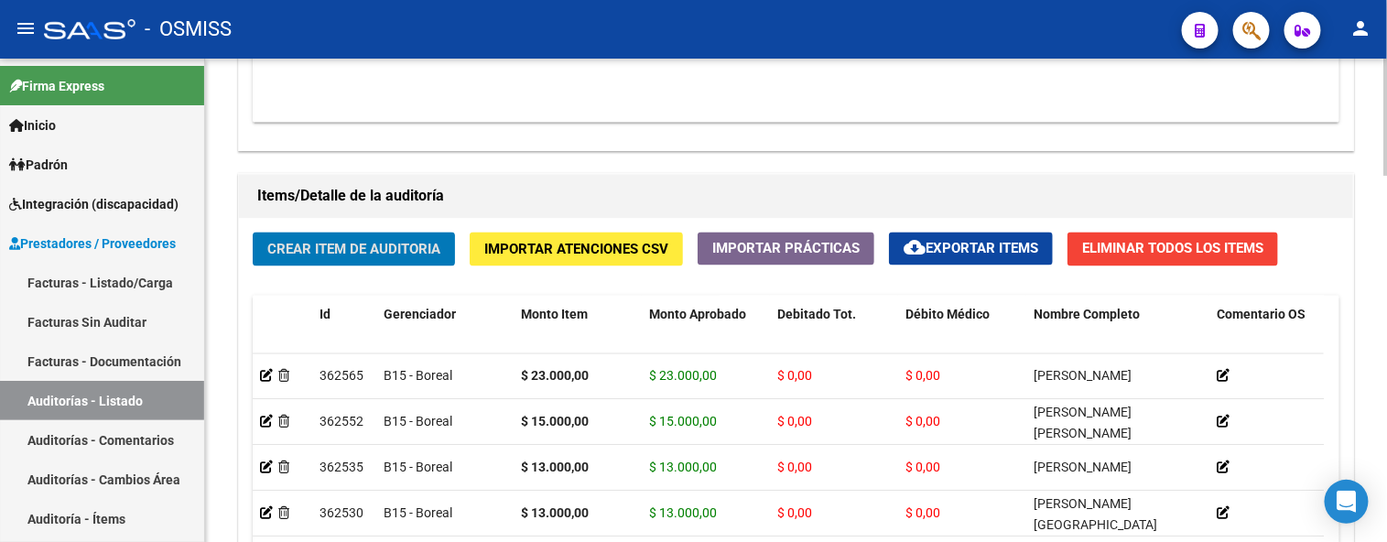
click at [322, 242] on span "Crear Item de Auditoria" at bounding box center [353, 249] width 173 height 16
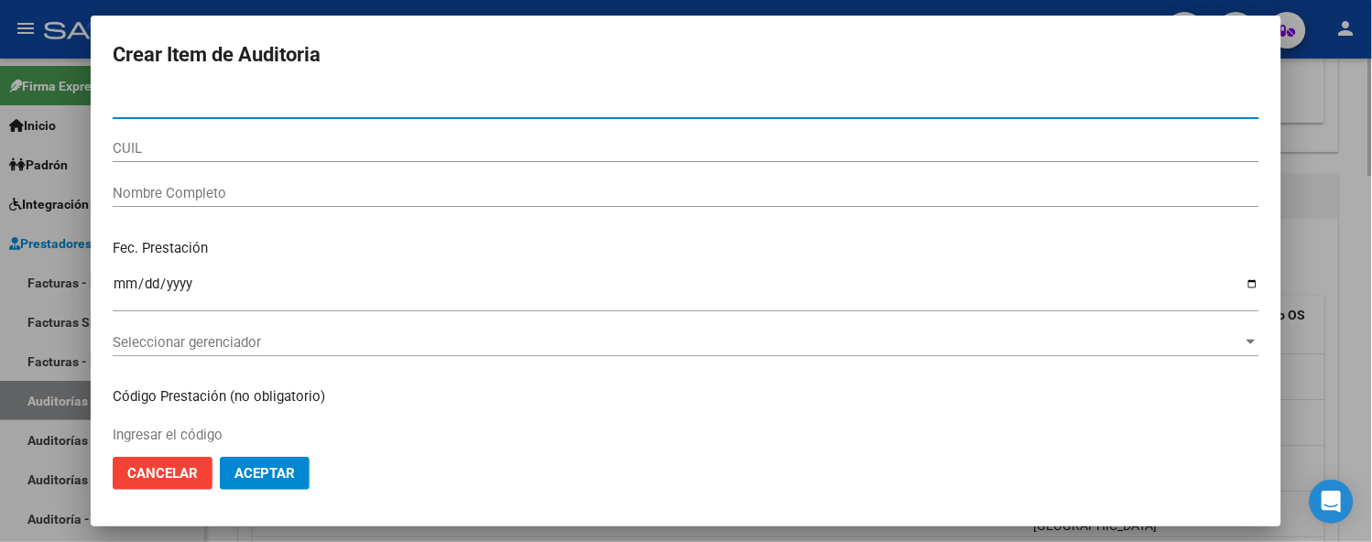
paste input "53939909"
type input "53939909"
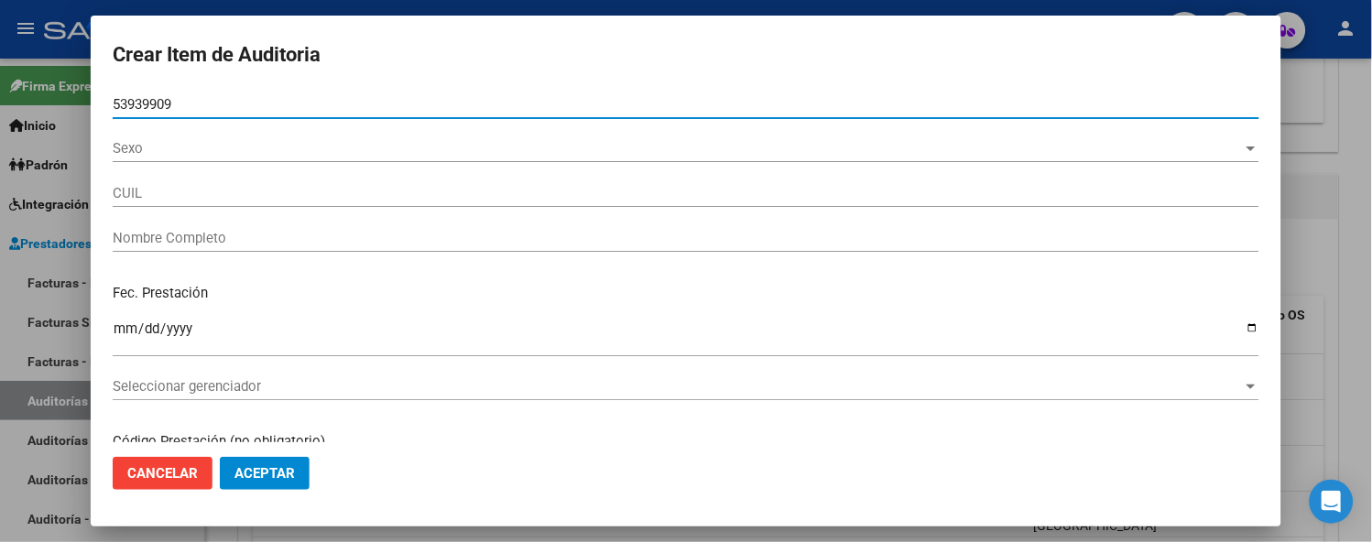
type input "20539399099"
type input "[PERSON_NAME] [PERSON_NAME]"
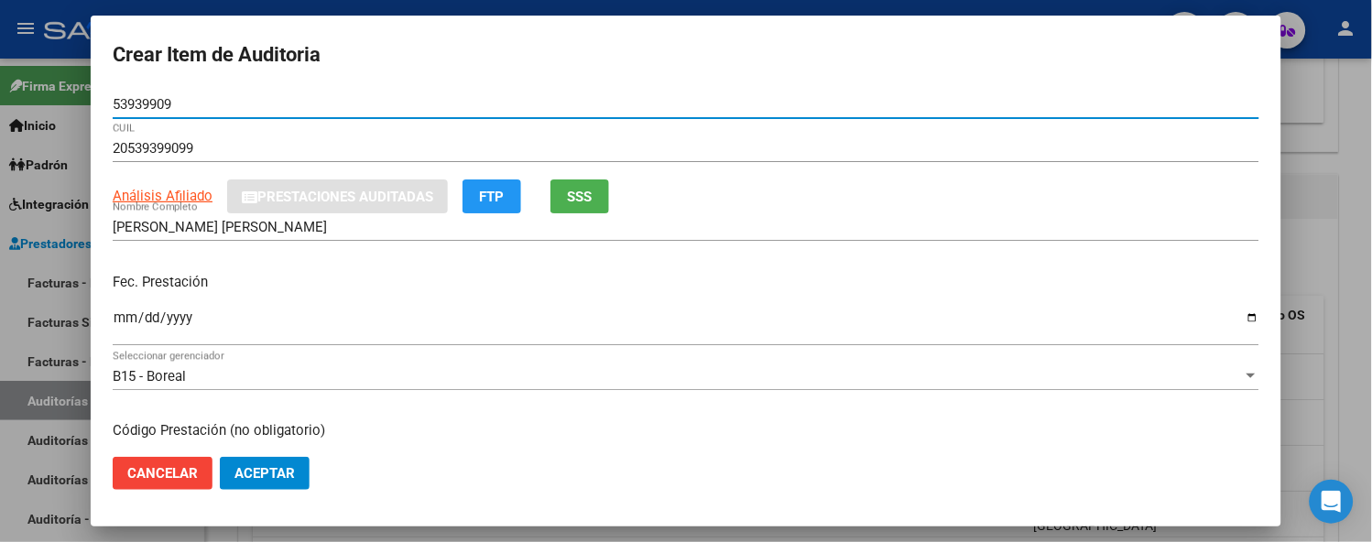
type input "53939909"
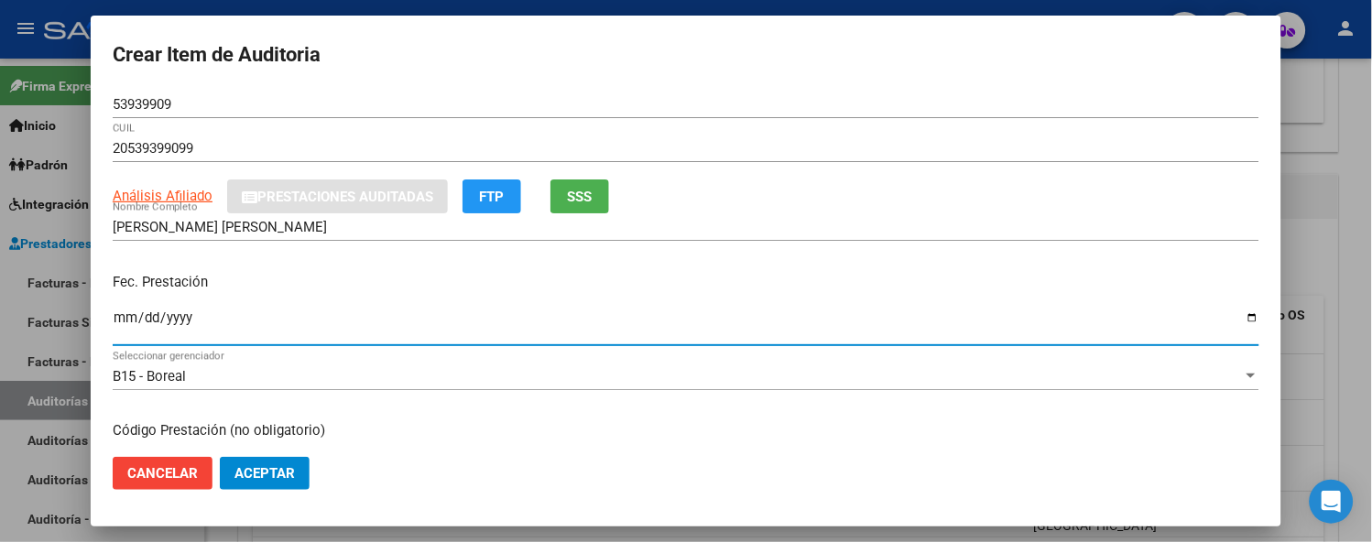
click at [124, 323] on input "Ingresar la fecha" at bounding box center [686, 324] width 1147 height 29
type input "[DATE]"
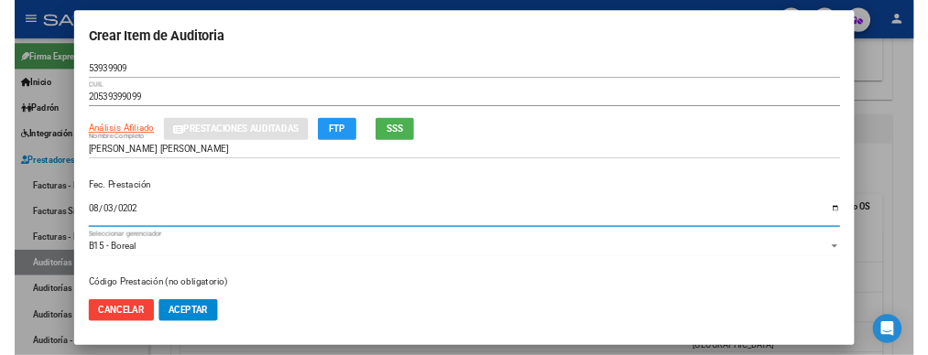
scroll to position [203, 0]
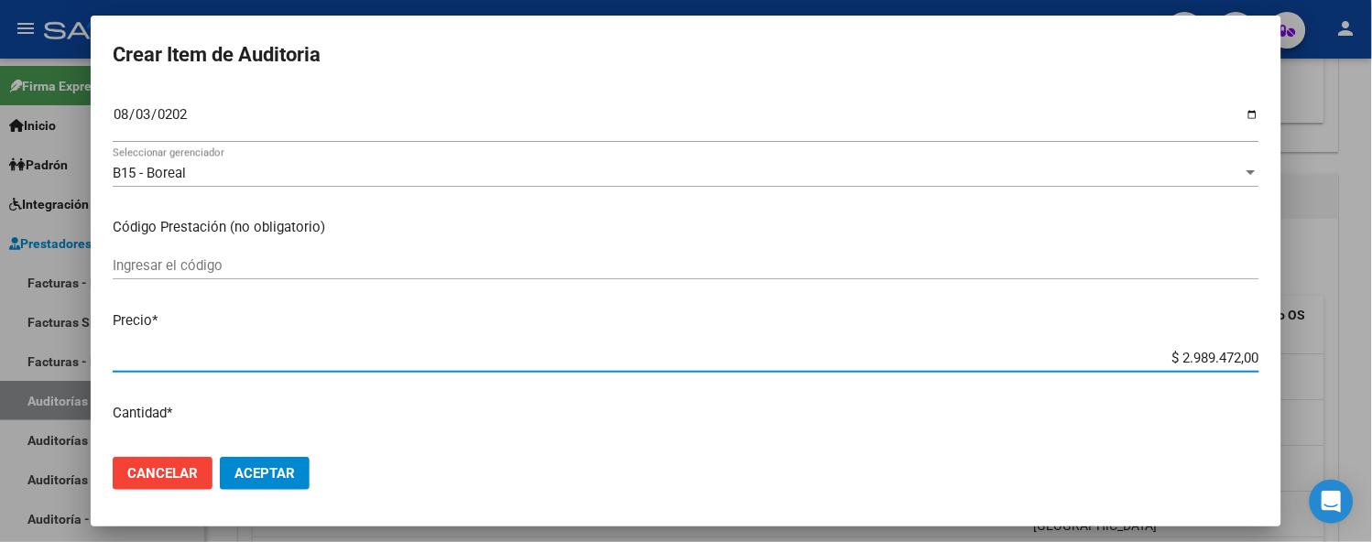
drag, startPoint x: 1124, startPoint y: 352, endPoint x: 1298, endPoint y: 372, distance: 175.2
click at [1298, 372] on div "Crear Item de Auditoria 53939909 Nro Documento 20539399099 CUIL Análisis Afilia…" at bounding box center [686, 271] width 1372 height 542
type input "$ 0,01"
type input "$ 0,13"
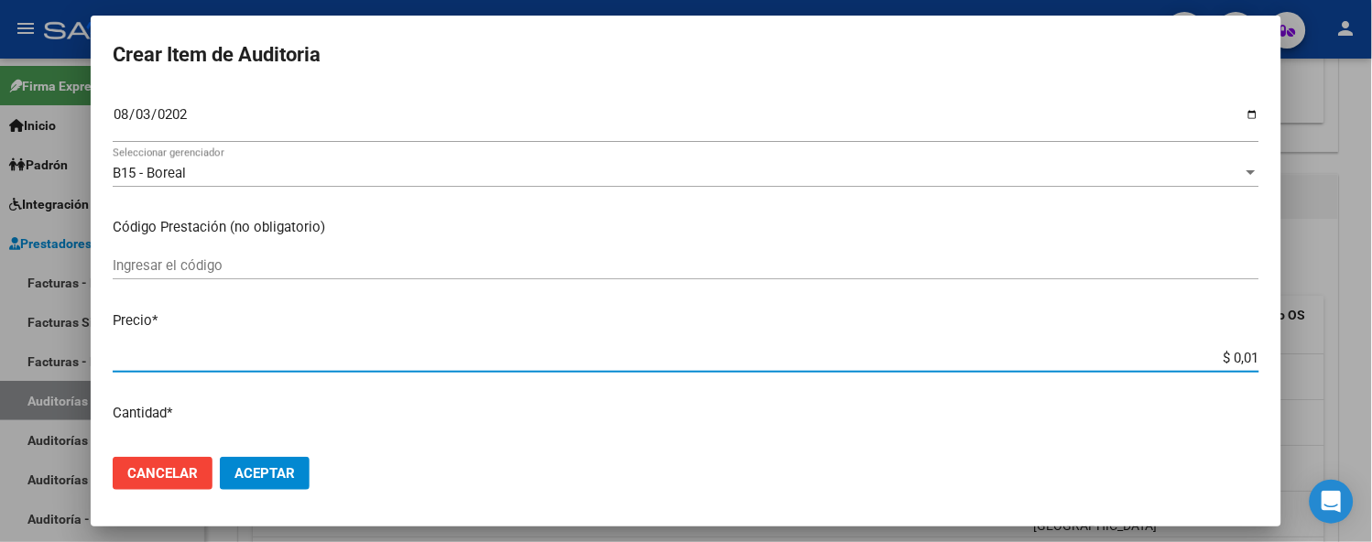
type input "$ 0,13"
type input "$ 1,30"
type input "$ 13,00"
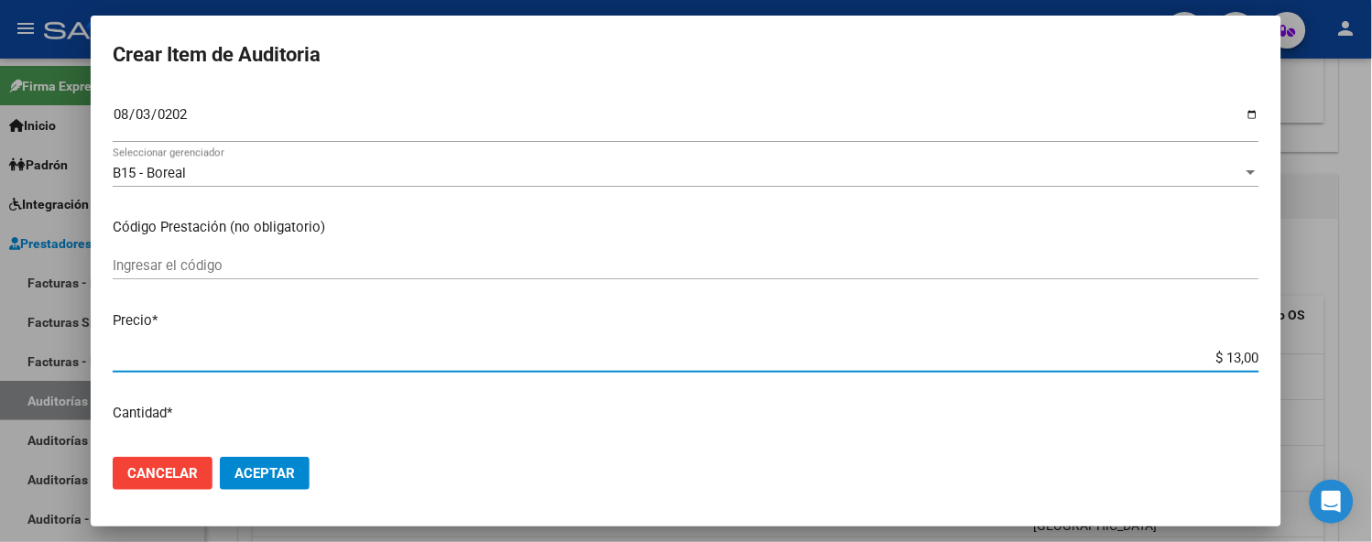
type input "$ 130,00"
type input "$ 1.300,00"
type input "$ 13.000,00"
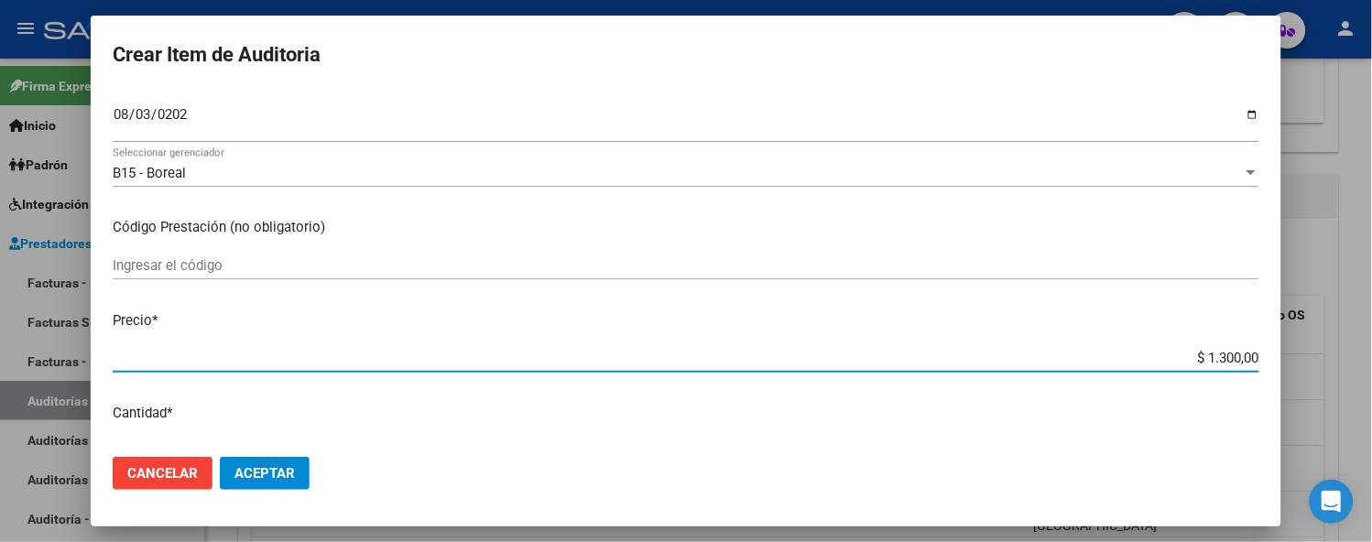
type input "$ 13.000,00"
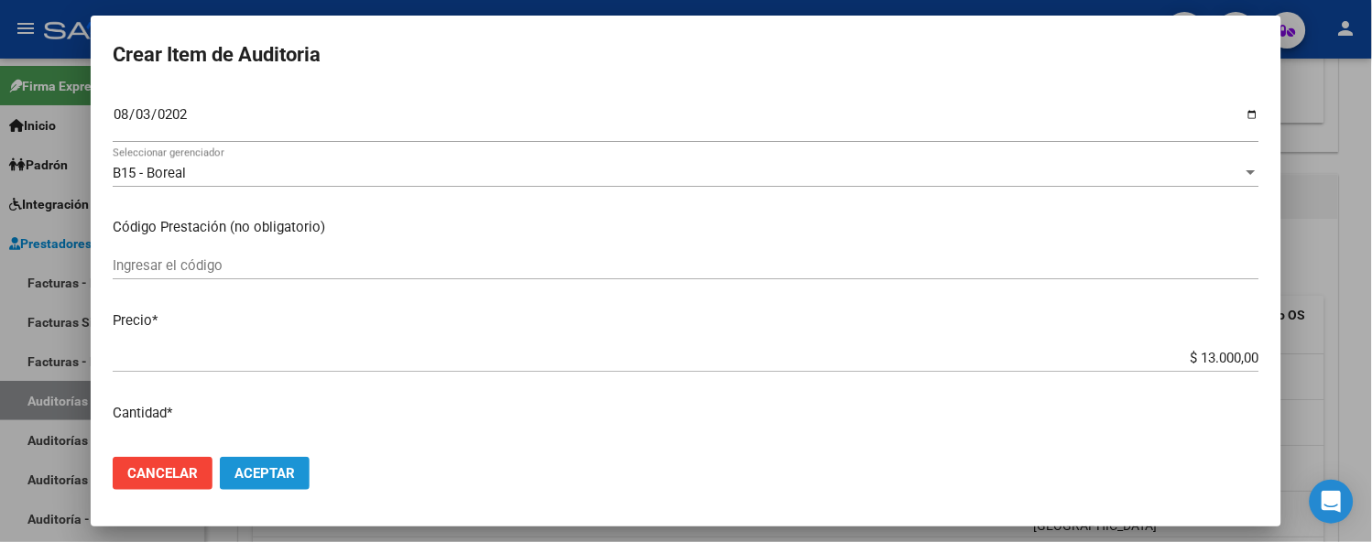
click at [291, 471] on span "Aceptar" at bounding box center [264, 473] width 60 height 16
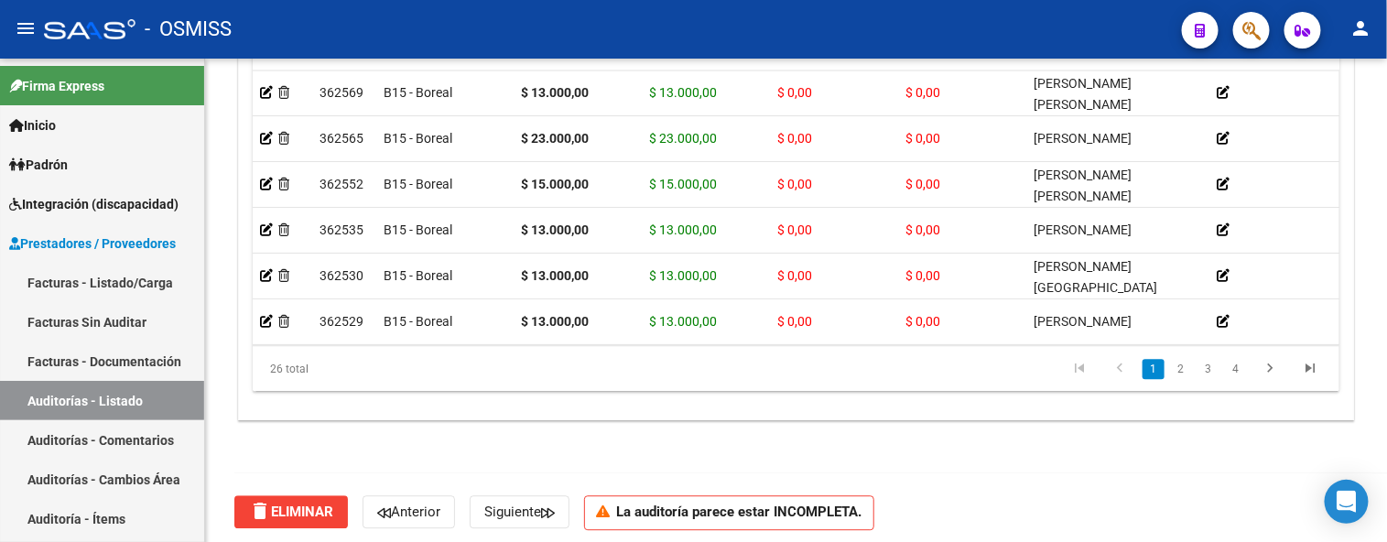
scroll to position [1221, 0]
